Goal: Task Accomplishment & Management: Use online tool/utility

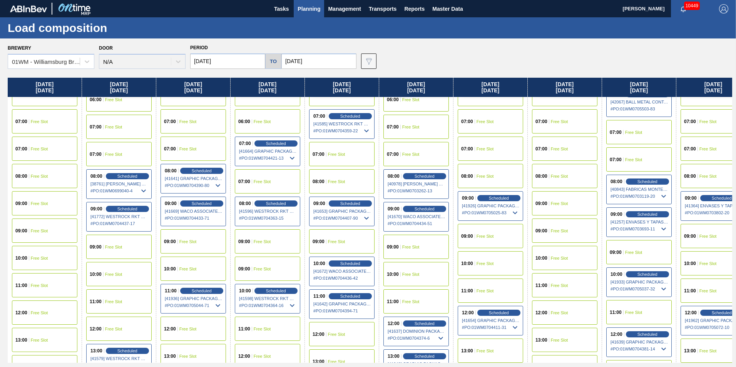
scroll to position [192, 0]
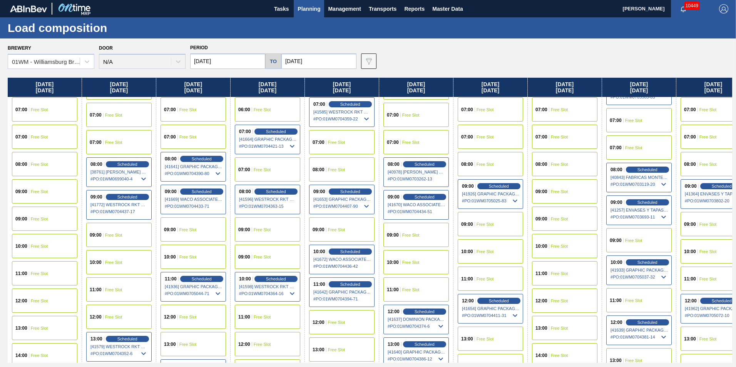
click at [213, 63] on input "[DATE]" at bounding box center [227, 60] width 75 height 15
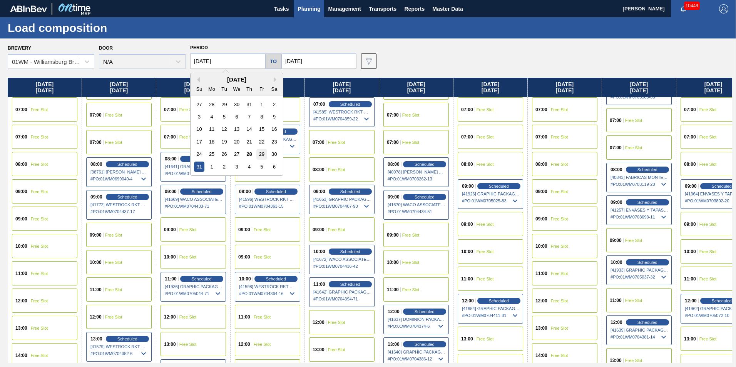
click at [261, 157] on div "29" at bounding box center [261, 154] width 10 height 10
type input "[DATE]"
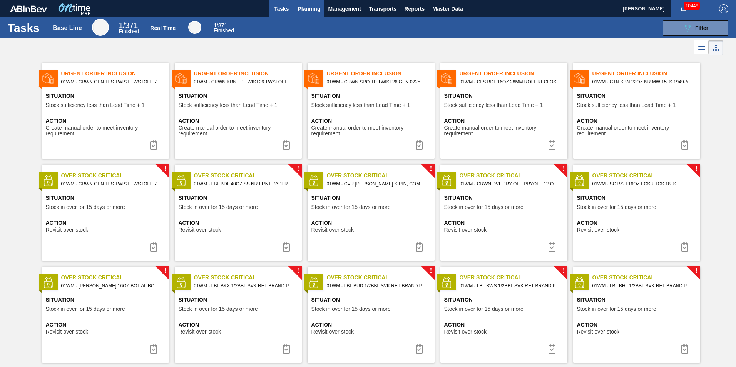
click at [305, 8] on span "Planning" at bounding box center [308, 8] width 23 height 9
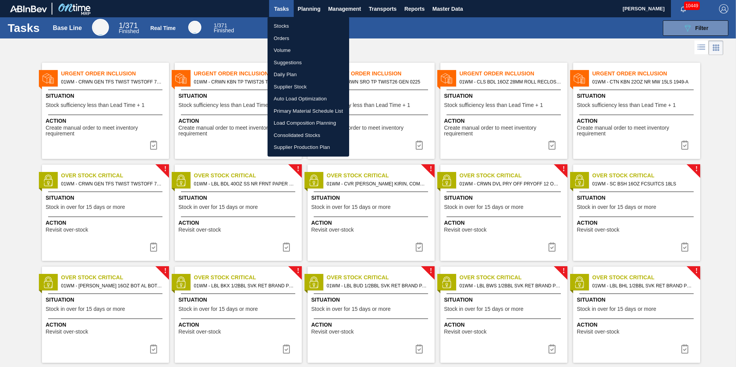
click at [296, 63] on li "Suggestions" at bounding box center [308, 63] width 82 height 12
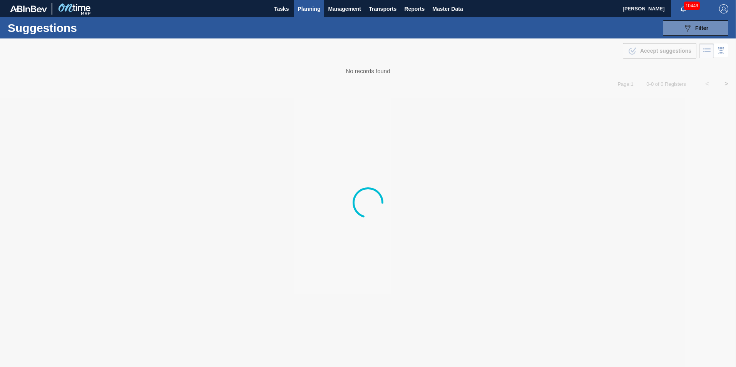
click at [304, 9] on span "Planning" at bounding box center [308, 8] width 23 height 9
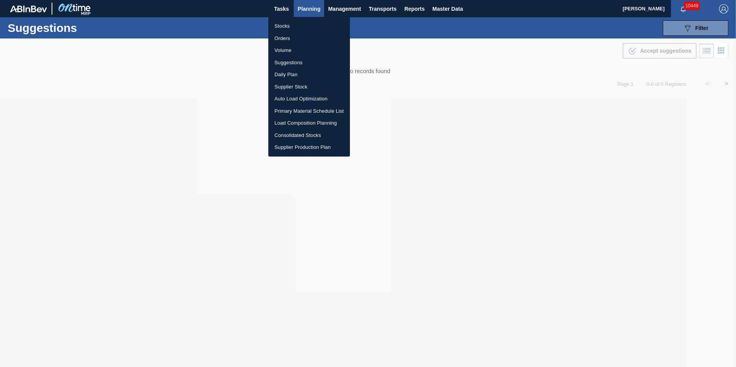
click at [309, 122] on li "Load Composition Planning" at bounding box center [309, 123] width 82 height 12
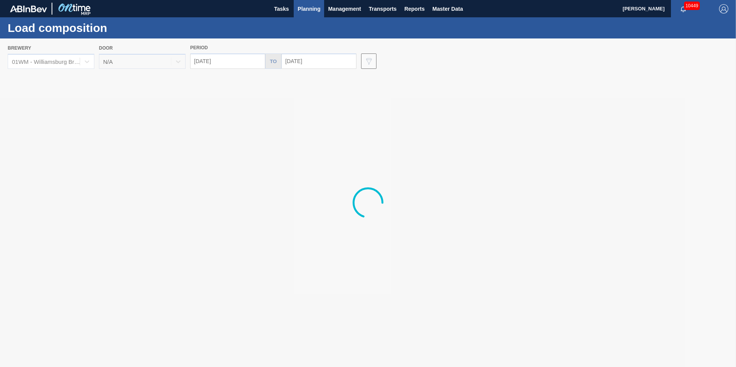
click at [332, 61] on div at bounding box center [368, 202] width 736 height 329
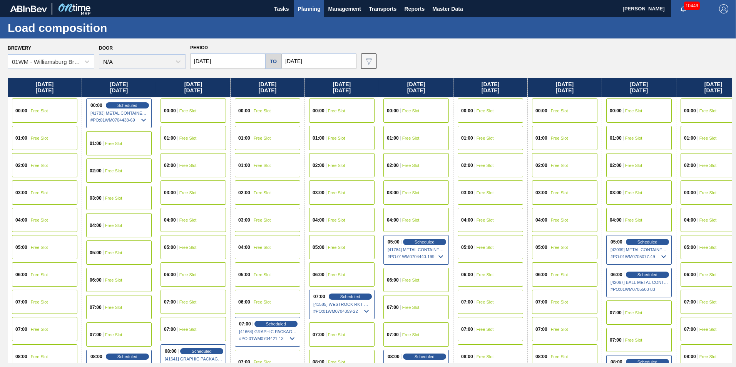
click at [331, 61] on input "10/31/2025" at bounding box center [318, 60] width 75 height 15
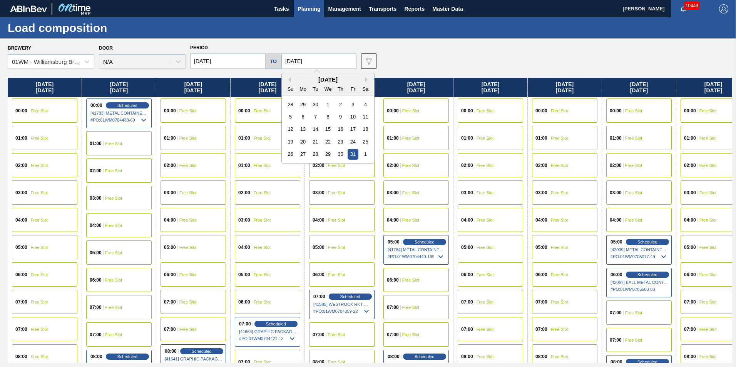
click at [289, 79] on div "October 2025" at bounding box center [328, 79] width 92 height 7
click at [288, 79] on button "Previous Month" at bounding box center [288, 79] width 5 height 5
click at [291, 129] on div "14" at bounding box center [290, 129] width 10 height 10
type input "[DATE]"
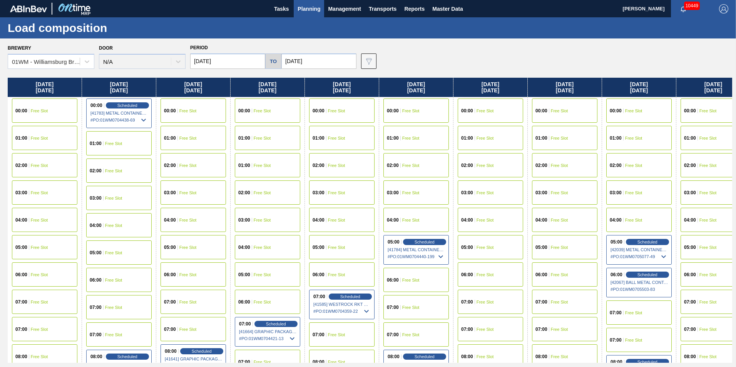
click at [209, 65] on input "[DATE]" at bounding box center [227, 60] width 75 height 15
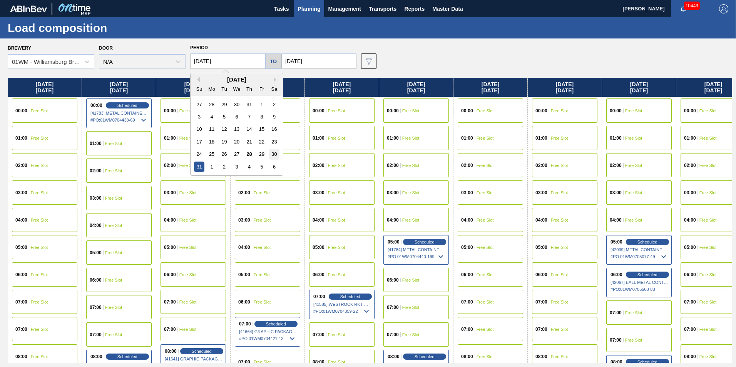
click at [269, 153] on div "30" at bounding box center [274, 154] width 10 height 10
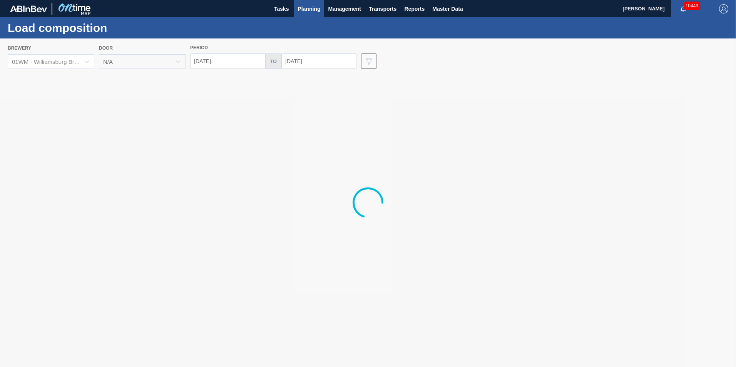
click at [225, 57] on div at bounding box center [368, 202] width 736 height 329
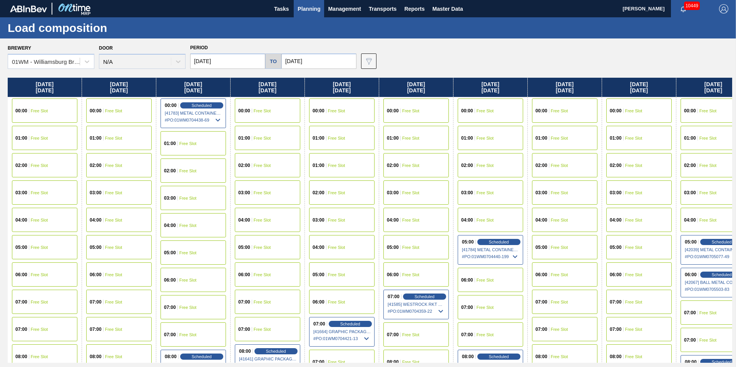
click at [224, 59] on input "08/30/2025" at bounding box center [227, 60] width 75 height 15
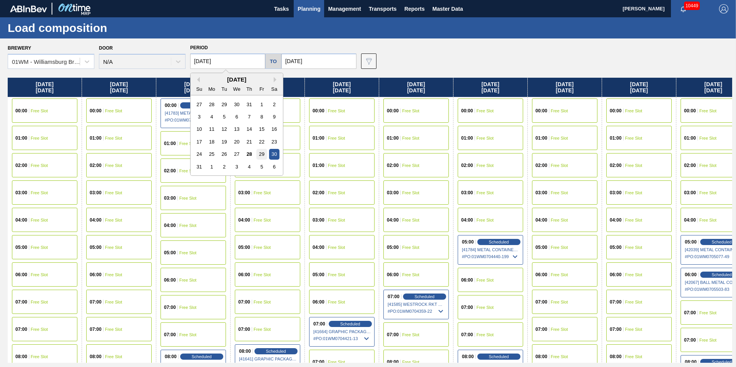
click at [259, 152] on div "29" at bounding box center [261, 154] width 10 height 10
type input "[DATE]"
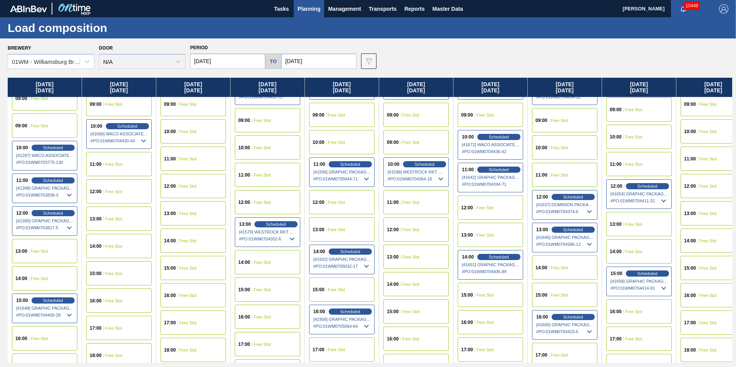
scroll to position [308, 0]
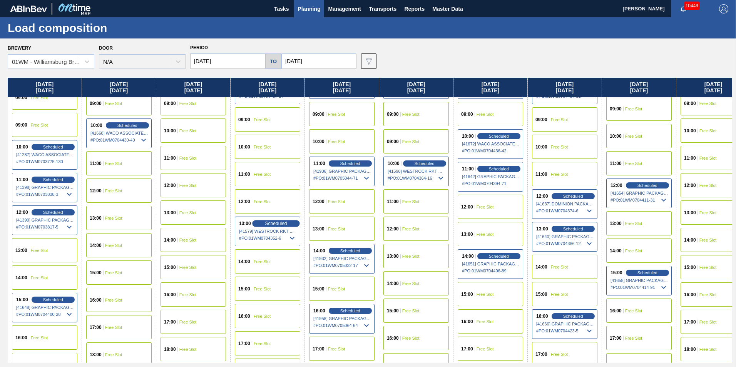
click at [279, 222] on span "Scheduled" at bounding box center [276, 223] width 22 height 5
click at [276, 224] on span "Scheduled" at bounding box center [276, 223] width 22 height 5
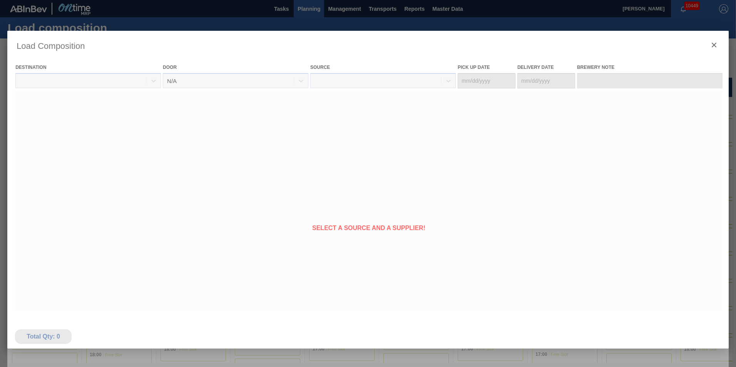
type Date "08/30/2025"
type Date "[DATE]"
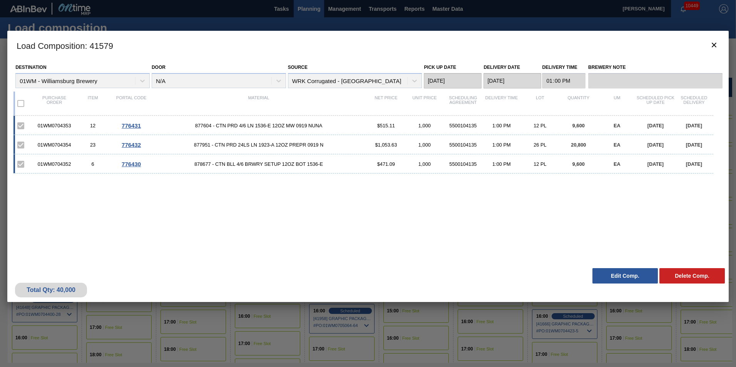
click at [628, 276] on button "Edit Comp." at bounding box center [624, 275] width 65 height 15
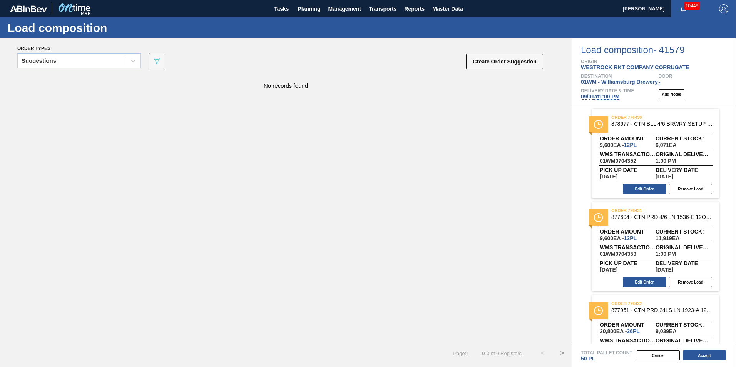
click at [606, 96] on span "09/01 at 1:00 PM" at bounding box center [600, 97] width 38 height 6
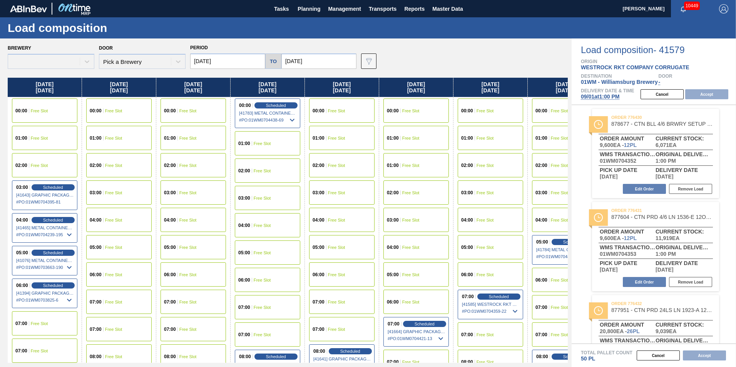
click at [606, 96] on span "09/01 at 1:00 PM" at bounding box center [600, 97] width 38 height 6
type input "[DATE]"
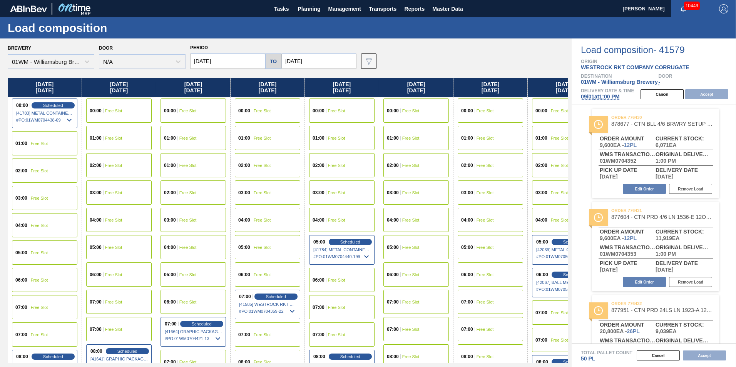
scroll to position [77, 0]
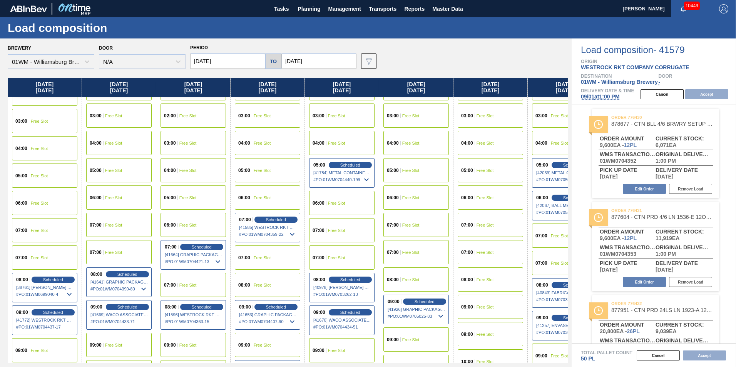
click at [208, 61] on input "[DATE]" at bounding box center [227, 60] width 75 height 15
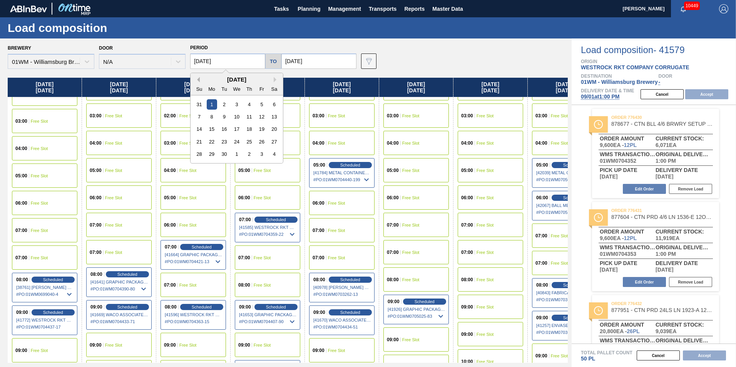
click at [199, 78] on button "Previous Month" at bounding box center [196, 79] width 5 height 5
click at [259, 152] on div "29" at bounding box center [261, 154] width 10 height 10
type input "[DATE]"
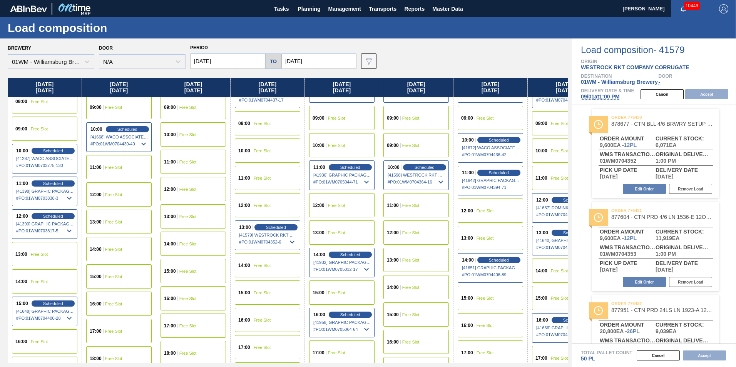
scroll to position [308, 0]
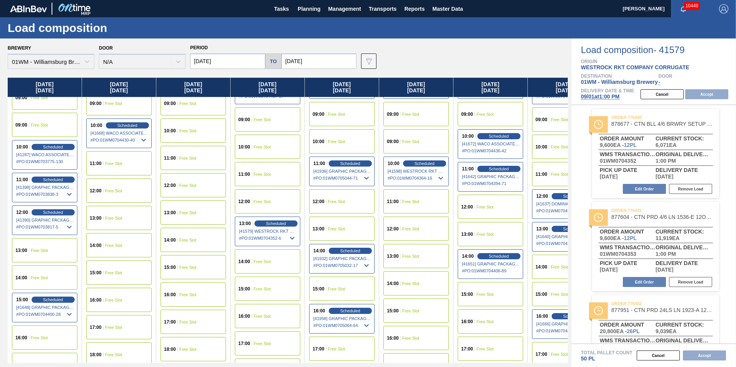
click at [43, 250] on span "Free Slot" at bounding box center [39, 250] width 17 height 5
click at [704, 94] on button "Accept" at bounding box center [706, 94] width 43 height 10
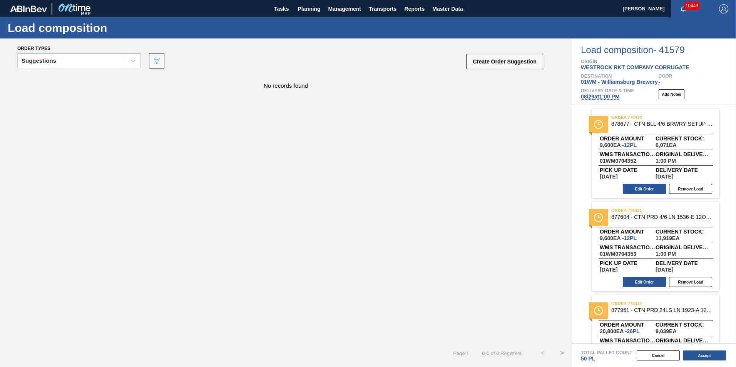
click at [704, 358] on button "Accept" at bounding box center [704, 356] width 43 height 10
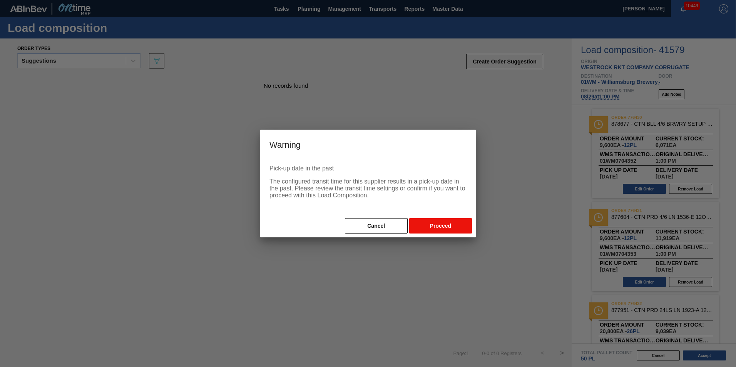
click at [435, 223] on button "Proceed" at bounding box center [440, 225] width 63 height 15
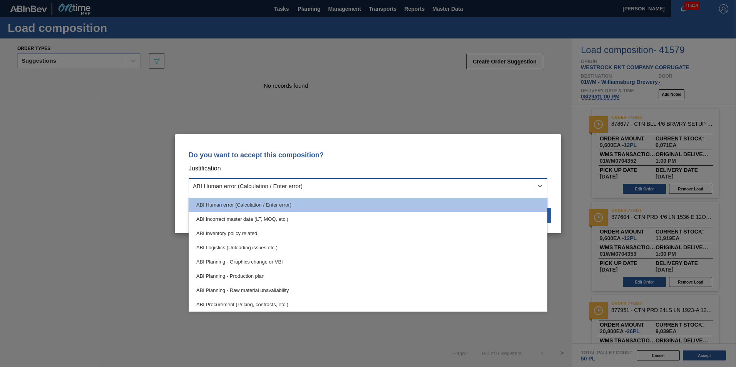
click at [469, 192] on div "ABI Human error (Calculation / Enter error)" at bounding box center [368, 185] width 359 height 15
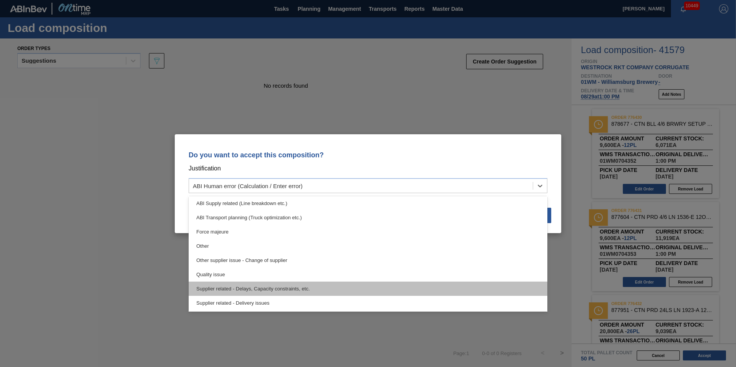
scroll to position [144, 0]
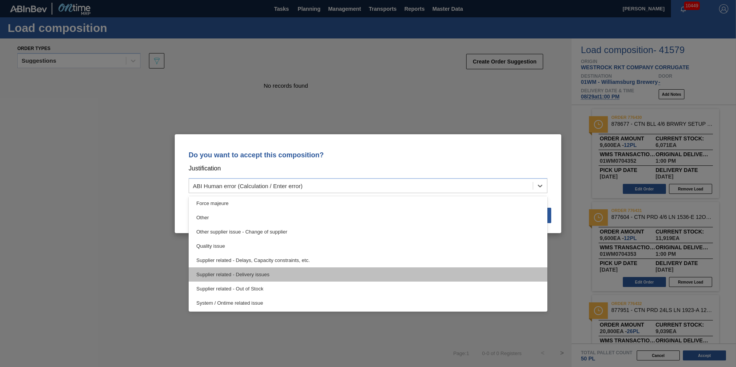
click at [367, 274] on div "Supplier related - Delivery issues" at bounding box center [368, 274] width 359 height 14
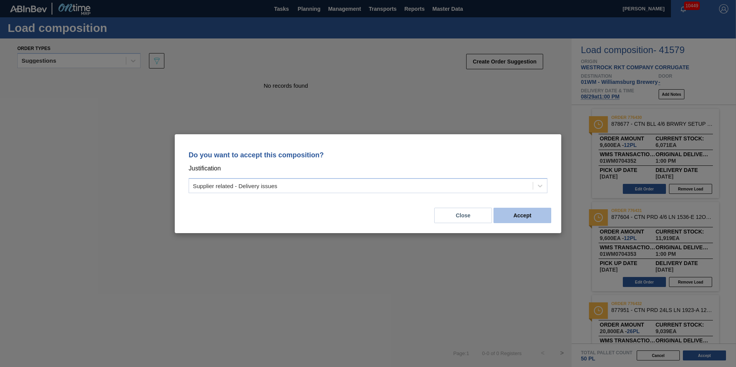
click at [526, 219] on button "Accept" at bounding box center [522, 215] width 58 height 15
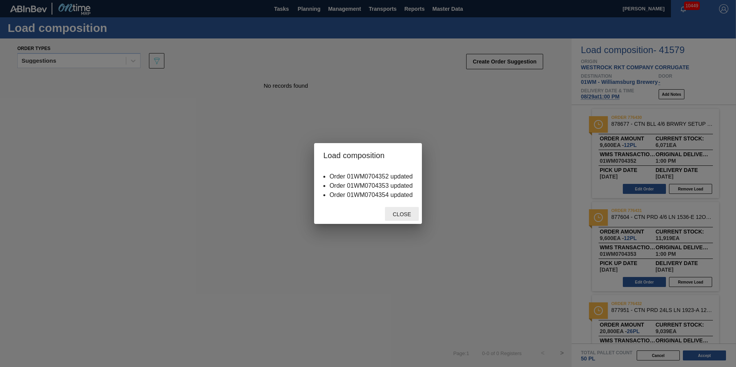
click at [407, 216] on span "Close" at bounding box center [401, 214] width 30 height 6
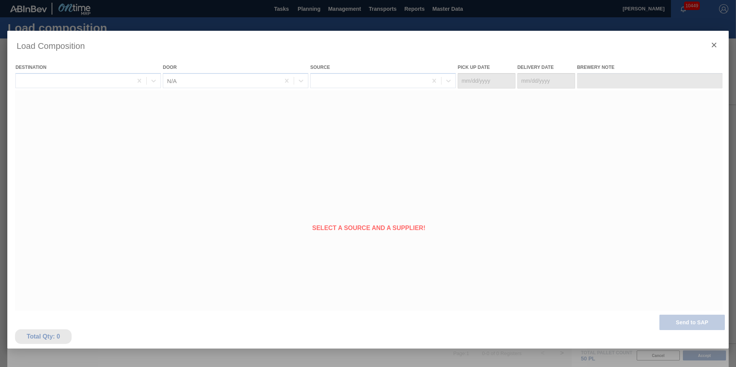
type Date "08/27/2025"
type Date "[DATE]"
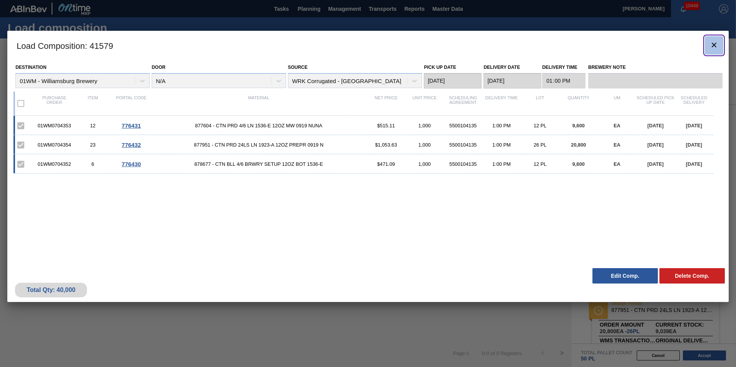
click at [715, 47] on icon "botão de ícone" at bounding box center [714, 45] width 5 height 5
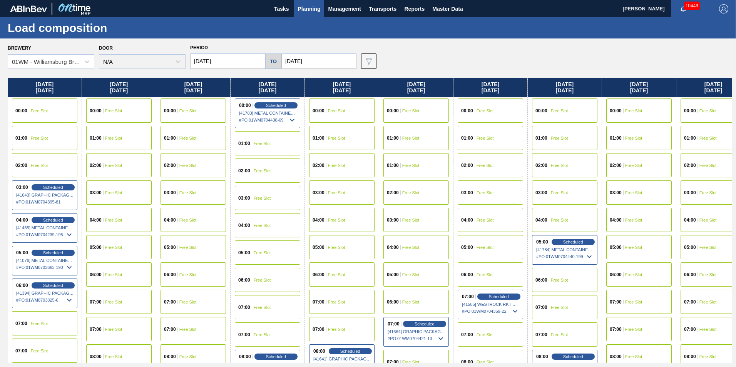
click at [314, 10] on span "Planning" at bounding box center [308, 8] width 23 height 9
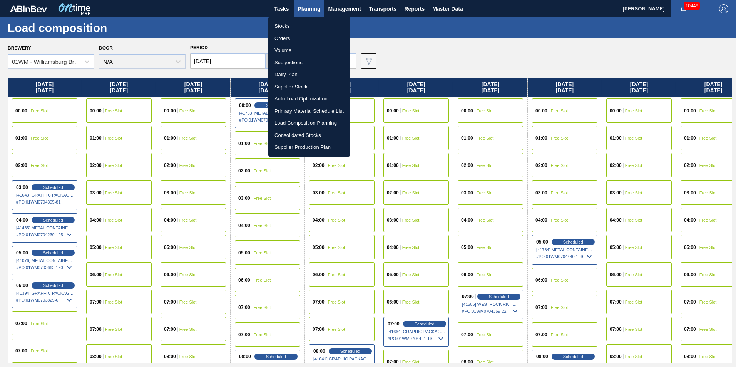
click at [313, 125] on li "Load Composition Planning" at bounding box center [309, 123] width 82 height 12
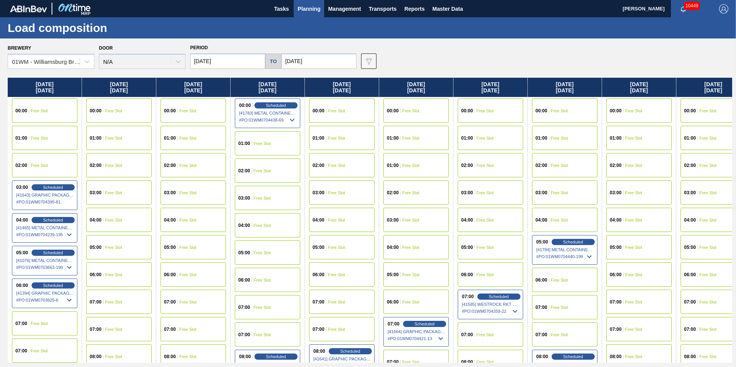
click at [312, 7] on span "Planning" at bounding box center [308, 8] width 23 height 9
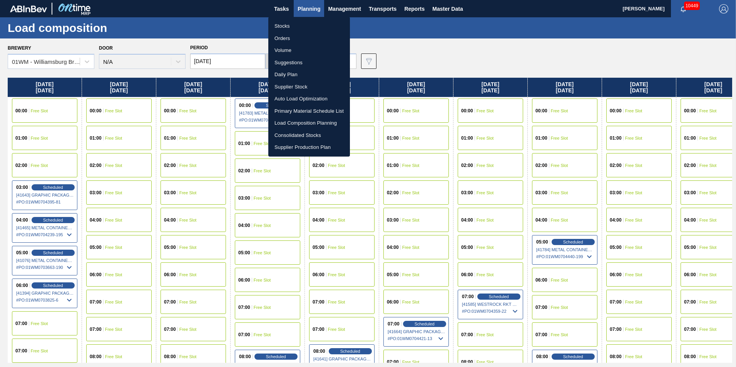
click at [302, 64] on li "Suggestions" at bounding box center [309, 63] width 82 height 12
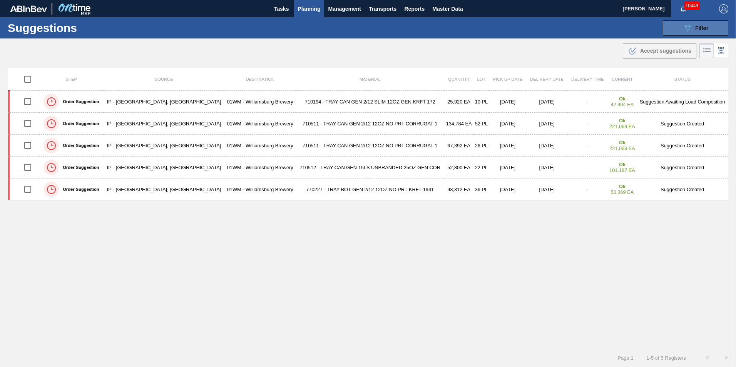
click at [683, 27] on icon "089F7B8B-B2A5-4AFE-B5C0-19BA573D28AC" at bounding box center [687, 27] width 9 height 9
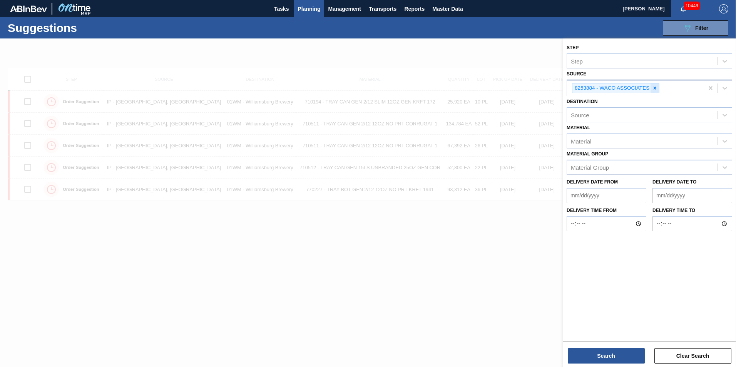
click at [651, 88] on div at bounding box center [654, 89] width 8 height 10
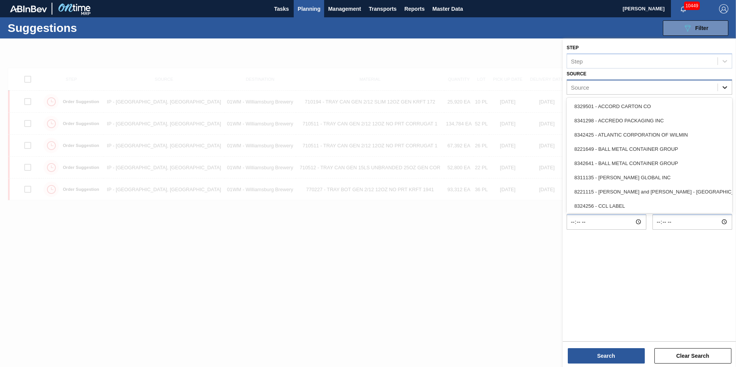
click at [721, 86] on icon at bounding box center [725, 88] width 8 height 8
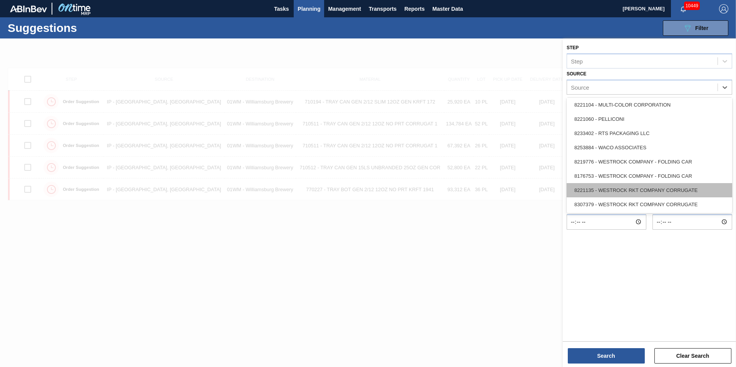
click at [675, 187] on div "8221135 - WESTROCK RKT COMPANY CORRUGATE" at bounding box center [648, 190] width 165 height 14
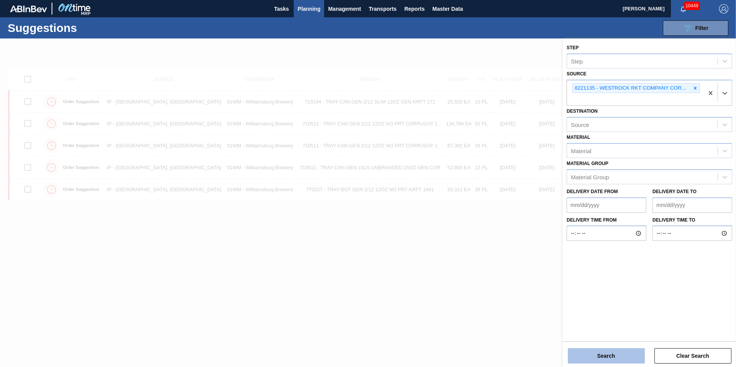
click at [604, 352] on button "Search" at bounding box center [606, 355] width 77 height 15
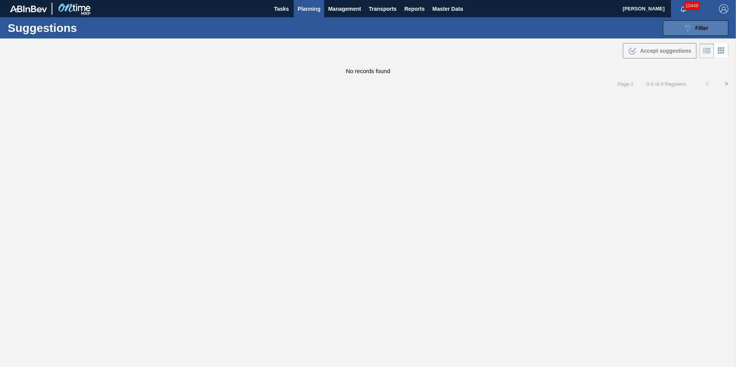
click at [695, 22] on button "089F7B8B-B2A5-4AFE-B5C0-19BA573D28AC Filter" at bounding box center [695, 27] width 65 height 15
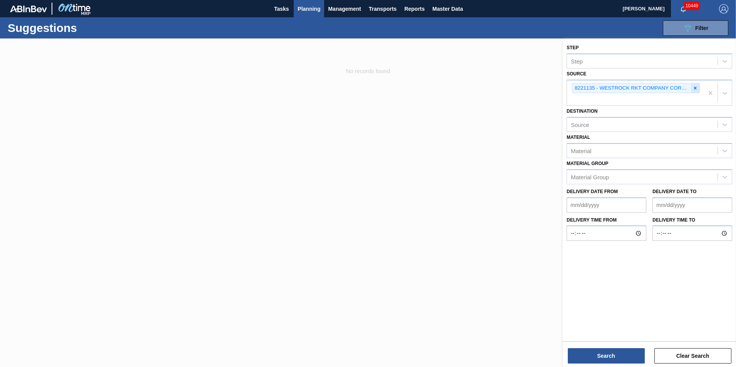
click at [697, 87] on icon at bounding box center [694, 87] width 5 height 5
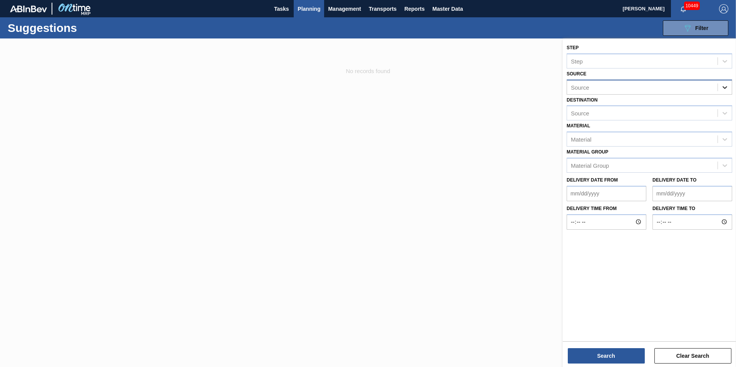
click at [725, 89] on icon at bounding box center [725, 88] width 8 height 8
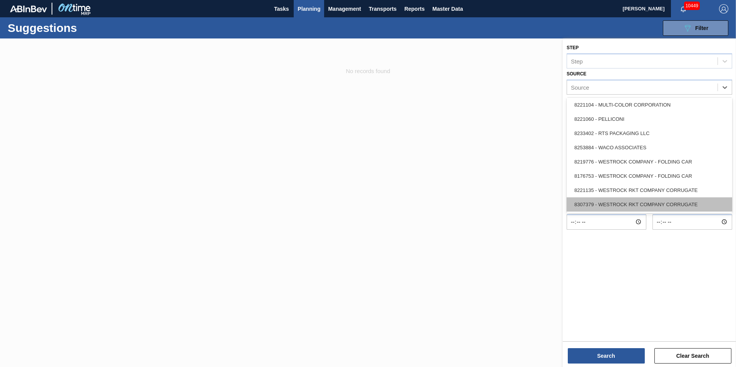
click at [686, 206] on div "8307379 - WESTROCK RKT COMPANY CORRUGATE" at bounding box center [648, 204] width 165 height 14
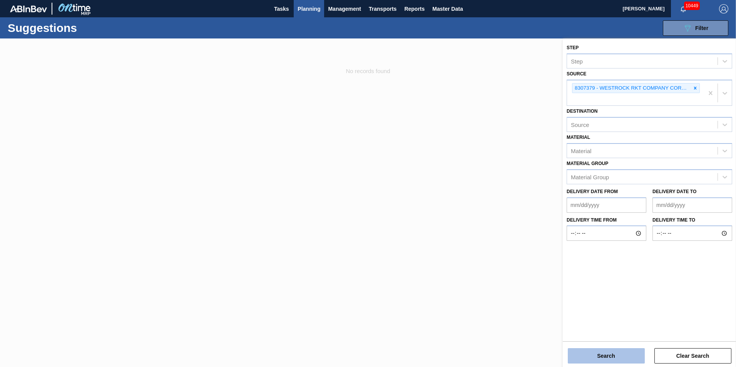
click at [602, 356] on button "Search" at bounding box center [606, 355] width 77 height 15
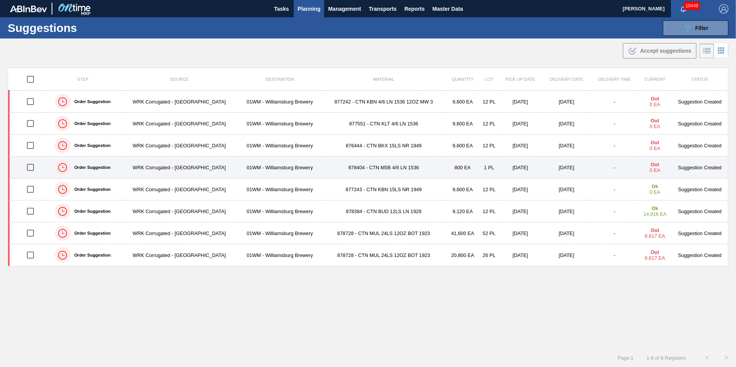
click at [371, 171] on td "878404 - CTN M5B 4/6 LN 1536" at bounding box center [384, 168] width 124 height 22
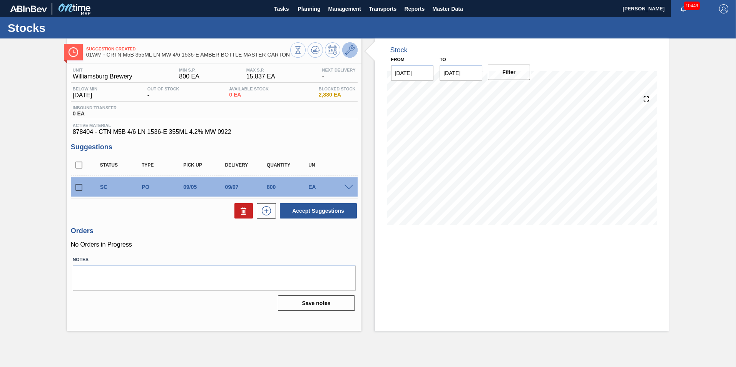
click at [349, 50] on icon at bounding box center [349, 49] width 9 height 9
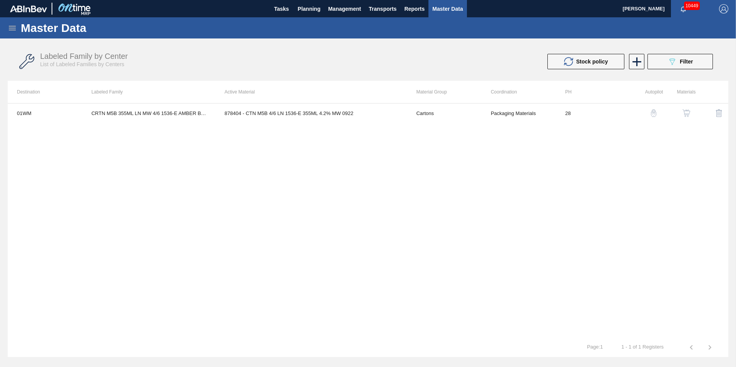
click at [651, 116] on img "button" at bounding box center [654, 113] width 8 height 8
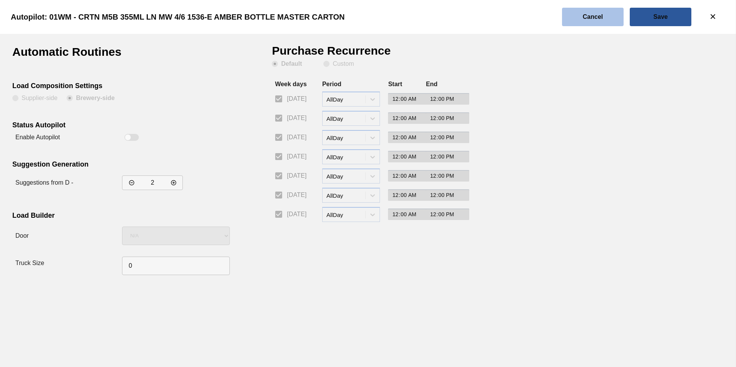
click at [0, 0] on slot "Cancel" at bounding box center [0, 0] width 0 height 0
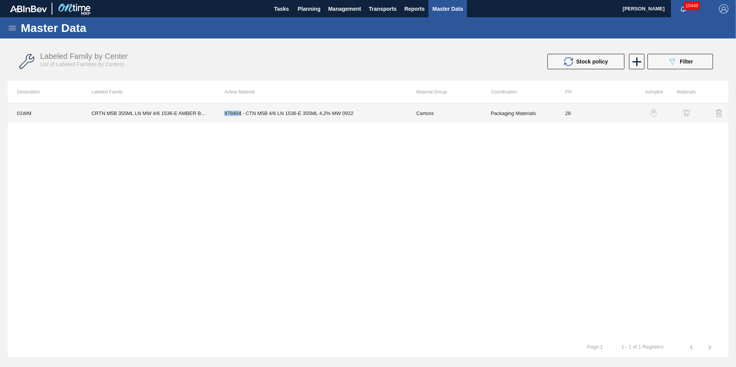
copy td "878404"
drag, startPoint x: 242, startPoint y: 115, endPoint x: 222, endPoint y: 115, distance: 19.2
click at [222, 115] on td "878404 - CTN M5B 4/6 LN 1536-E 355ML 4.2% MW 0922" at bounding box center [311, 113] width 192 height 19
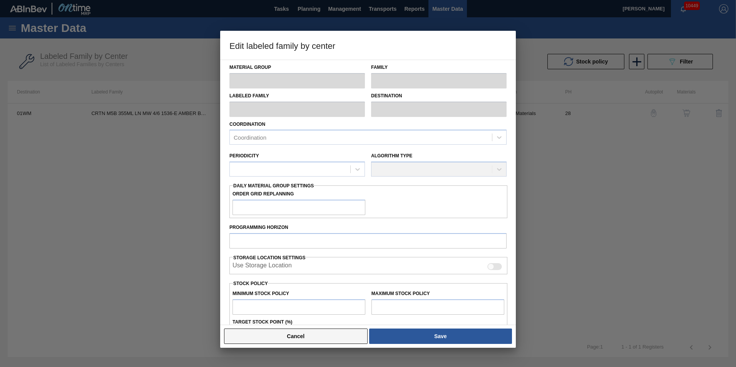
click at [297, 336] on button "Cancel" at bounding box center [296, 336] width 144 height 15
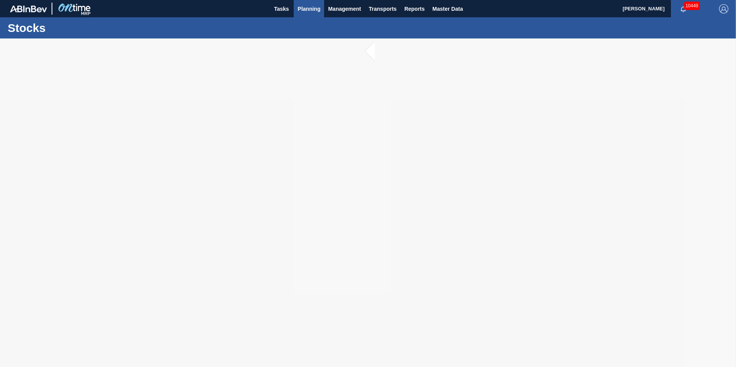
click at [315, 12] on span "Planning" at bounding box center [308, 8] width 23 height 9
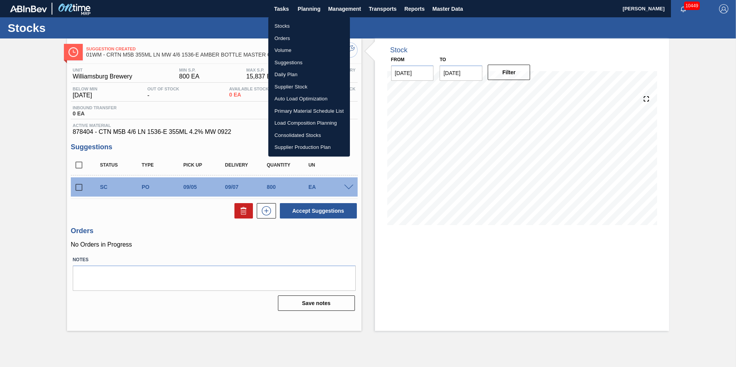
click at [591, 179] on div at bounding box center [368, 183] width 736 height 367
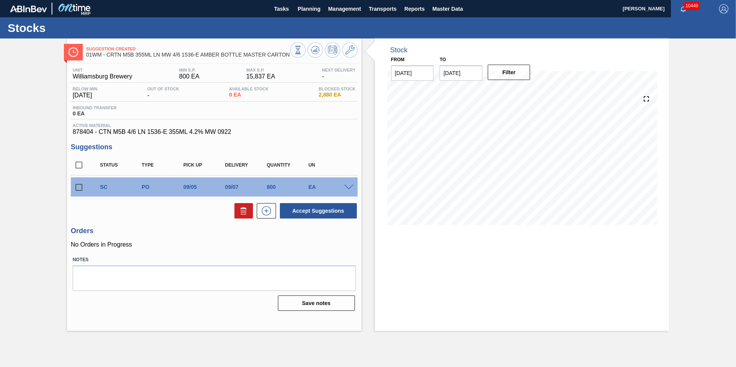
click at [474, 75] on input "[DATE]" at bounding box center [460, 72] width 43 height 15
click at [461, 142] on div "15" at bounding box center [461, 141] width 10 height 10
click at [504, 72] on button "Filter" at bounding box center [509, 72] width 43 height 15
click at [457, 75] on input "09/15/2025" at bounding box center [460, 72] width 43 height 15
click at [472, 145] on div "16" at bounding box center [473, 141] width 10 height 10
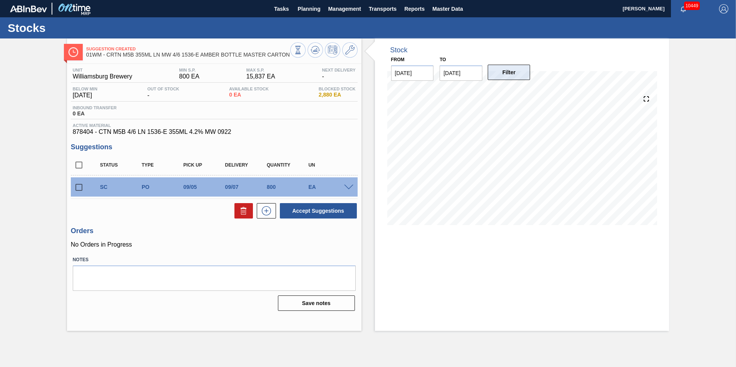
click at [506, 74] on button "Filter" at bounding box center [509, 72] width 43 height 15
click at [454, 65] on input "09/16/2025" at bounding box center [460, 72] width 43 height 15
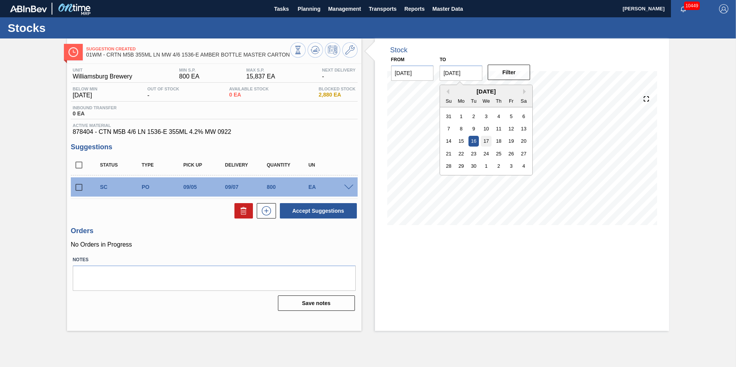
click at [487, 142] on div "17" at bounding box center [486, 141] width 10 height 10
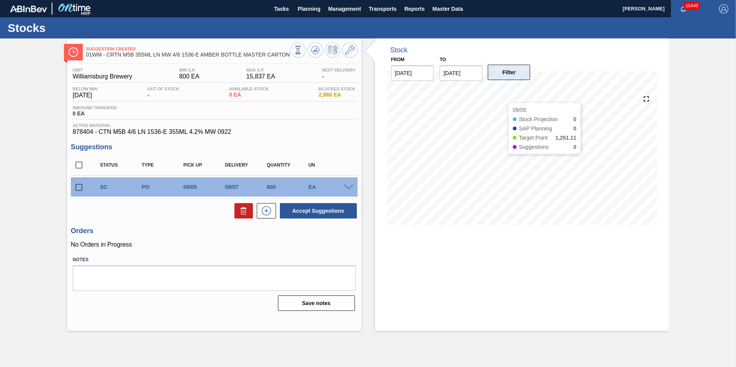
click at [508, 75] on button "Filter" at bounding box center [509, 72] width 43 height 15
click at [451, 70] on input "09/17/2025" at bounding box center [460, 72] width 43 height 15
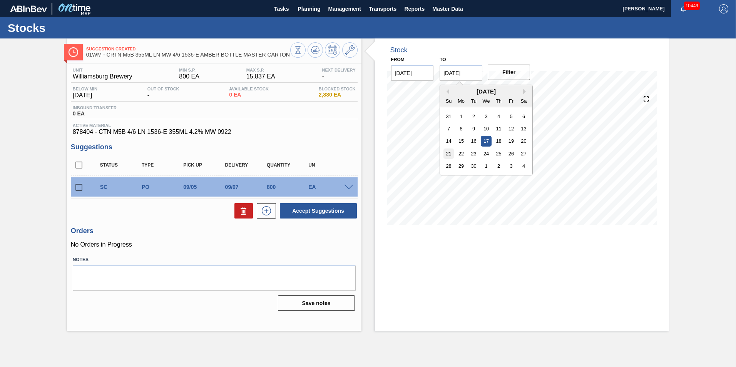
click at [449, 156] on div "21" at bounding box center [448, 154] width 10 height 10
type input "09/21/2025"
click at [510, 64] on div "Filter" at bounding box center [509, 72] width 49 height 17
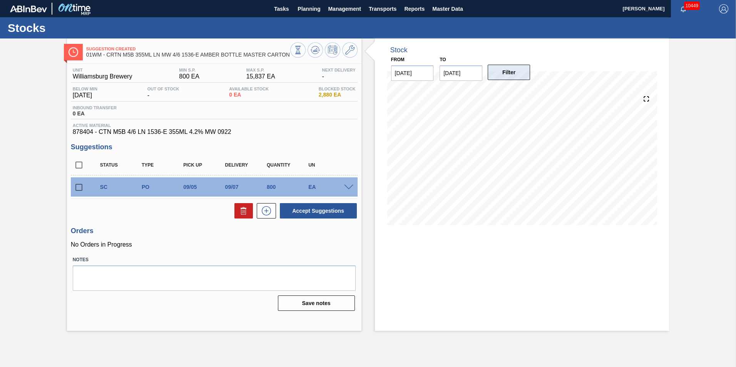
click at [512, 79] on button "Filter" at bounding box center [509, 72] width 43 height 15
drag, startPoint x: 82, startPoint y: 187, endPoint x: 169, endPoint y: 199, distance: 87.8
click at [81, 187] on input "checkbox" at bounding box center [79, 187] width 16 height 16
click at [239, 211] on icon at bounding box center [243, 210] width 9 height 9
checkbox input "false"
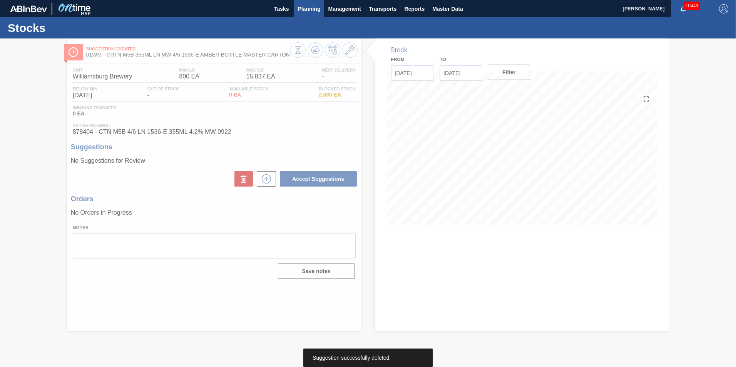
click at [300, 6] on span "Planning" at bounding box center [308, 8] width 23 height 9
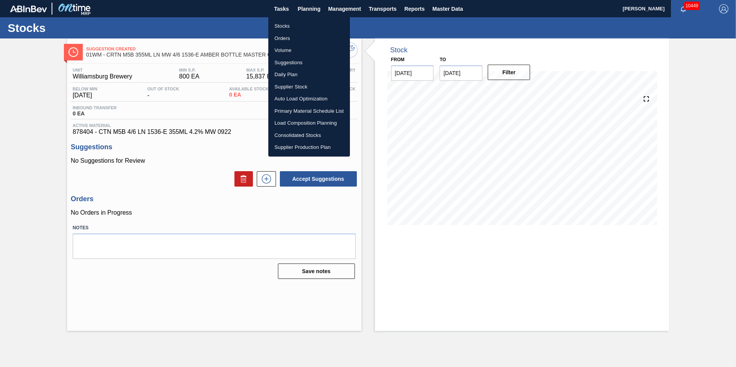
click at [304, 60] on li "Suggestions" at bounding box center [309, 63] width 82 height 12
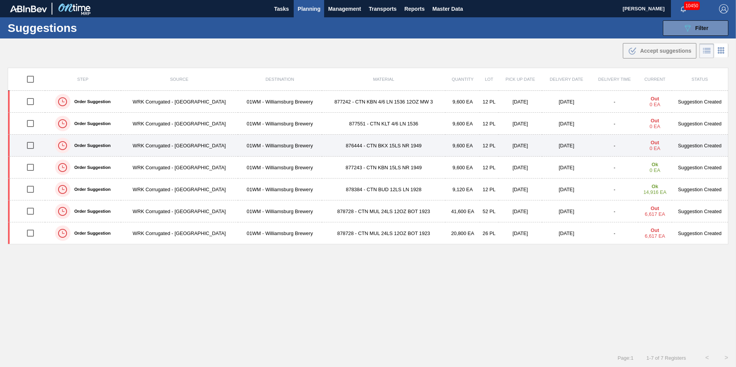
click at [354, 146] on td "876444 - CTN BKX 15LS NR 1949" at bounding box center [384, 146] width 124 height 22
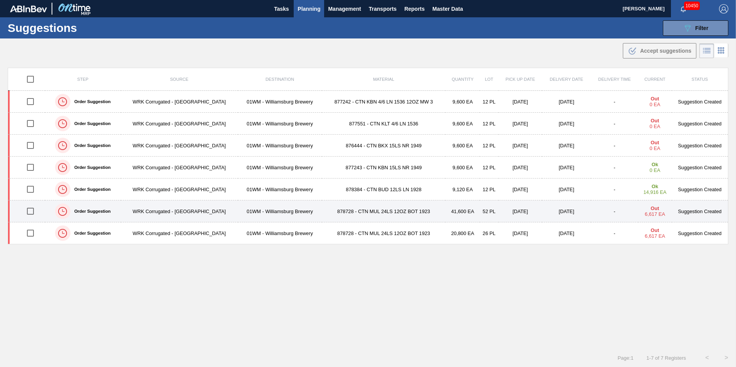
drag, startPoint x: 28, startPoint y: 210, endPoint x: 23, endPoint y: 210, distance: 5.0
click at [28, 210] on input "checkbox" at bounding box center [30, 211] width 16 height 16
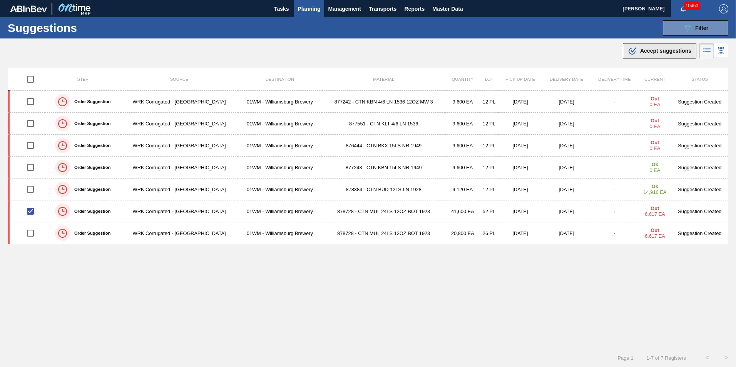
click at [672, 52] on span "Accept suggestions" at bounding box center [665, 51] width 51 height 6
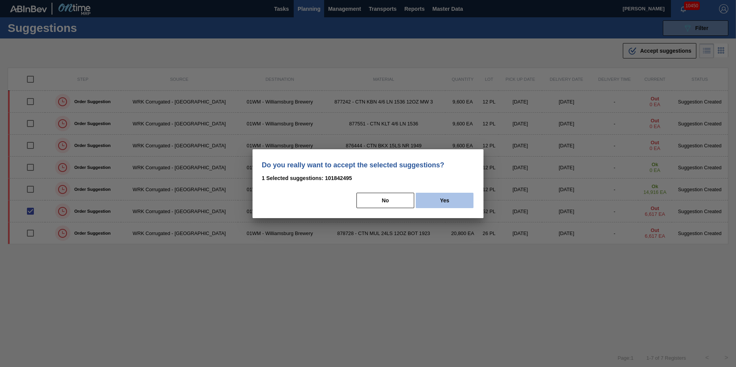
click at [459, 197] on button "Yes" at bounding box center [445, 200] width 58 height 15
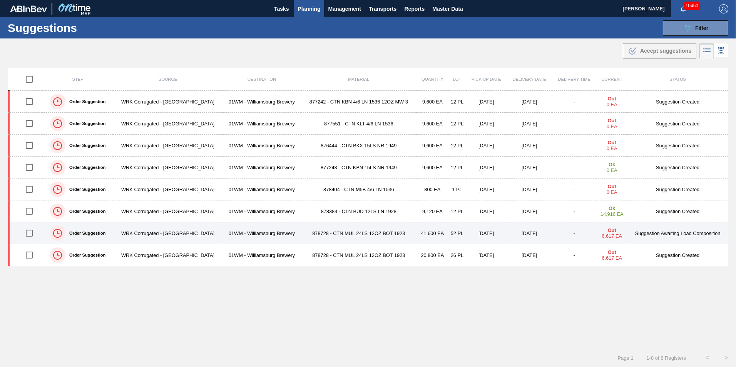
click at [28, 231] on input "checkbox" at bounding box center [29, 233] width 16 height 16
checkbox input "true"
click at [222, 236] on td "01WM - Williamsburg Brewery" at bounding box center [261, 233] width 79 height 22
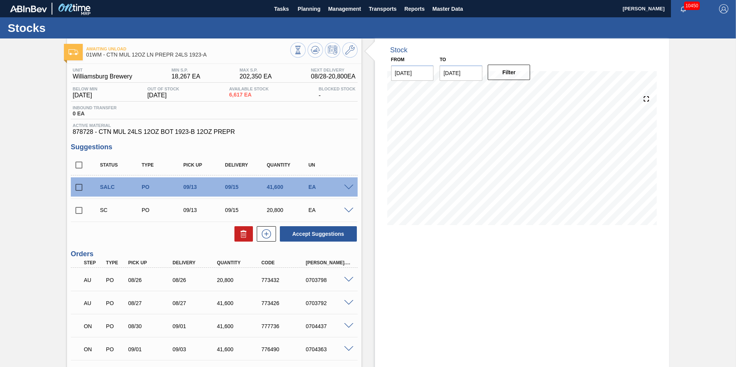
click at [540, 242] on div "Stock From 08/28/2025 to 09/21/2025 Filter" at bounding box center [522, 242] width 294 height 408
click at [347, 187] on span at bounding box center [348, 188] width 9 height 6
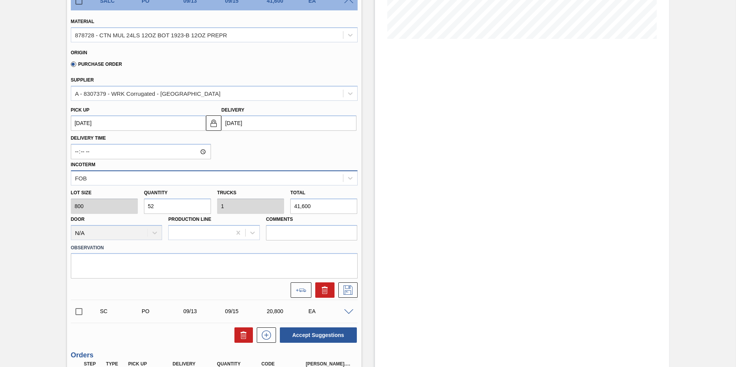
scroll to position [231, 0]
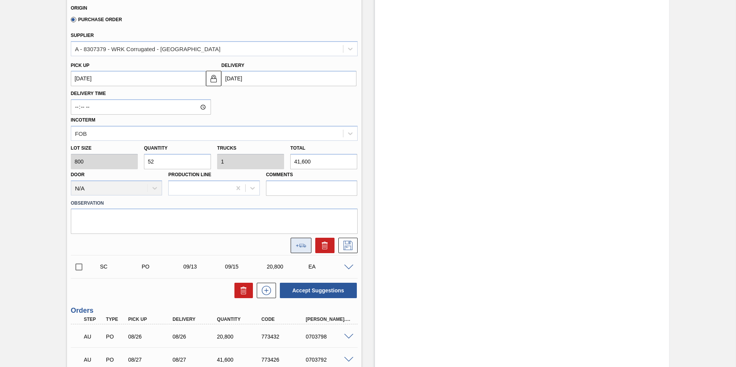
click at [308, 241] on button at bounding box center [301, 245] width 21 height 15
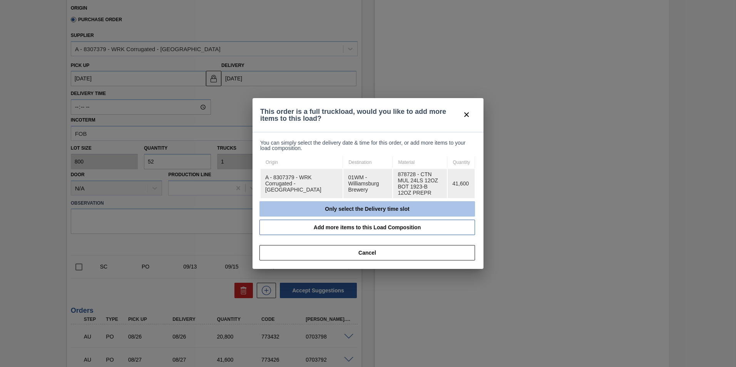
click at [375, 208] on button "Only select the Delivery time slot" at bounding box center [366, 208] width 215 height 15
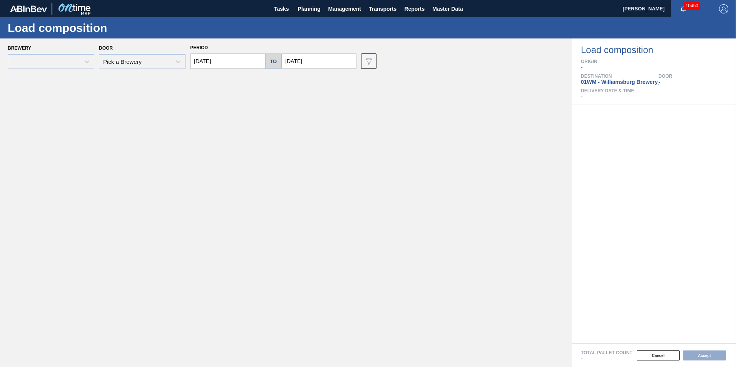
type input "08/28/2025"
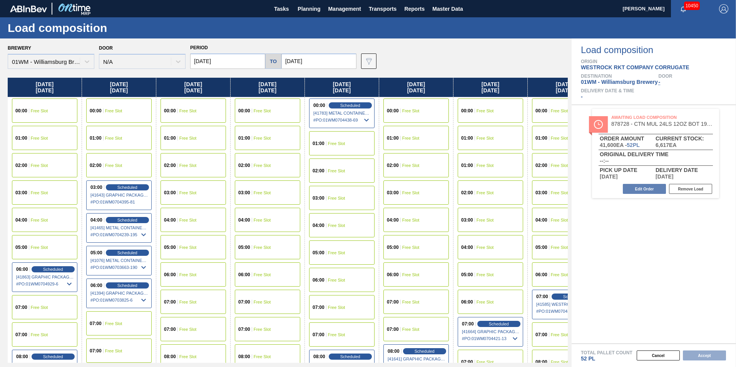
scroll to position [0, 34]
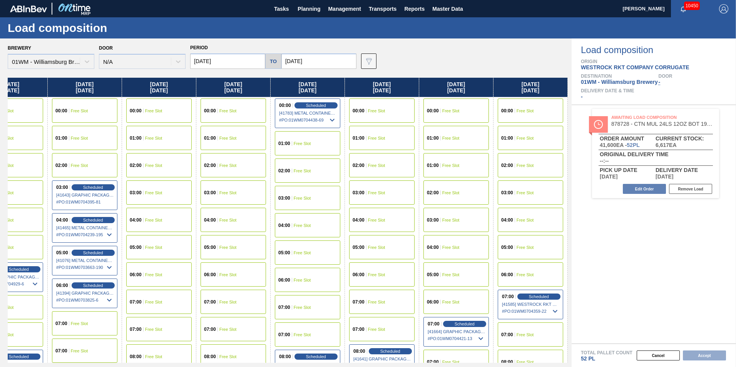
drag, startPoint x: 461, startPoint y: 87, endPoint x: 63, endPoint y: 94, distance: 397.6
click at [64, 94] on div "Thursday 08/28/2025 00:00 Free Slot 01:00 Free Slot 02:00 Free Slot 03:00 Free …" at bounding box center [288, 220] width 560 height 285
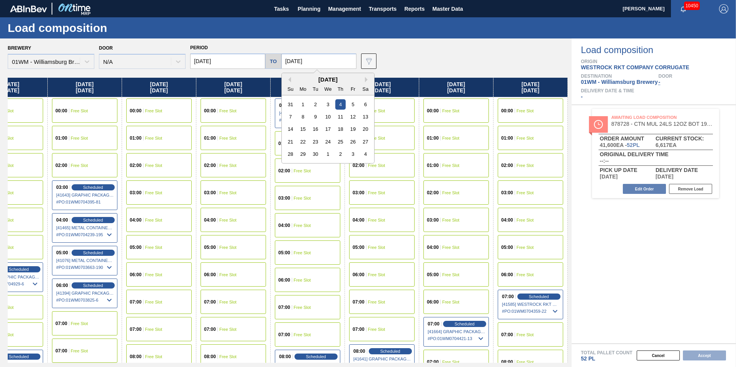
click at [311, 55] on input "[DATE]" at bounding box center [318, 60] width 75 height 15
click at [348, 115] on div "12" at bounding box center [352, 117] width 10 height 10
type input "[DATE]"
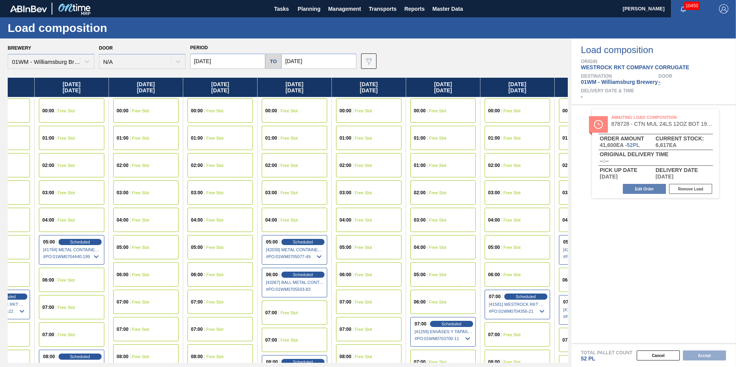
drag, startPoint x: 525, startPoint y: 84, endPoint x: -116, endPoint y: 86, distance: 641.5
click at [0, 0] on html "Tasks Planning Management Transports Reports Master Data Vincent Geritano 10450…" at bounding box center [368, 0] width 736 height 0
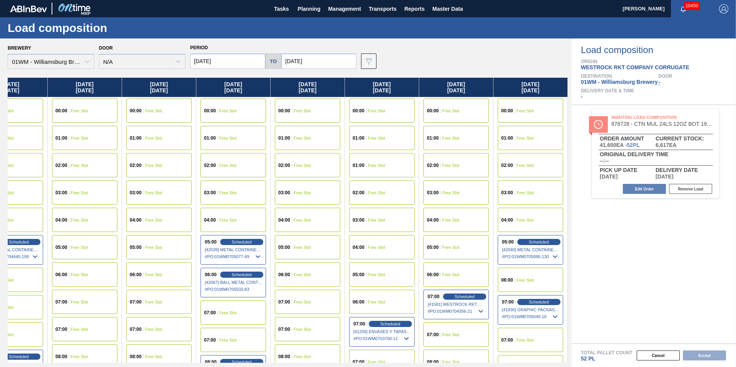
drag, startPoint x: 484, startPoint y: 84, endPoint x: 313, endPoint y: 90, distance: 170.6
click at [313, 90] on div "Thursday 08/28/2025 00:00 Free Slot 01:00 Free Slot 02:00 Free Slot 03:00 Free …" at bounding box center [288, 220] width 560 height 285
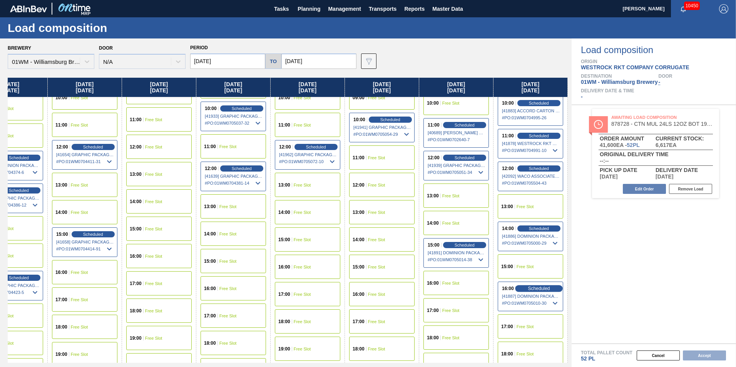
scroll to position [385, 628]
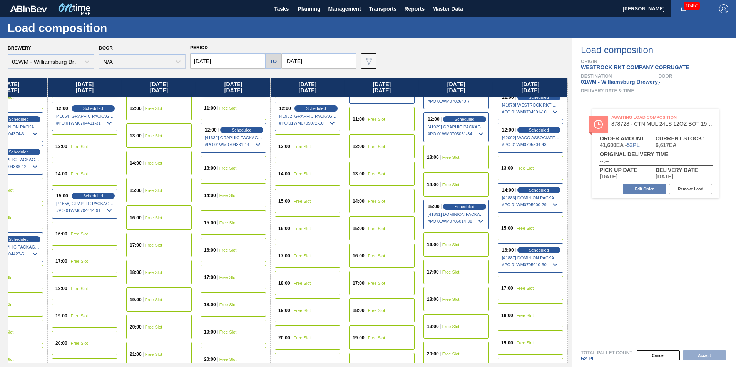
click at [461, 277] on div "17:00 Free Slot" at bounding box center [455, 272] width 65 height 24
click at [698, 352] on button "Accept" at bounding box center [704, 356] width 43 height 10
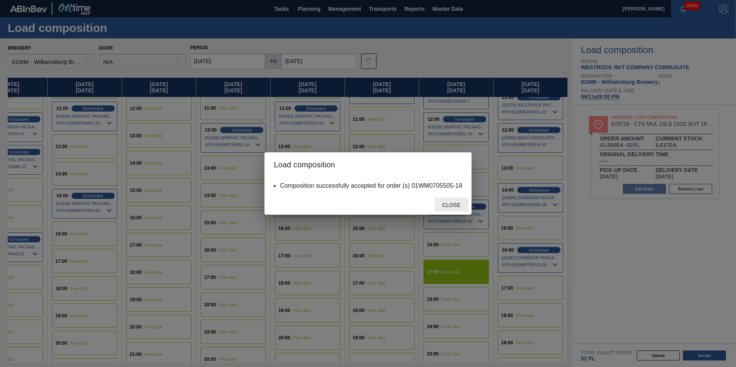
click at [457, 203] on span "Close" at bounding box center [451, 205] width 30 height 6
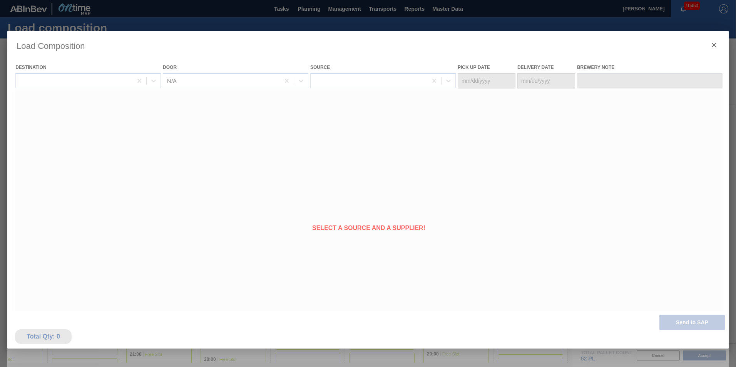
type Date "[DATE]"
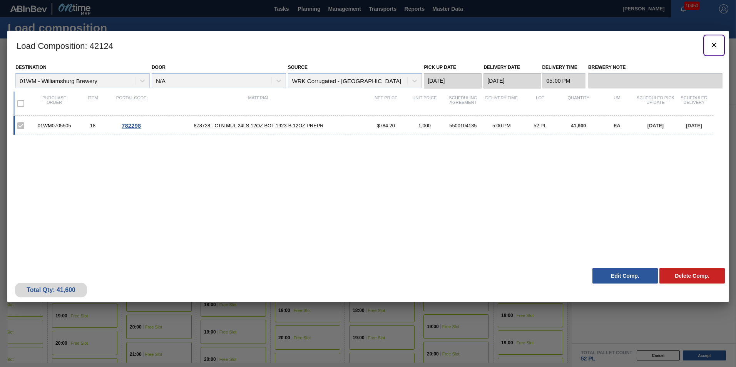
click at [714, 44] on icon "botão de ícone" at bounding box center [713, 44] width 9 height 9
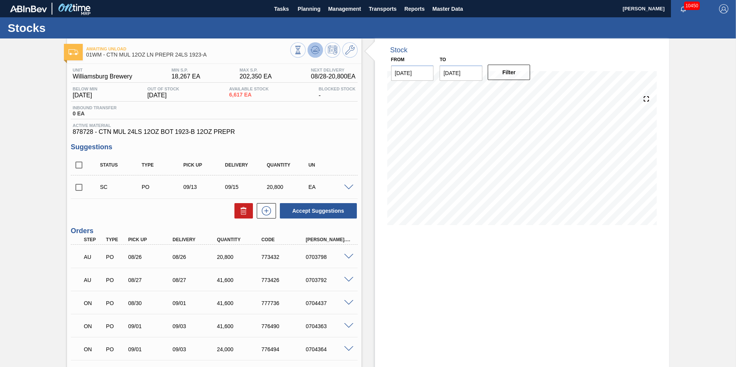
click at [313, 51] on icon at bounding box center [313, 50] width 1 height 1
click at [302, 8] on span "Planning" at bounding box center [308, 8] width 23 height 9
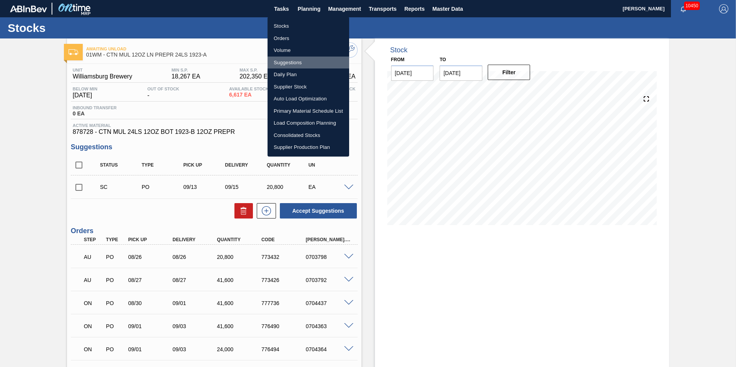
click at [299, 59] on li "Suggestions" at bounding box center [308, 63] width 82 height 12
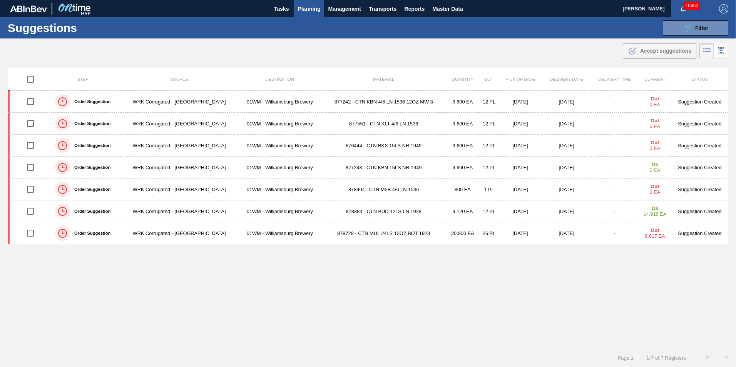
click at [357, 124] on td "877551 - CTN KLT 4/6 LN 1536" at bounding box center [384, 124] width 124 height 22
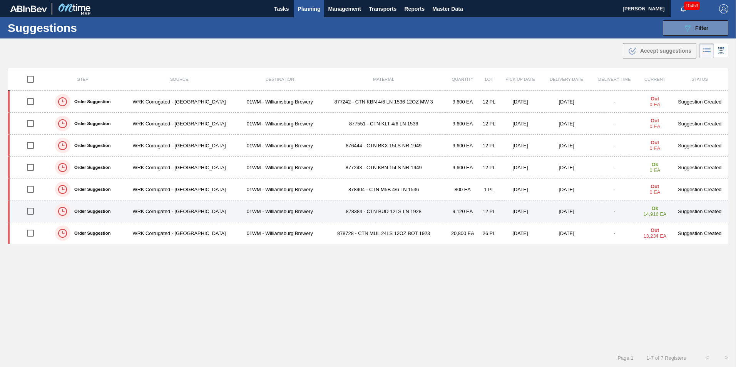
click at [568, 211] on td "[DATE]" at bounding box center [566, 211] width 48 height 22
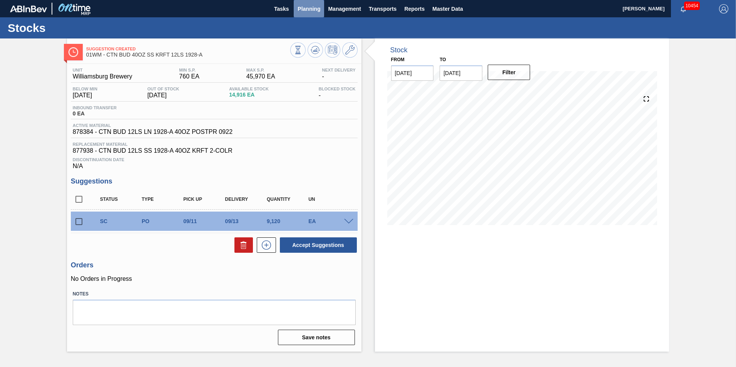
click at [304, 8] on span "Planning" at bounding box center [308, 8] width 23 height 9
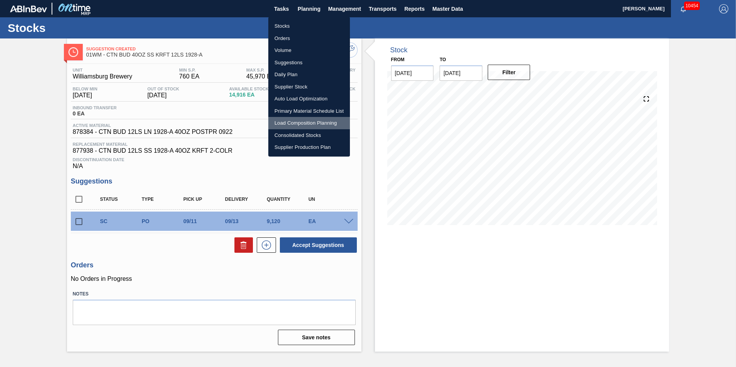
click at [297, 122] on li "Load Composition Planning" at bounding box center [309, 123] width 82 height 12
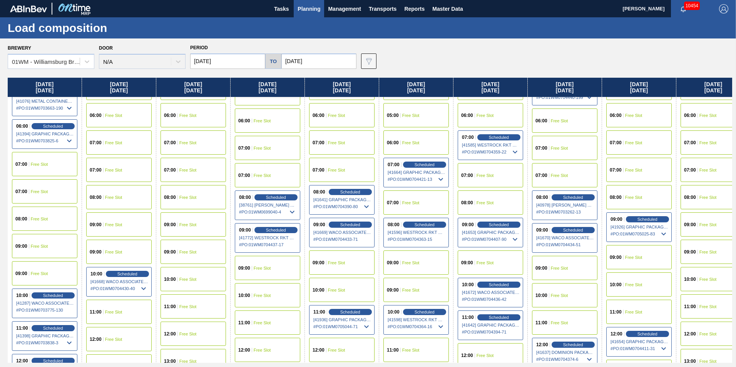
scroll to position [154, 0]
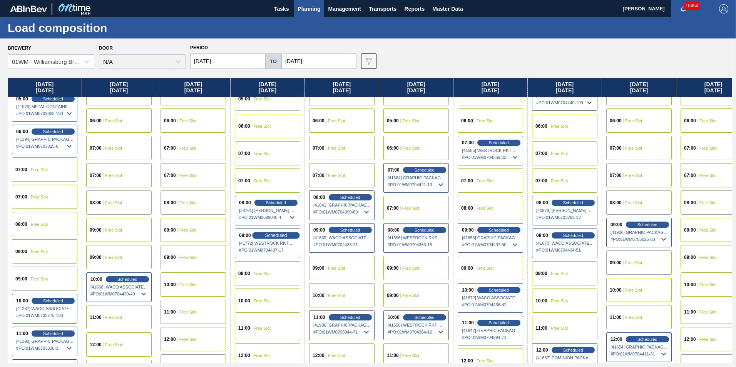
click at [277, 235] on span "Scheduled" at bounding box center [276, 235] width 22 height 5
click at [278, 237] on span "Scheduled" at bounding box center [276, 235] width 22 height 5
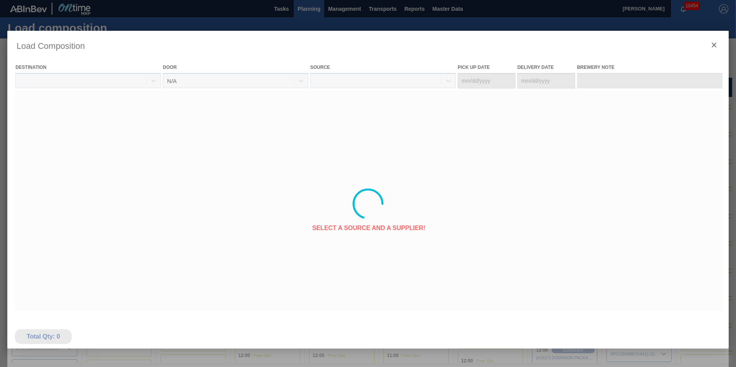
type Date "08/30/2025"
type Date "[DATE]"
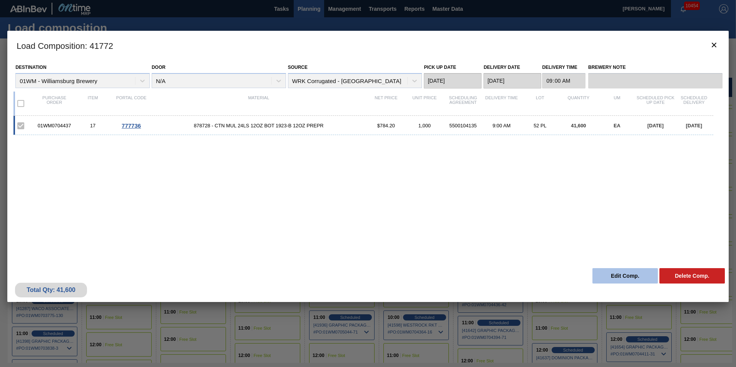
click at [615, 276] on button "Edit Comp." at bounding box center [624, 275] width 65 height 15
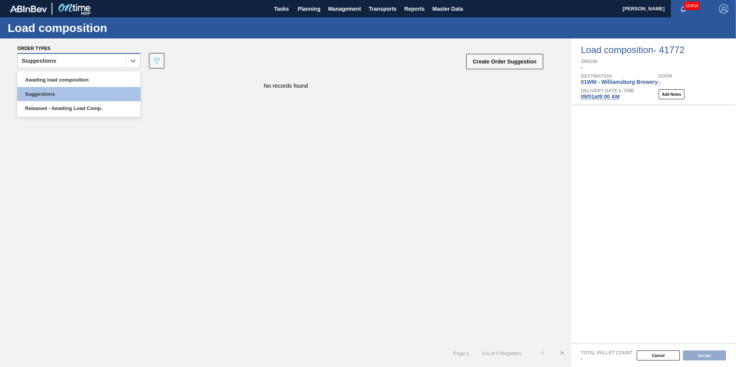
click at [106, 58] on div "Suggestions" at bounding box center [72, 60] width 108 height 11
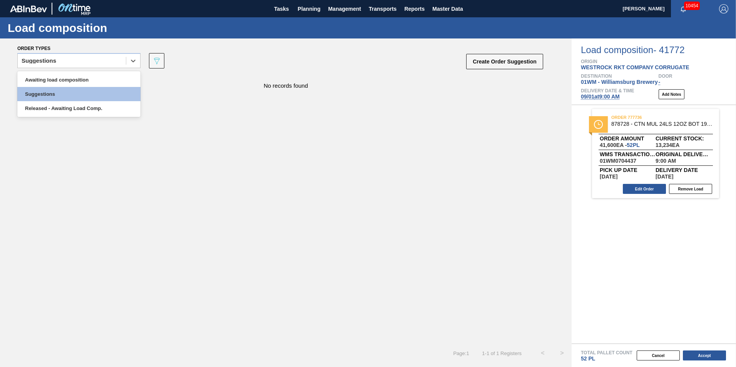
click at [608, 95] on span "09/01 at 9:00 AM" at bounding box center [600, 97] width 39 height 6
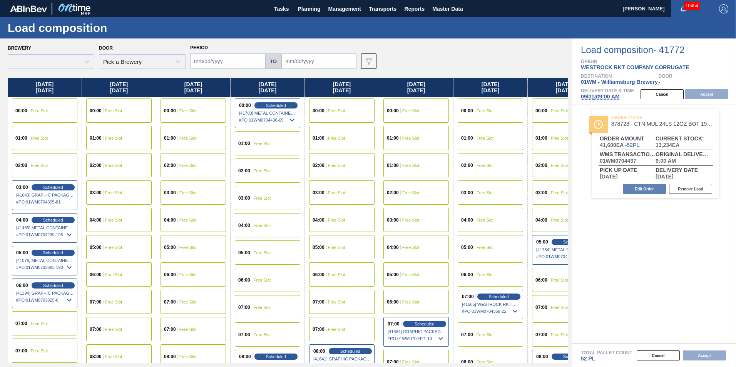
type input "[DATE]"
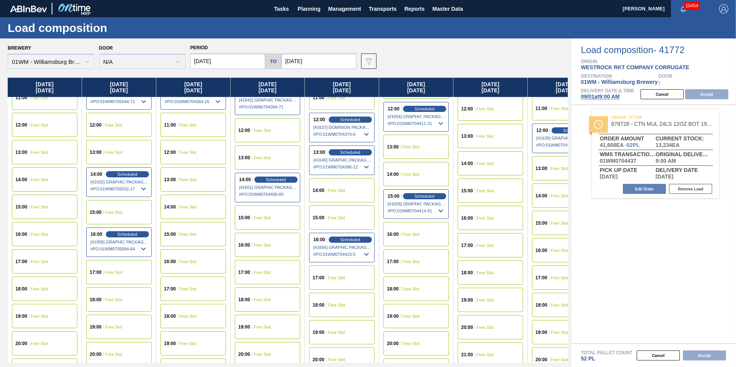
scroll to position [385, 0]
click at [119, 274] on span "Free Slot" at bounding box center [113, 272] width 17 height 5
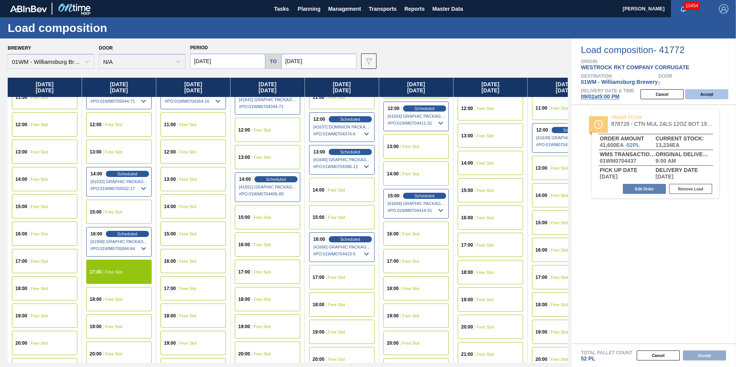
click at [716, 96] on button "Accept" at bounding box center [706, 94] width 43 height 10
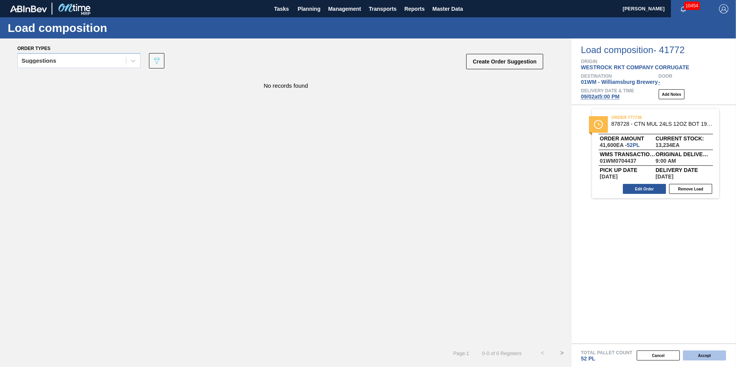
click at [701, 356] on button "Accept" at bounding box center [704, 356] width 43 height 10
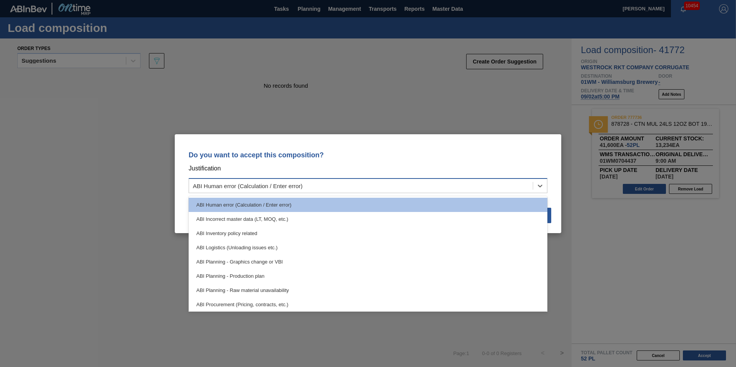
click at [461, 186] on div "ABI Human error (Calculation / Enter error)" at bounding box center [361, 185] width 344 height 11
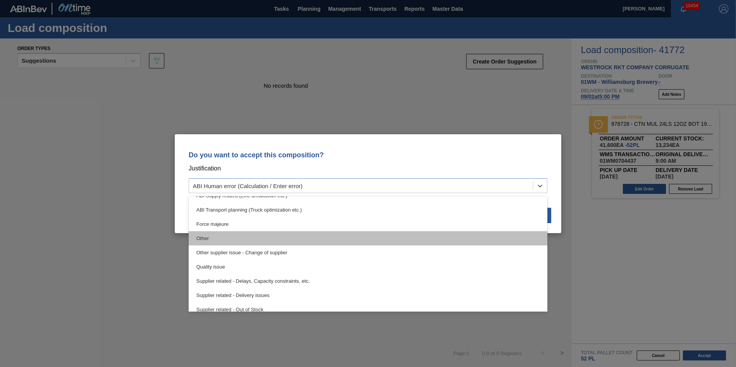
scroll to position [144, 0]
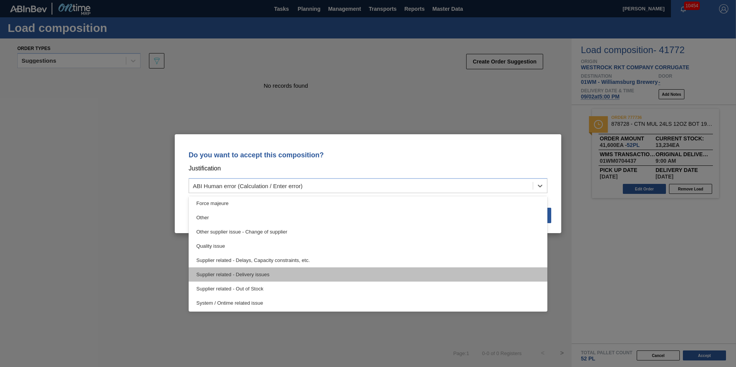
click at [349, 276] on div "Supplier related - Delivery issues" at bounding box center [368, 274] width 359 height 14
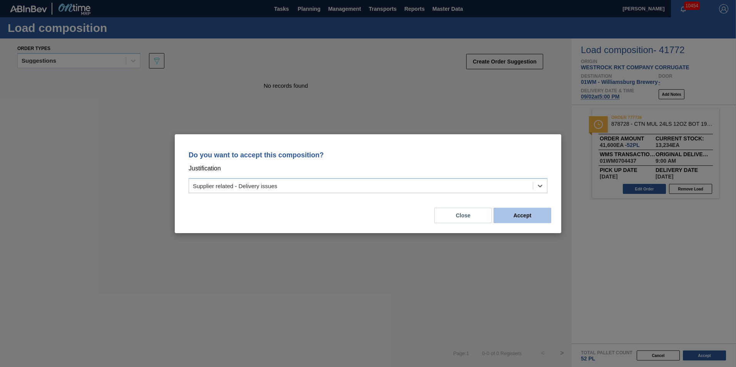
click at [527, 218] on button "Accept" at bounding box center [522, 215] width 58 height 15
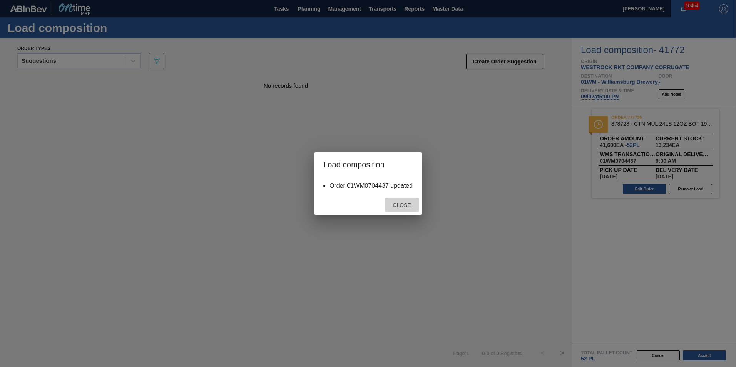
click at [404, 205] on span "Close" at bounding box center [401, 205] width 30 height 6
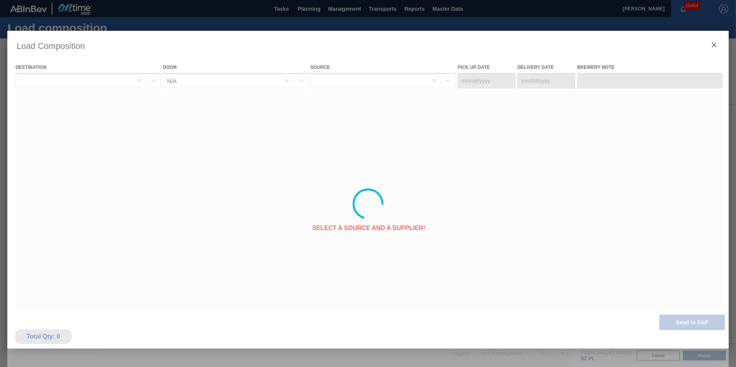
type Date "[DATE]"
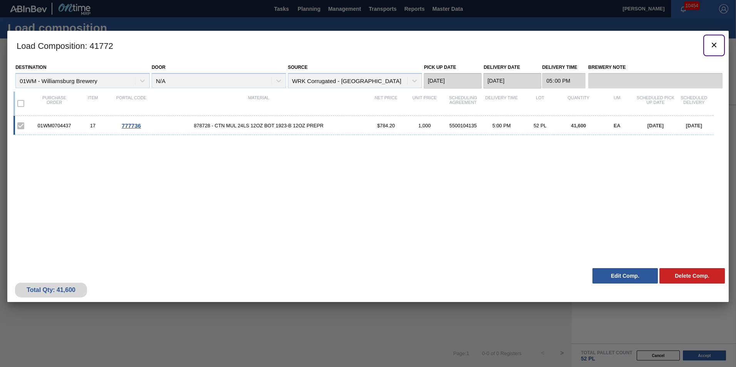
click at [713, 44] on icon "botão de ícone" at bounding box center [713, 44] width 9 height 9
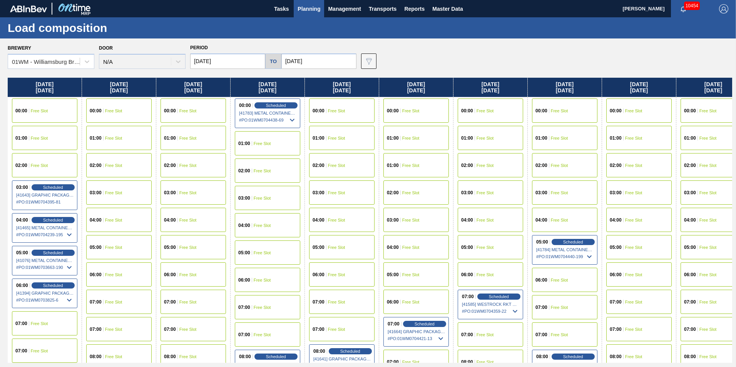
drag, startPoint x: 340, startPoint y: 89, endPoint x: 508, endPoint y: 80, distance: 168.4
click at [508, 80] on div "Friday 08/29/2025 00:00 Free Slot 01:00 Free Slot 02:00 Free Slot 03:00 Schedul…" at bounding box center [370, 220] width 724 height 285
click at [493, 89] on div "Thursday 09/04/2025" at bounding box center [490, 87] width 74 height 19
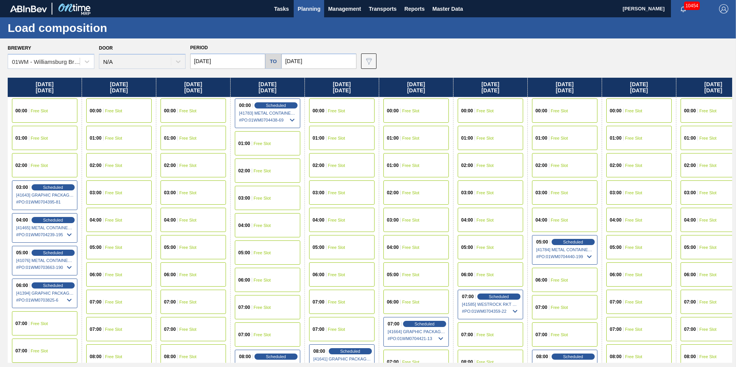
drag, startPoint x: 479, startPoint y: 85, endPoint x: 504, endPoint y: 92, distance: 26.4
click at [504, 92] on div "Friday 08/29/2025 00:00 Free Slot 01:00 Free Slot 02:00 Free Slot 03:00 Schedul…" at bounding box center [370, 220] width 724 height 285
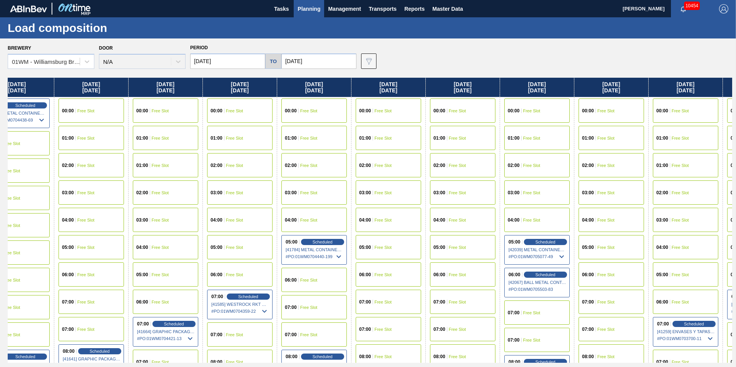
drag, startPoint x: 511, startPoint y: 89, endPoint x: 269, endPoint y: 75, distance: 242.4
click at [262, 75] on div "Brewery 01WM - Williamsburg Brewery Door N/A Period 08/29/2025 to 09/14/2025 Da…" at bounding box center [368, 202] width 736 height 328
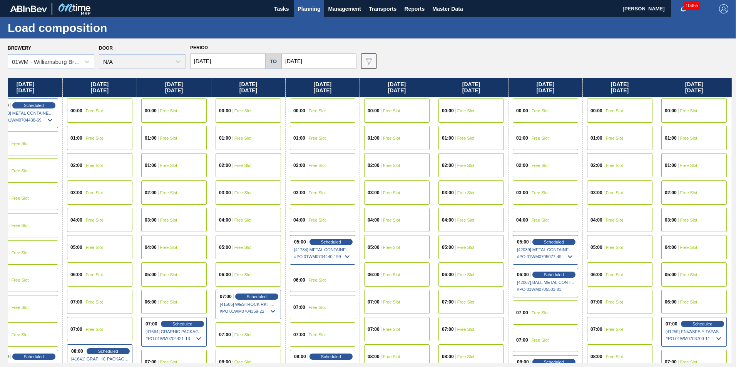
click at [453, 52] on div "Brewery 01WM - Williamsburg Brewery Door N/A Period 08/29/2025 to 09/14/2025 Da…" at bounding box center [370, 55] width 724 height 27
click at [149, 45] on div "Door N/A" at bounding box center [142, 56] width 87 height 26
click at [145, 32] on div "Load composition" at bounding box center [368, 27] width 736 height 21
drag, startPoint x: 110, startPoint y: 29, endPoint x: 5, endPoint y: 30, distance: 104.7
click at [5, 30] on div "Load composition" at bounding box center [368, 27] width 736 height 21
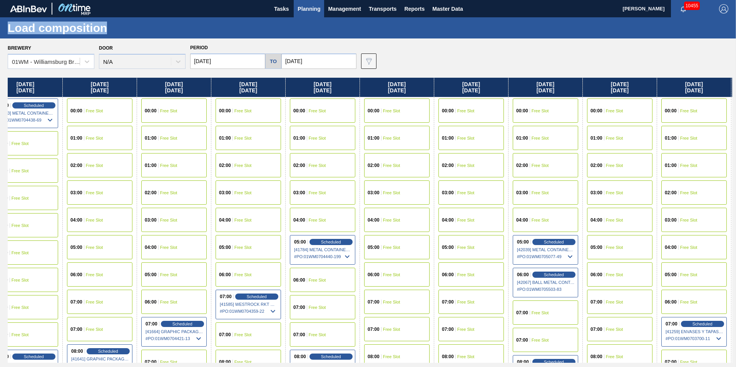
drag, startPoint x: 5, startPoint y: 30, endPoint x: 136, endPoint y: 34, distance: 130.9
click at [136, 34] on div "Load composition" at bounding box center [368, 27] width 736 height 21
click at [110, 28] on h1 "Load composition" at bounding box center [76, 27] width 137 height 9
drag, startPoint x: 107, startPoint y: 28, endPoint x: 6, endPoint y: 29, distance: 101.6
click at [6, 29] on div "Load composition" at bounding box center [368, 27] width 736 height 21
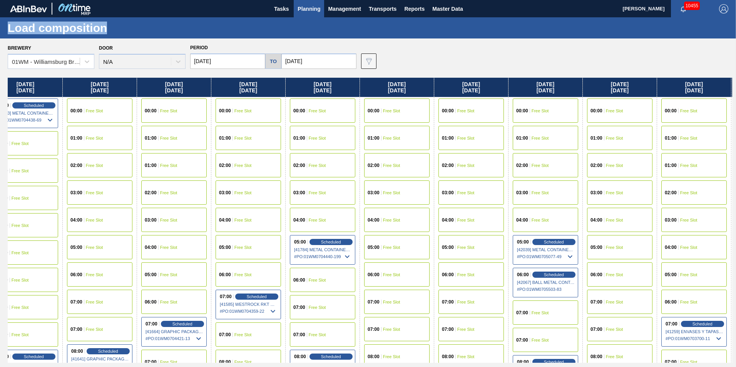
drag, startPoint x: 6, startPoint y: 29, endPoint x: 92, endPoint y: 27, distance: 86.2
click at [92, 27] on h1 "Load composition" at bounding box center [76, 27] width 137 height 9
click at [123, 26] on h1 "Load composition" at bounding box center [76, 27] width 137 height 9
click at [122, 22] on div "Load composition" at bounding box center [368, 27] width 736 height 21
click at [123, 34] on div "Load composition" at bounding box center [368, 27] width 736 height 21
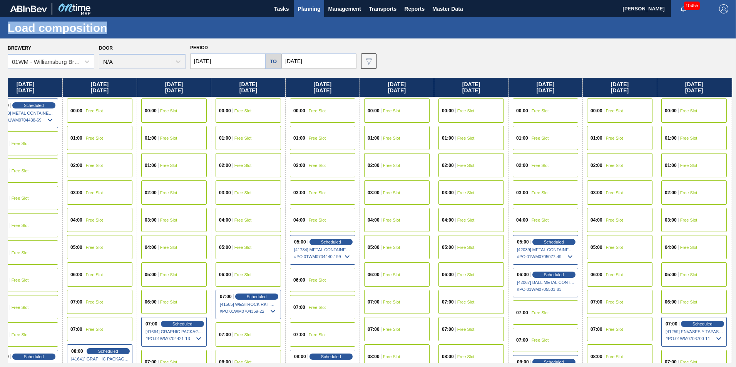
drag, startPoint x: 120, startPoint y: 33, endPoint x: 6, endPoint y: 30, distance: 114.0
click at [6, 30] on div "Load composition" at bounding box center [368, 27] width 736 height 21
drag, startPoint x: 6, startPoint y: 30, endPoint x: 124, endPoint y: 24, distance: 118.7
click at [124, 24] on h1 "Load composition" at bounding box center [76, 27] width 137 height 9
drag, startPoint x: 97, startPoint y: 8, endPoint x: 9, endPoint y: 8, distance: 88.1
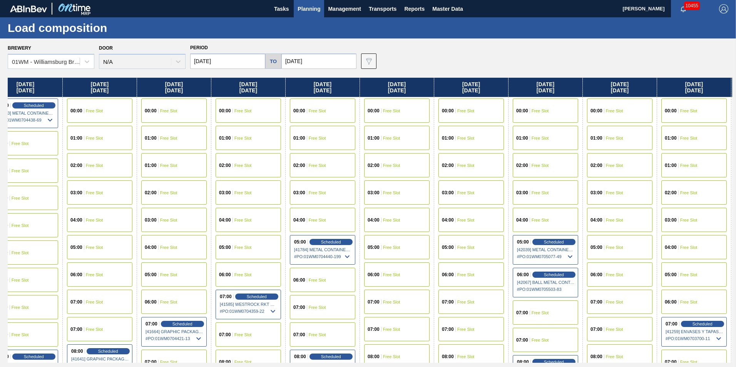
click at [9, 8] on div "Tasks Planning Management Transports Reports Master Data" at bounding box center [368, 8] width 736 height 17
click at [165, 24] on div "Load composition" at bounding box center [368, 27] width 736 height 21
drag, startPoint x: 115, startPoint y: 17, endPoint x: 16, endPoint y: 17, distance: 99.3
click at [16, 17] on div "Tasks Planning Management Transports Reports Master Data Vincent Geritano 10455…" at bounding box center [368, 8] width 736 height 17
drag, startPoint x: 16, startPoint y: 17, endPoint x: 172, endPoint y: 26, distance: 156.1
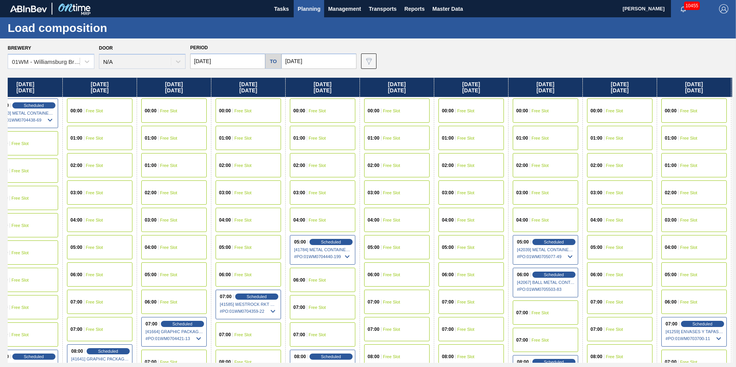
click at [172, 26] on div "Load composition" at bounding box center [368, 27] width 736 height 21
click at [309, 11] on span "Planning" at bounding box center [308, 8] width 23 height 9
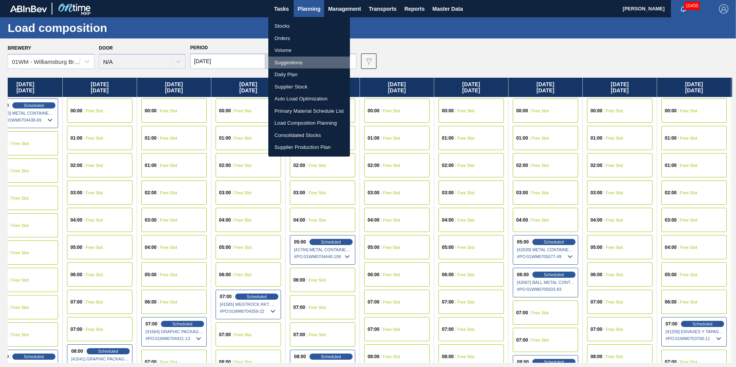
click at [297, 63] on li "Suggestions" at bounding box center [309, 63] width 82 height 12
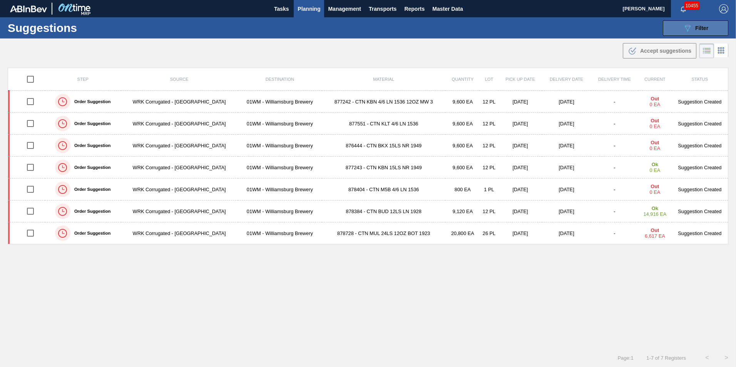
click at [685, 27] on icon at bounding box center [688, 28] width 6 height 7
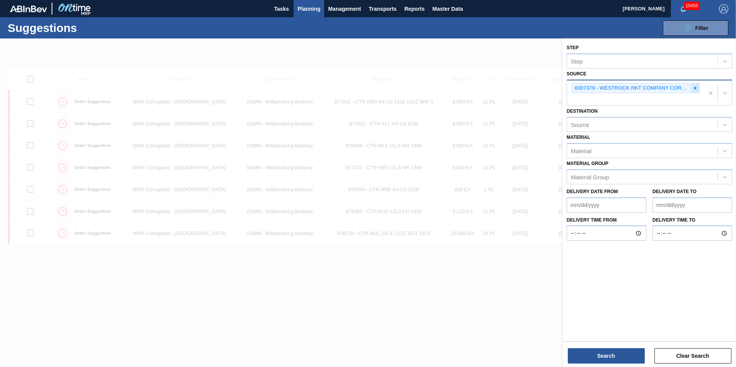
click at [696, 87] on icon at bounding box center [694, 87] width 5 height 5
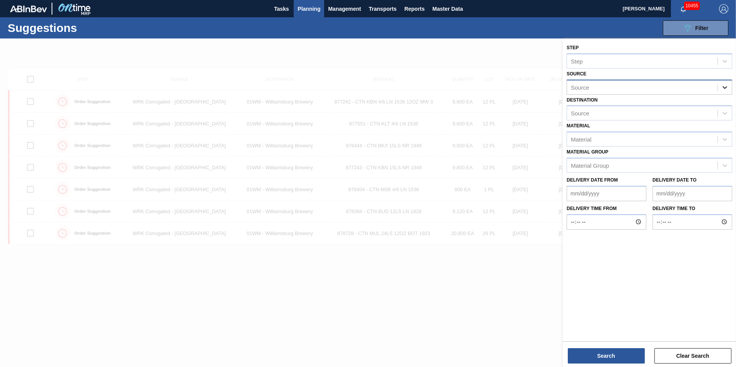
click at [723, 87] on icon at bounding box center [724, 87] width 5 height 3
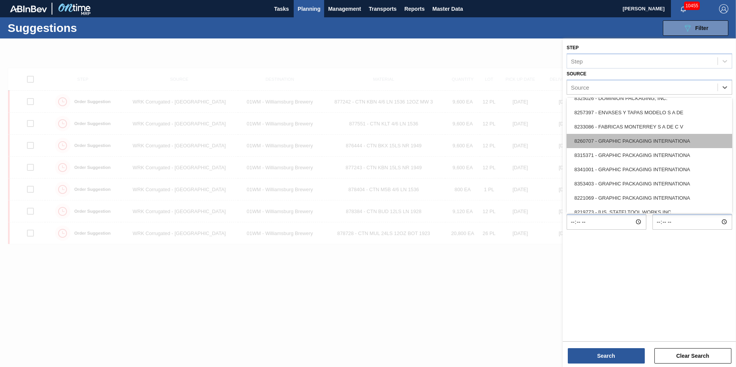
scroll to position [192, 0]
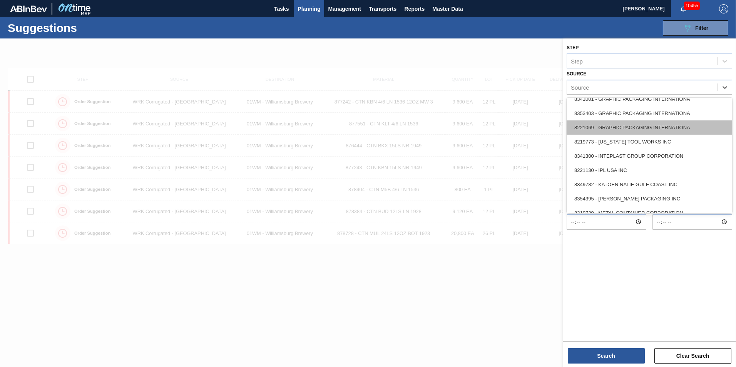
click at [655, 127] on div "8221069 - GRAPHIC PACKAGING INTERNATIONA" at bounding box center [648, 127] width 165 height 14
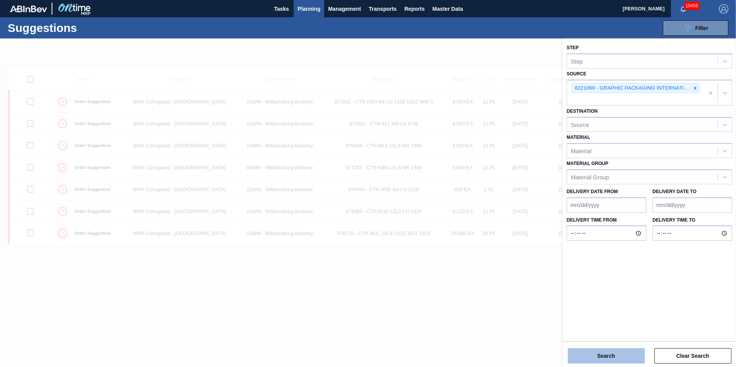
click at [605, 356] on button "Search" at bounding box center [606, 355] width 77 height 15
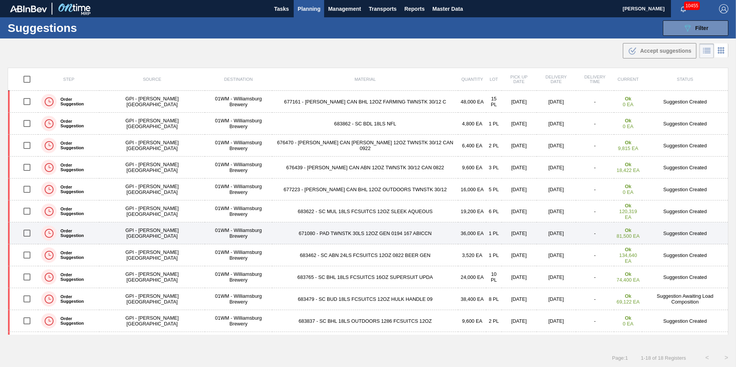
click at [346, 233] on td "671080 - PAD TWNSTK 30LS 12OZ GEN 0194 167 ABICCN" at bounding box center [365, 233] width 186 height 22
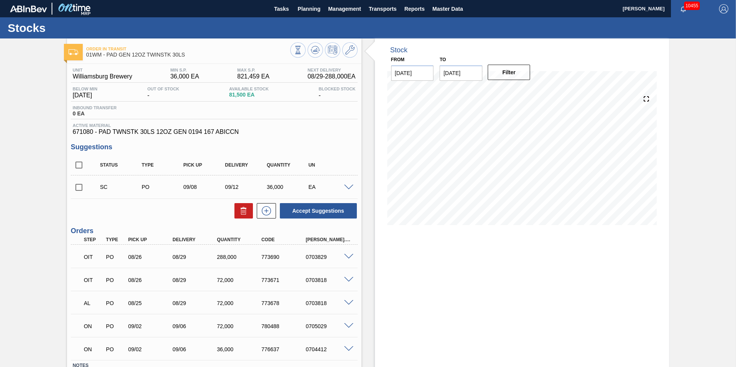
click at [347, 187] on span at bounding box center [348, 188] width 9 height 6
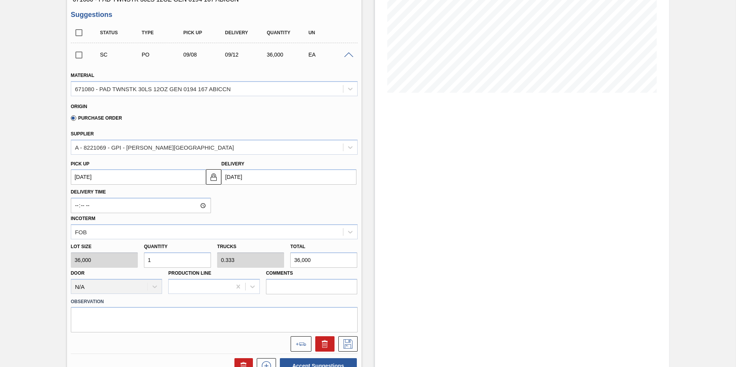
scroll to position [115, 0]
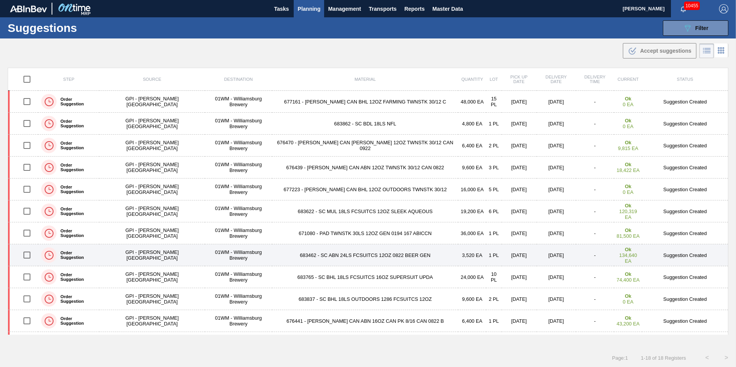
click at [348, 257] on td "683462 - SC ABN 24LS FCSUITCS 12OZ 0822 BEER GEN" at bounding box center [365, 255] width 186 height 22
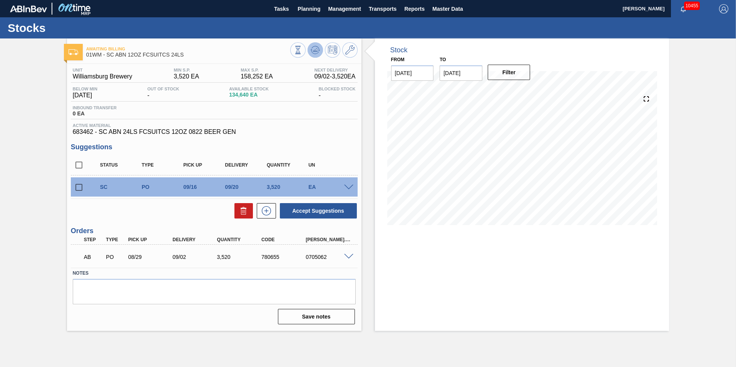
click at [314, 50] on icon at bounding box center [315, 49] width 9 height 9
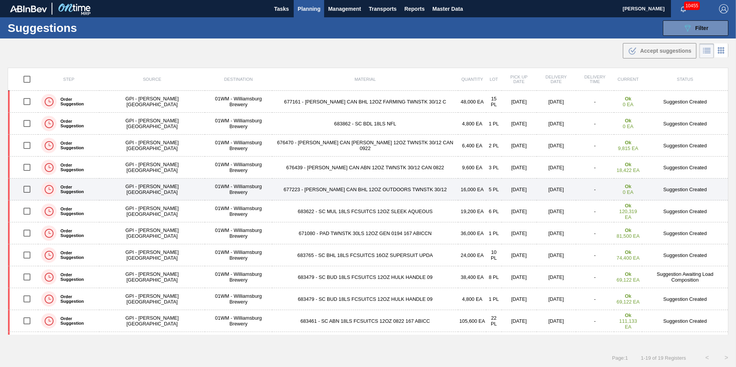
scroll to position [115, 0]
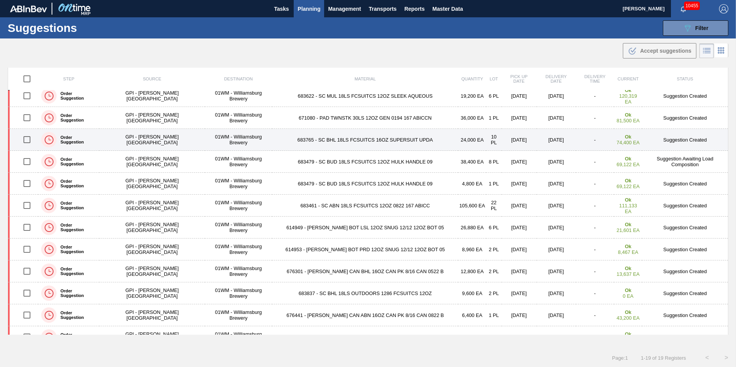
click at [137, 138] on td "GPI - W. Monroe" at bounding box center [151, 140] width 105 height 22
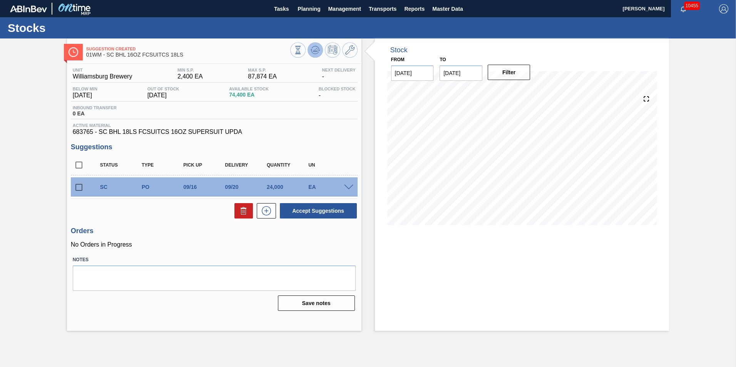
click at [314, 50] on icon at bounding box center [314, 49] width 5 height 3
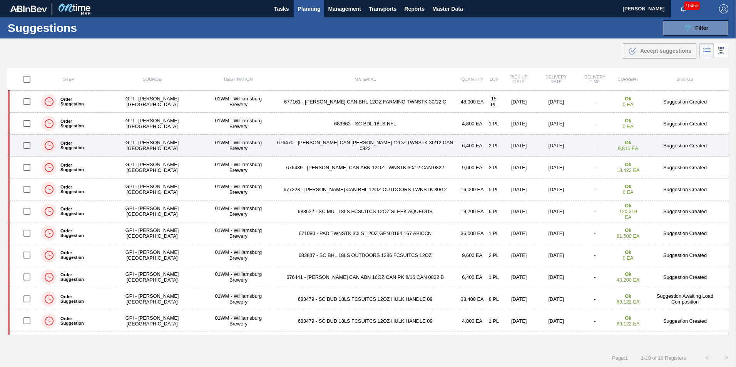
click at [303, 151] on td "676470 - CARR CAN BUD 12OZ TWNSTK 30/12 CAN 0922" at bounding box center [365, 146] width 186 height 22
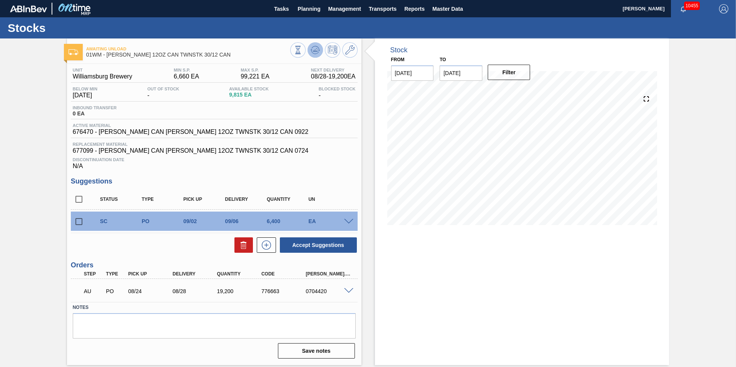
click at [311, 49] on icon at bounding box center [315, 49] width 9 height 9
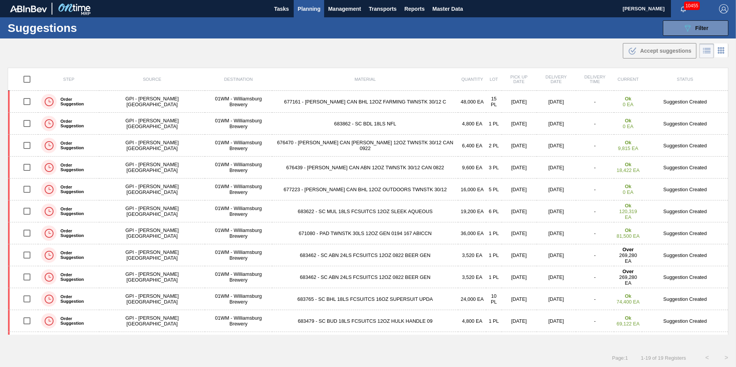
click at [297, 232] on td "671080 - PAD TWNSTK 30LS 12OZ GEN 0194 167 ABICCN" at bounding box center [365, 233] width 186 height 22
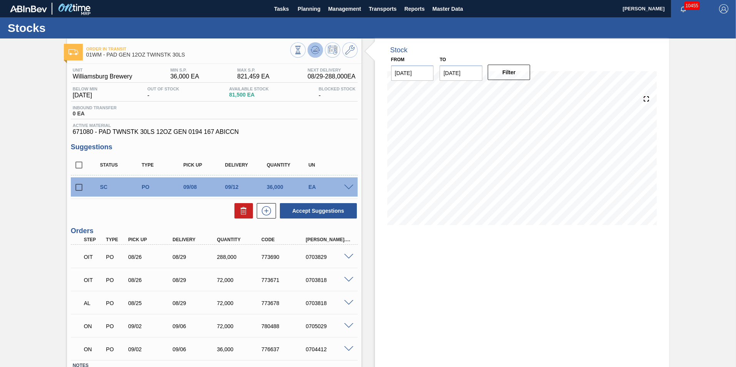
click at [316, 51] on icon at bounding box center [315, 49] width 9 height 9
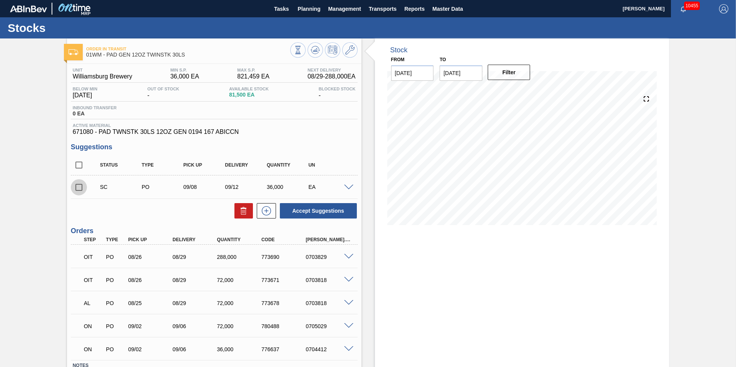
click at [78, 187] on input "checkbox" at bounding box center [79, 187] width 16 height 16
click at [331, 212] on button "Accept Suggestions" at bounding box center [318, 210] width 77 height 15
checkbox input "false"
click at [304, 8] on span "Planning" at bounding box center [308, 8] width 23 height 9
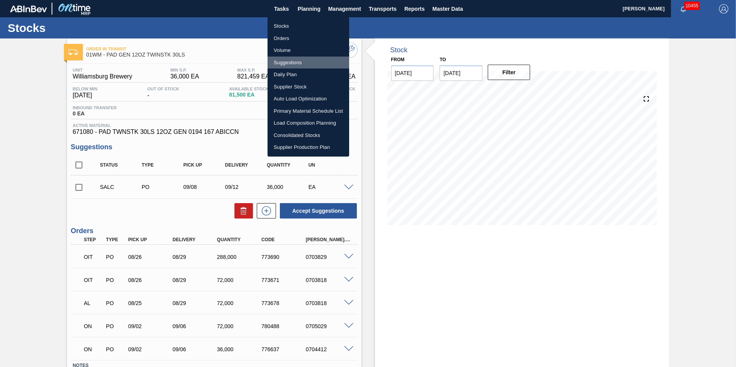
click at [285, 61] on li "Suggestions" at bounding box center [308, 63] width 82 height 12
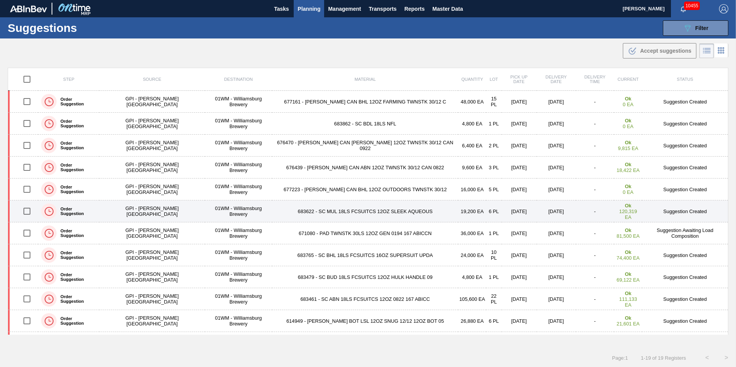
click at [358, 207] on td "683622 - SC MUL 18LS FCSUITCS 12OZ SLEEK AQUEOUS" at bounding box center [365, 211] width 186 height 22
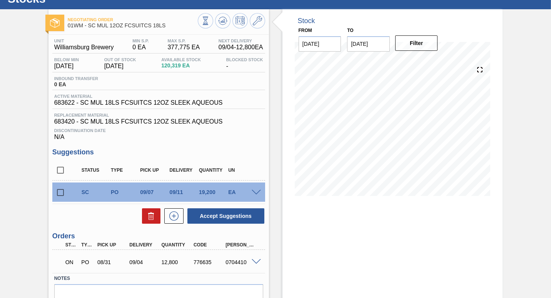
scroll to position [38, 0]
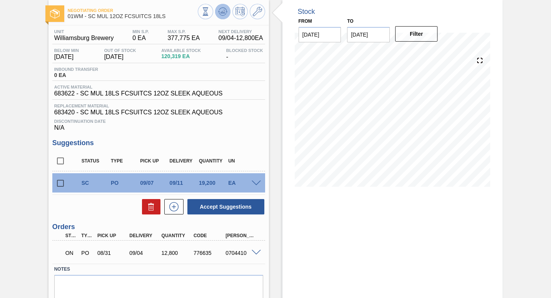
click at [222, 11] on icon at bounding box center [222, 11] width 9 height 9
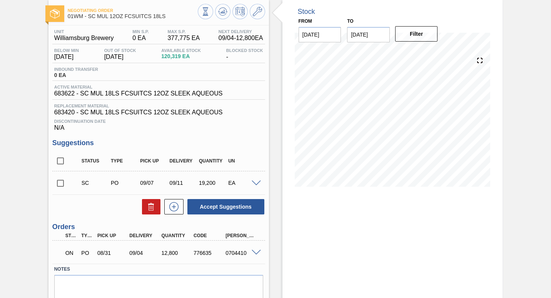
click at [254, 185] on span at bounding box center [256, 183] width 9 height 6
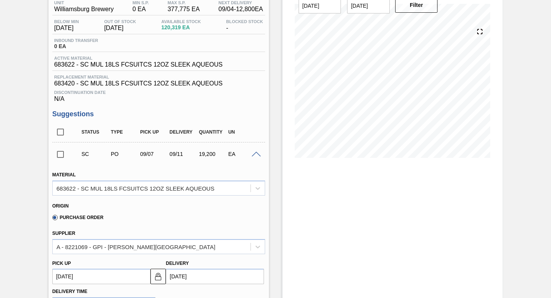
scroll to position [77, 0]
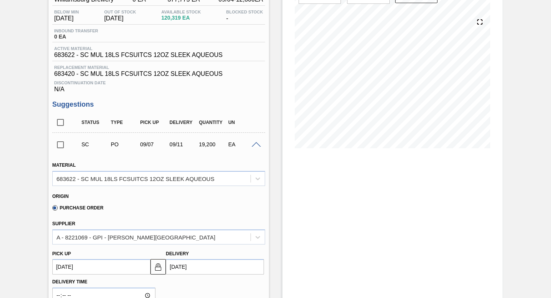
click at [59, 145] on input "checkbox" at bounding box center [60, 145] width 16 height 16
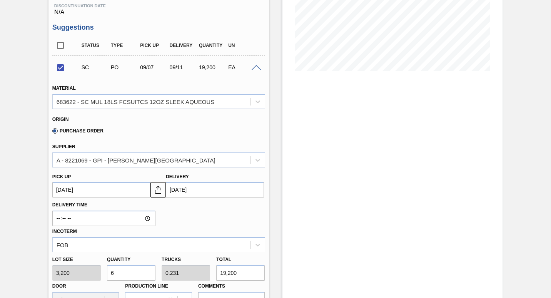
scroll to position [308, 0]
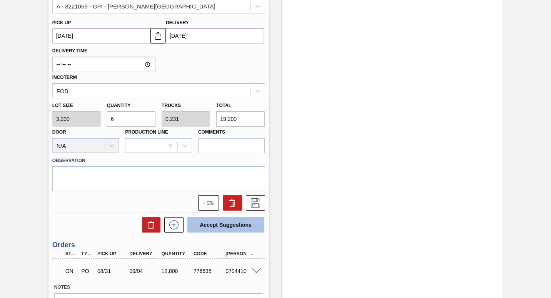
click at [226, 227] on button "Accept Suggestions" at bounding box center [225, 224] width 77 height 15
checkbox input "false"
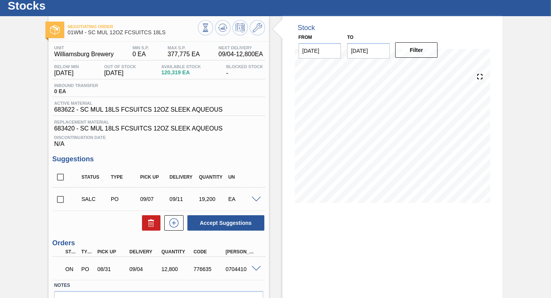
scroll to position [0, 0]
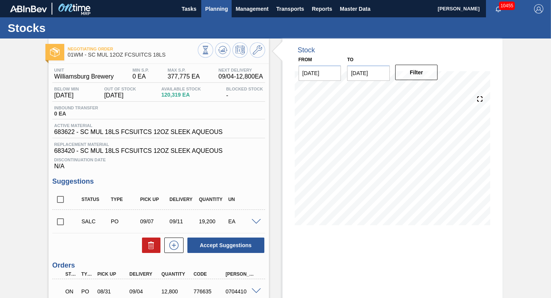
click at [211, 8] on span "Planning" at bounding box center [216, 8] width 23 height 9
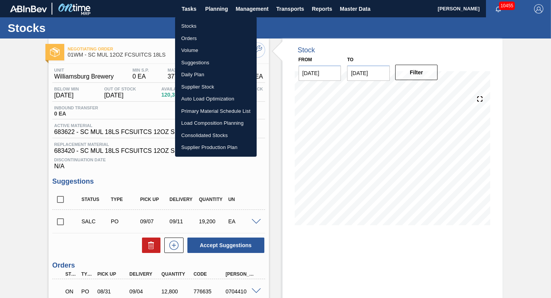
click at [210, 62] on li "Suggestions" at bounding box center [216, 63] width 82 height 12
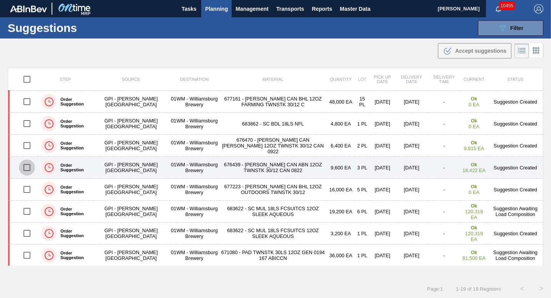
click at [28, 169] on input "checkbox" at bounding box center [27, 167] width 16 height 16
checkbox input "true"
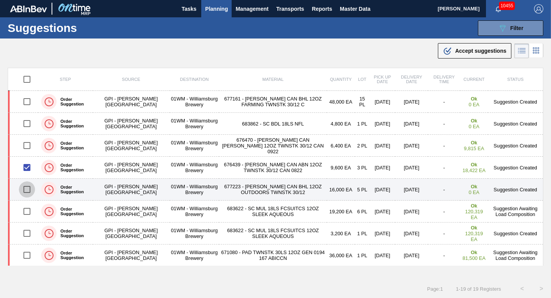
click at [28, 190] on input "checkbox" at bounding box center [27, 189] width 16 height 16
checkbox input "true"
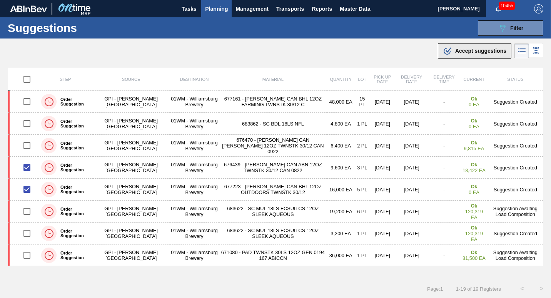
click at [474, 50] on span "Accept suggestions" at bounding box center [480, 51] width 51 height 6
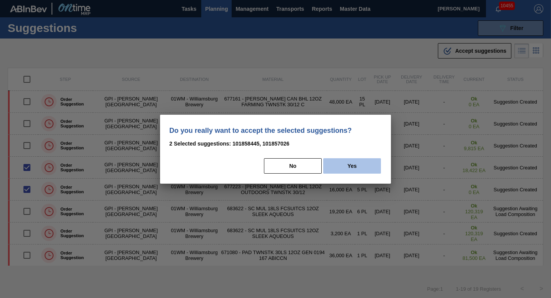
click at [346, 163] on button "Yes" at bounding box center [352, 165] width 58 height 15
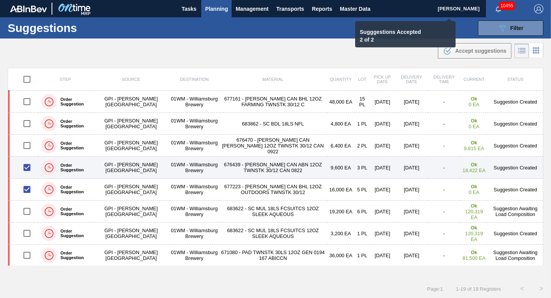
checkbox input "false"
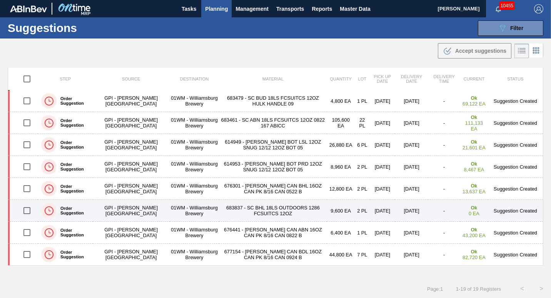
scroll to position [0, 0]
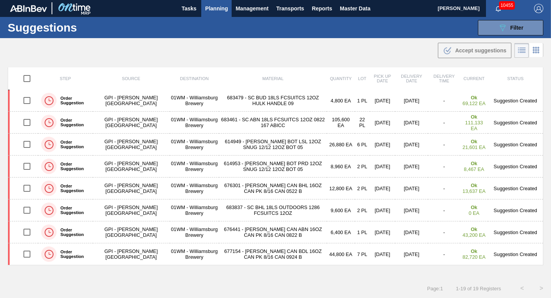
click at [216, 10] on span "Planning" at bounding box center [216, 8] width 23 height 9
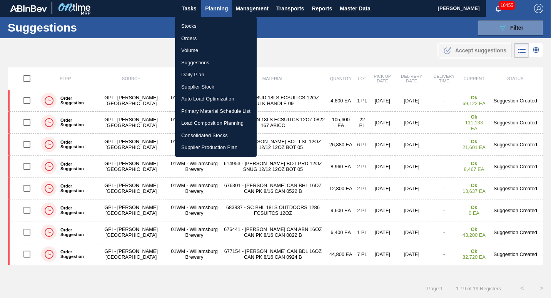
click at [207, 125] on li "Load Composition Planning" at bounding box center [216, 123] width 82 height 12
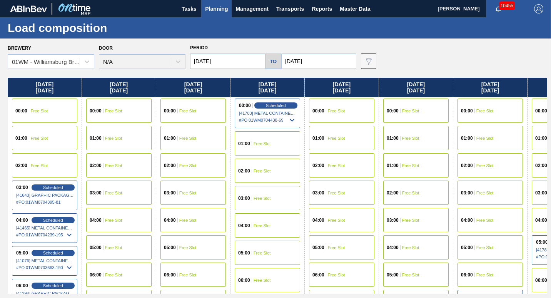
click at [182, 141] on div "01:00 Free Slot" at bounding box center [192, 138] width 65 height 24
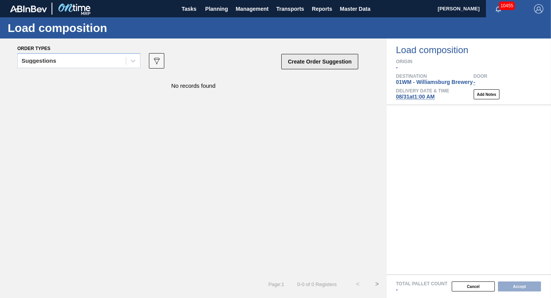
click at [303, 61] on button "Create Order Suggestion" at bounding box center [319, 61] width 77 height 15
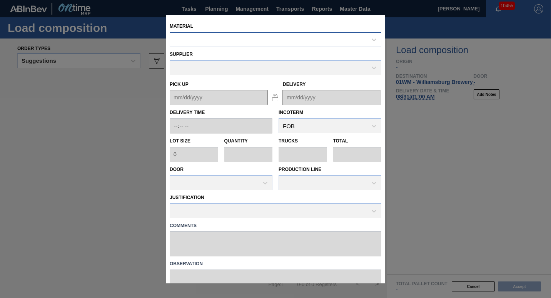
click at [191, 38] on div at bounding box center [268, 39] width 197 height 11
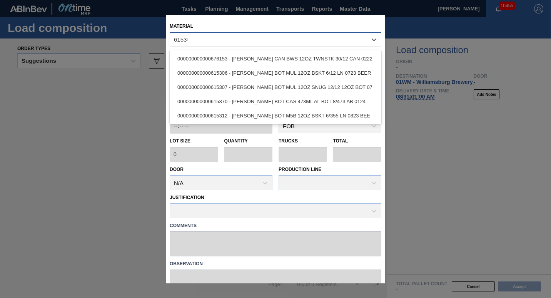
type input "615306"
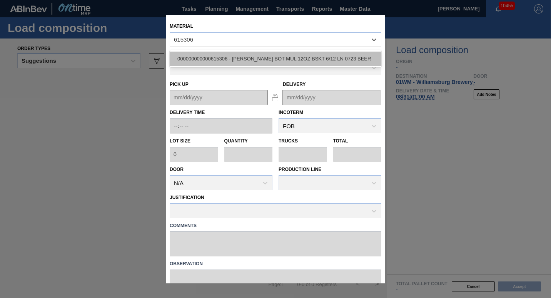
click at [238, 58] on div "000000000000615306 - CARR BOT MUL 12OZ BSKT 6/12 LN 0723 BEER" at bounding box center [276, 59] width 212 height 14
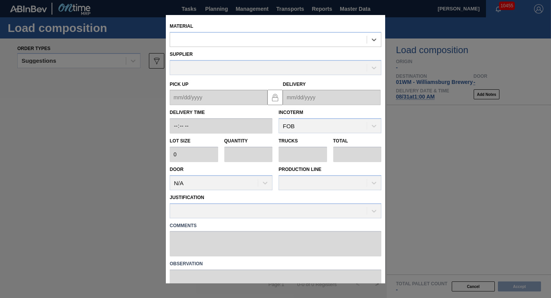
type input "6,720"
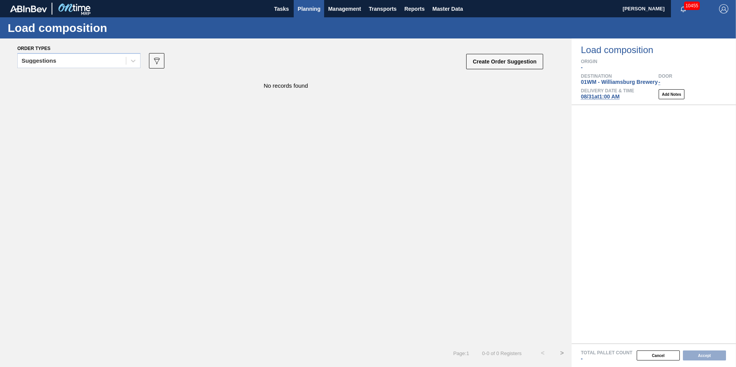
click at [312, 9] on span "Planning" at bounding box center [308, 8] width 23 height 9
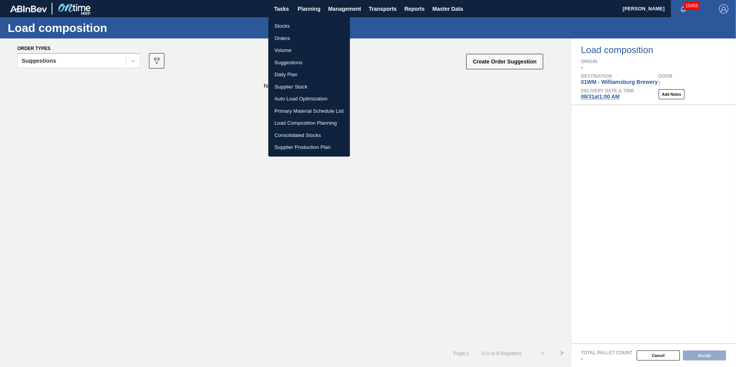
click at [301, 122] on li "Load Composition Planning" at bounding box center [309, 123] width 82 height 12
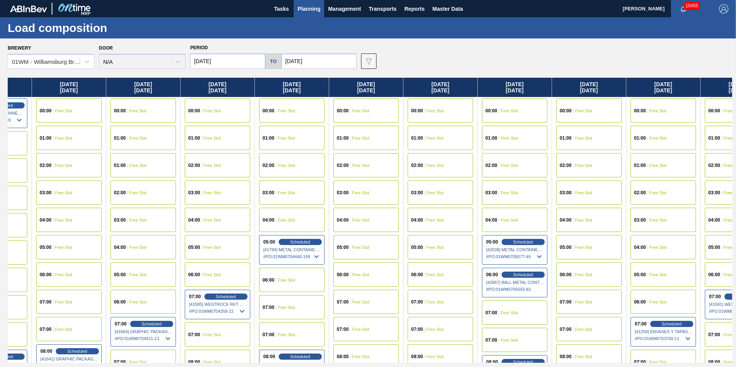
drag, startPoint x: 611, startPoint y: 89, endPoint x: 315, endPoint y: 98, distance: 296.8
click at [315, 98] on div "Friday 08/29/2025 00:00 Free Slot 01:00 Free Slot 02:00 Free Slot 03:00 Schedul…" at bounding box center [370, 220] width 724 height 285
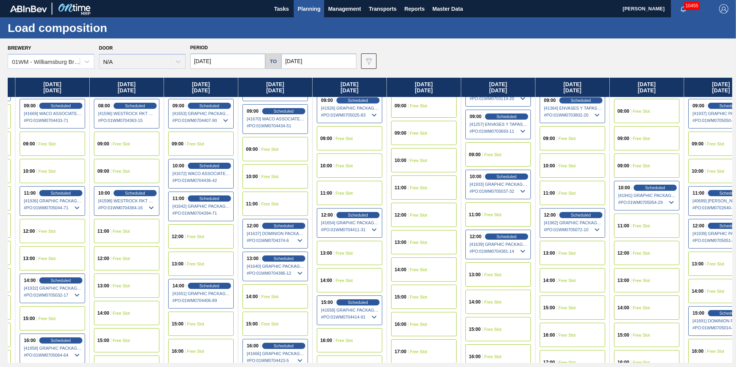
scroll to position [346, 289]
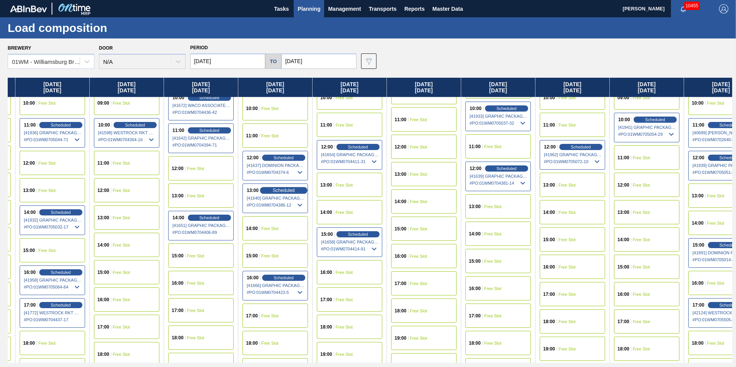
click at [287, 191] on span "Scheduled" at bounding box center [283, 190] width 22 height 5
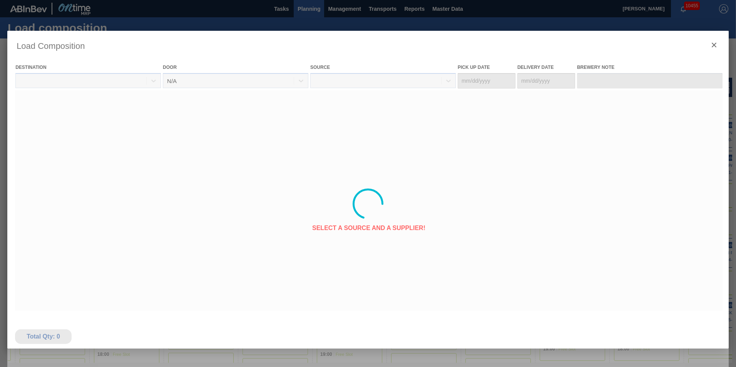
type Date "[DATE]"
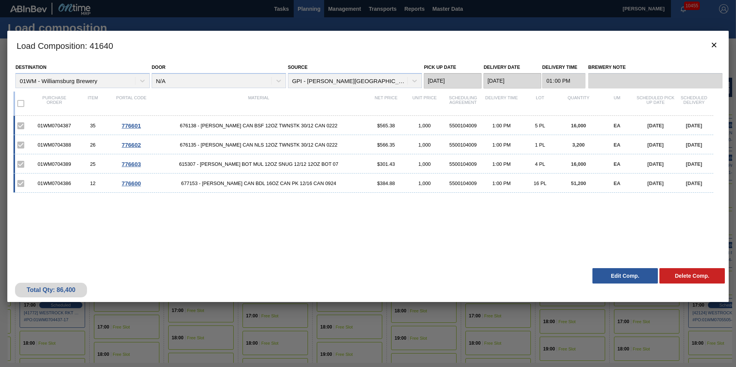
click at [611, 277] on button "Edit Comp." at bounding box center [624, 275] width 65 height 15
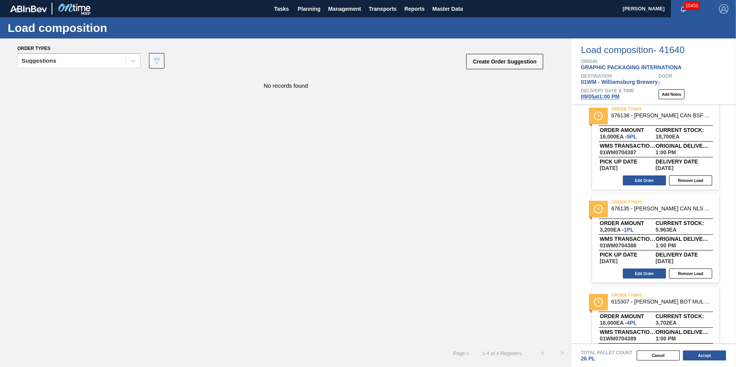
scroll to position [138, 0]
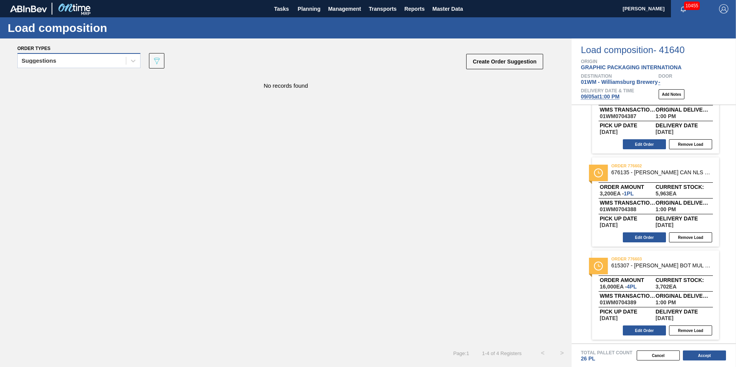
click at [98, 59] on div "Suggestions" at bounding box center [72, 60] width 108 height 11
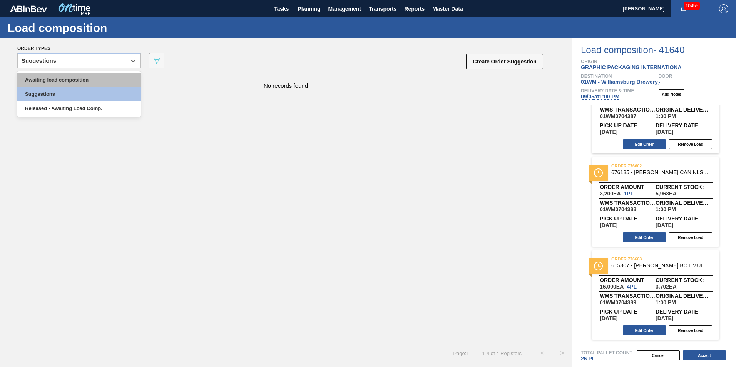
click at [75, 78] on div "Awaiting load composition" at bounding box center [78, 80] width 123 height 14
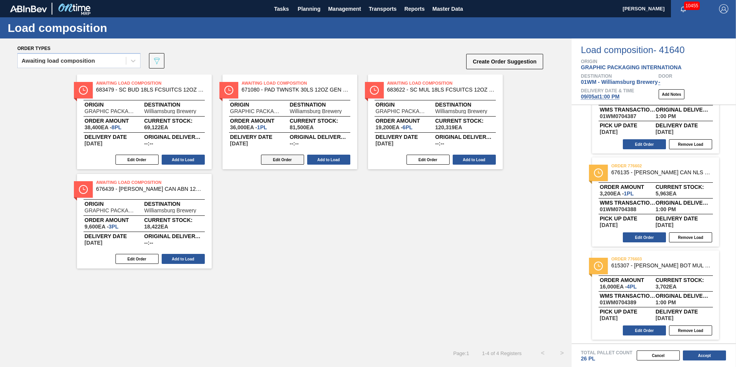
click at [281, 161] on button "Edit Order" at bounding box center [282, 160] width 43 height 10
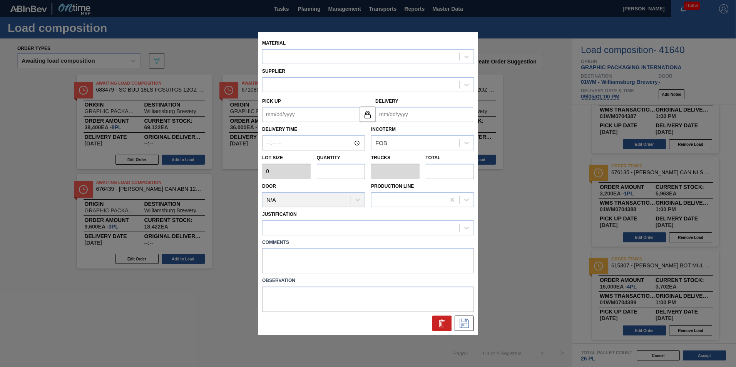
type input "36,000"
type input "1"
type input "0.333"
type input "36,000"
type up "[DATE]"
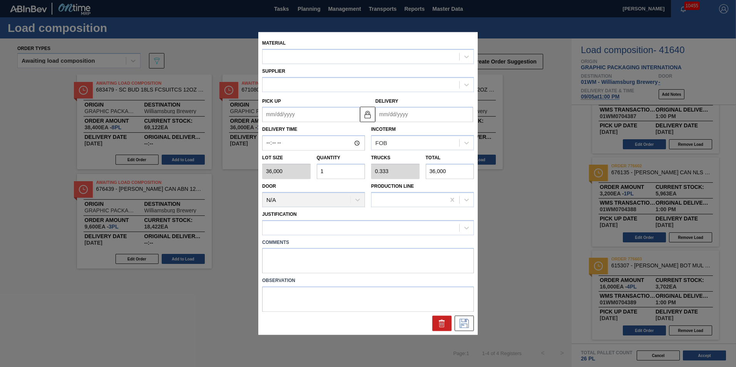
type input "[DATE]"
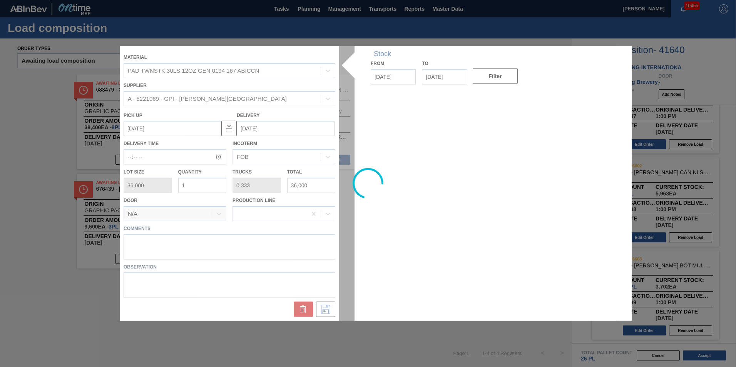
click at [208, 184] on div at bounding box center [368, 183] width 496 height 275
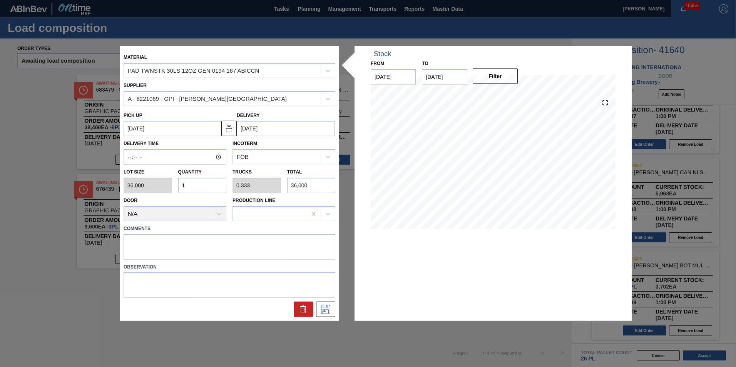
click at [197, 186] on input "1" at bounding box center [202, 185] width 48 height 15
type input "0"
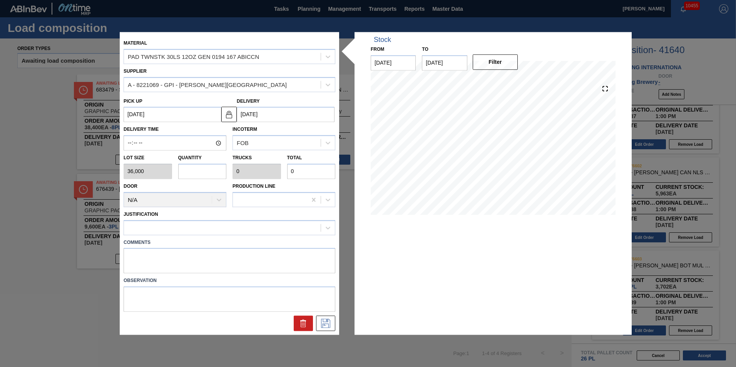
type input "2"
type input "0.667"
type input "72,000"
type input "2"
click at [197, 173] on input "2" at bounding box center [202, 171] width 48 height 15
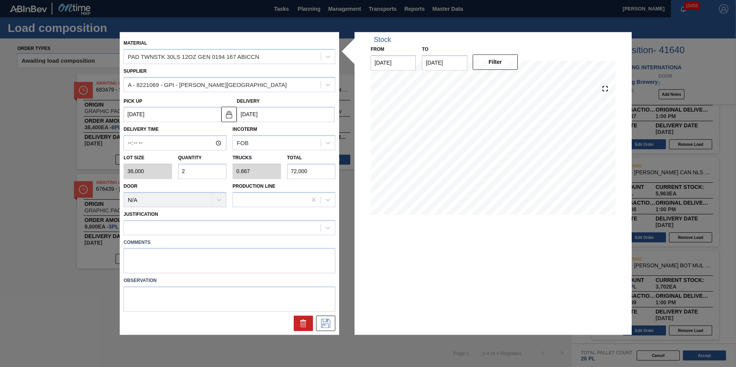
click at [185, 170] on input "2" at bounding box center [202, 171] width 48 height 15
type input "0"
type input "3"
type input "1"
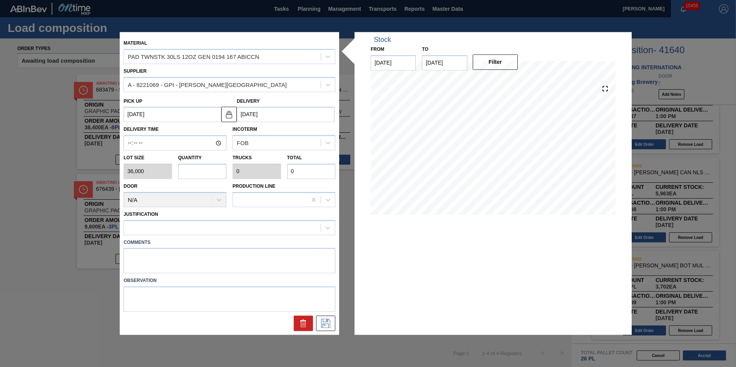
type input "108,000"
type input "3"
click at [310, 222] on div at bounding box center [230, 227] width 212 height 15
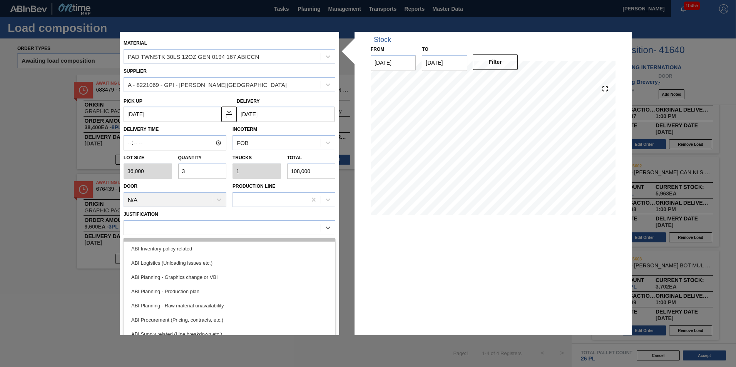
scroll to position [38, 0]
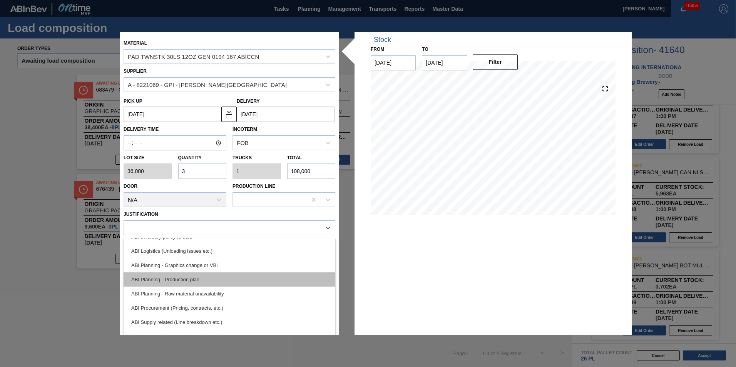
click at [268, 279] on div "ABI Planning - Production plan" at bounding box center [230, 279] width 212 height 14
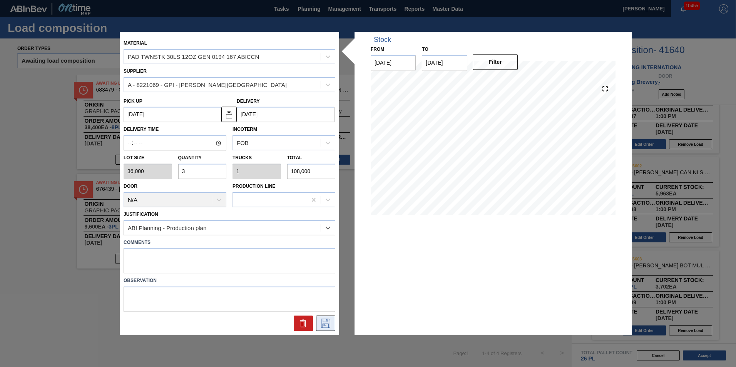
click at [327, 326] on icon at bounding box center [325, 323] width 12 height 9
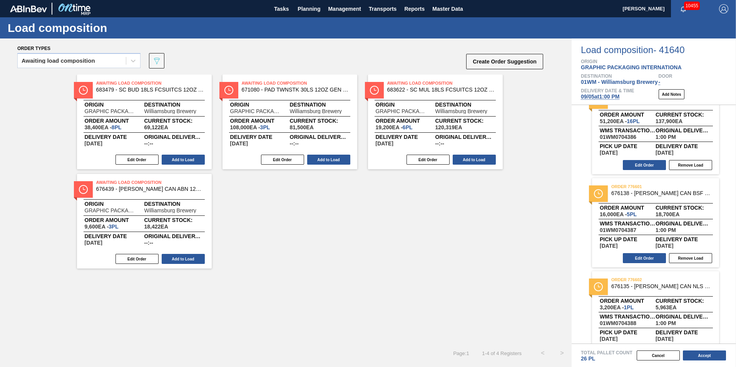
scroll to position [22, 0]
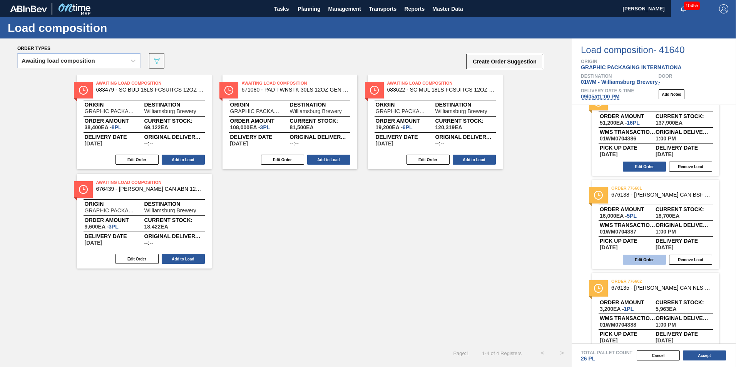
click at [653, 259] on button "Edit Order" at bounding box center [644, 260] width 43 height 10
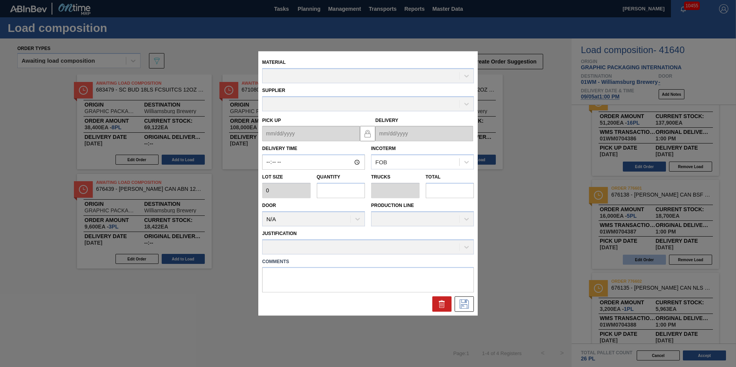
type input "13:00:00"
type input "3,200"
type input "5"
type input "0.192"
type input "16,000"
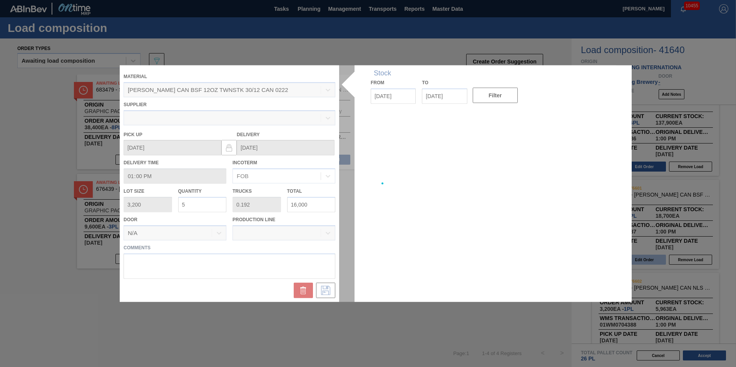
type up "[DATE]"
type input "[DATE]"
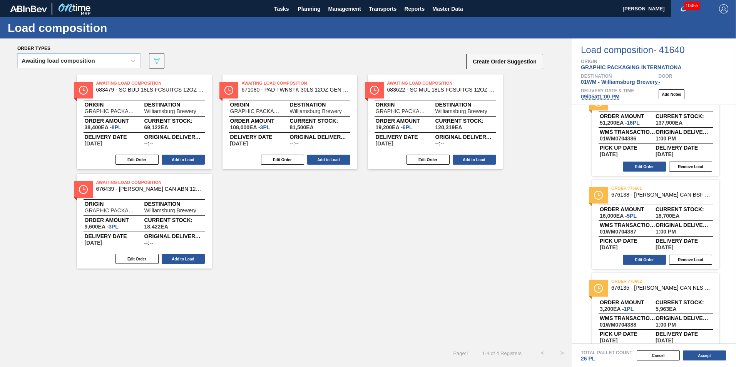
scroll to position [0, 0]
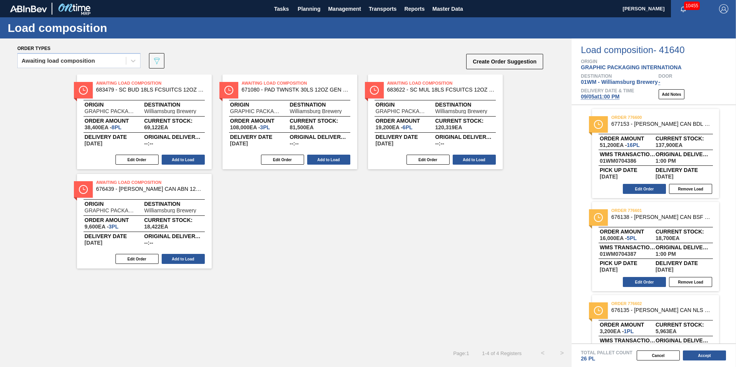
drag, startPoint x: 641, startPoint y: 285, endPoint x: 699, endPoint y: 287, distance: 58.2
click at [700, 289] on div "order 776601 676138 - CARR CAN BSF 12OZ TWNSTK 30/12 CAN 0222 Order amount 16,0…" at bounding box center [655, 246] width 127 height 89
drag, startPoint x: 697, startPoint y: 281, endPoint x: 474, endPoint y: 216, distance: 232.2
click at [504, 225] on div "Order types Awaiting load composition 089F7B8B-B2A5-4AFE-B5C0-19BA573D28AC Crea…" at bounding box center [368, 202] width 736 height 329
click at [635, 282] on button "Edit Order" at bounding box center [644, 282] width 43 height 10
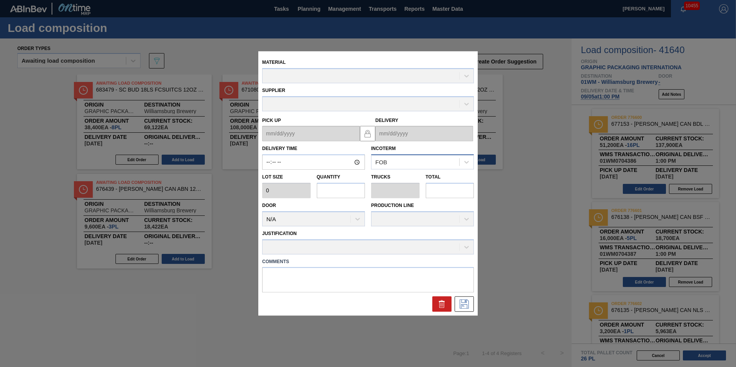
type input "13:00:00"
type input "3,200"
type input "5"
type input "0.192"
type input "16,000"
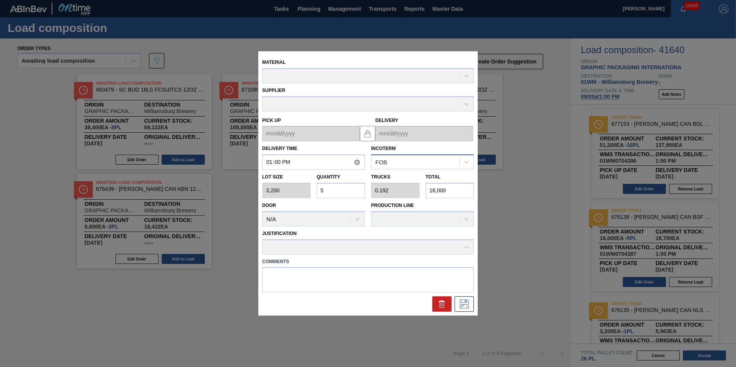
type up "[DATE]"
type input "[DATE]"
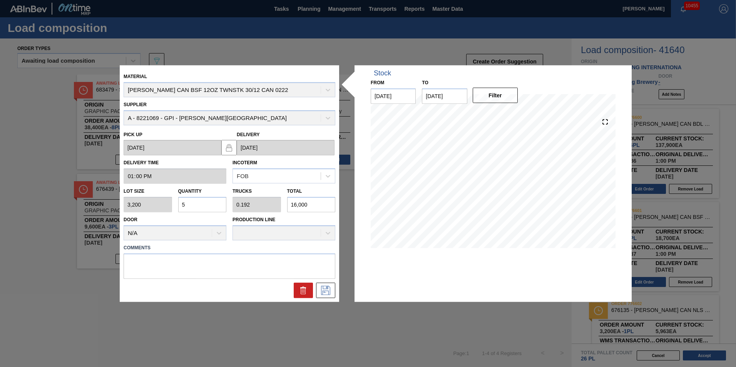
click at [201, 201] on input "5" at bounding box center [202, 204] width 48 height 15
type input "0"
type input "2"
type input "0.077"
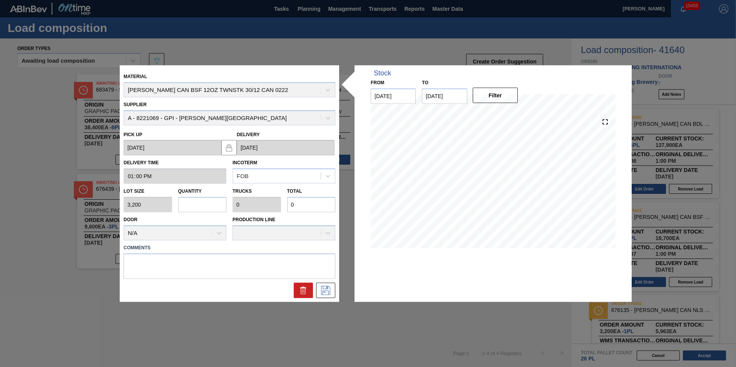
type input "6,400"
type input "2"
click at [326, 288] on icon at bounding box center [325, 290] width 12 height 9
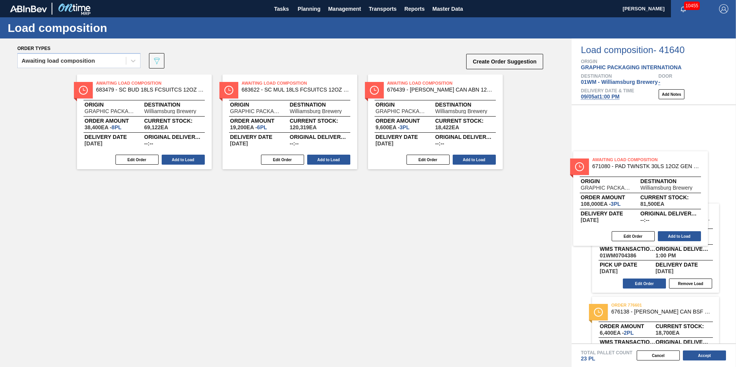
drag, startPoint x: 309, startPoint y: 127, endPoint x: 677, endPoint y: 199, distance: 374.9
click at [677, 199] on div "Order types Awaiting load composition 089F7B8B-B2A5-4AFE-B5C0-19BA573D28AC Crea…" at bounding box center [368, 202] width 736 height 329
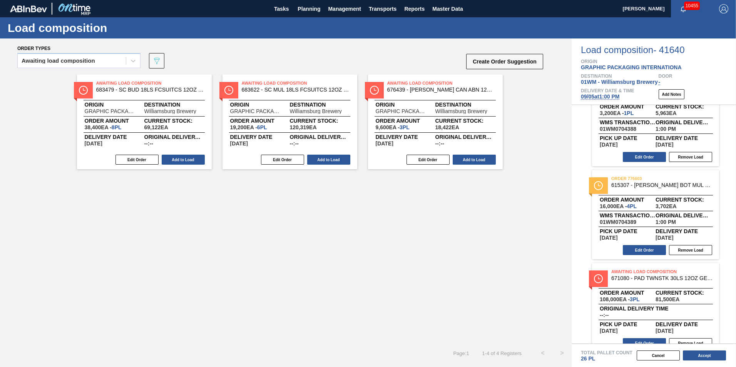
scroll to position [231, 0]
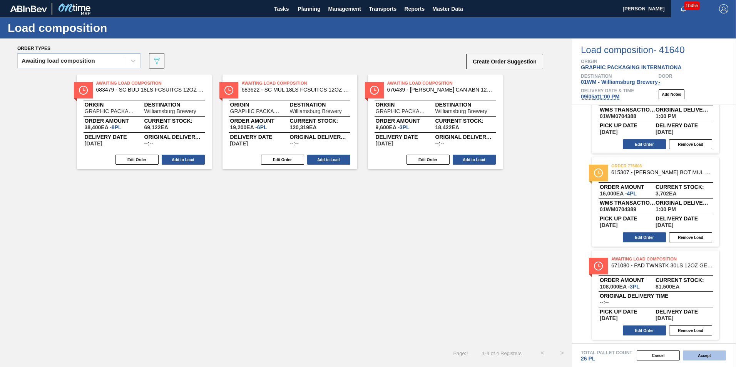
click at [702, 355] on button "Accept" at bounding box center [704, 356] width 43 height 10
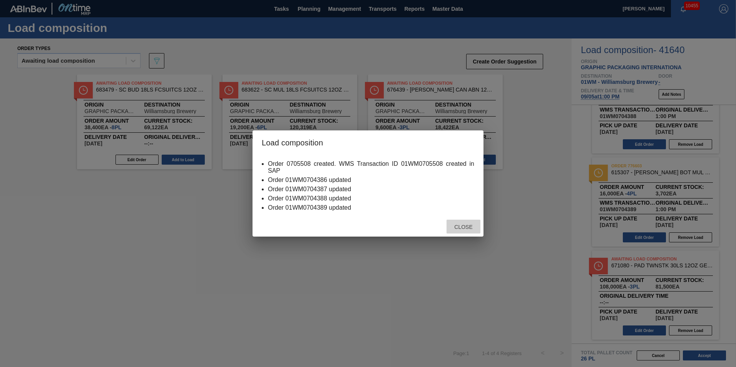
click at [463, 227] on span "Close" at bounding box center [463, 227] width 30 height 6
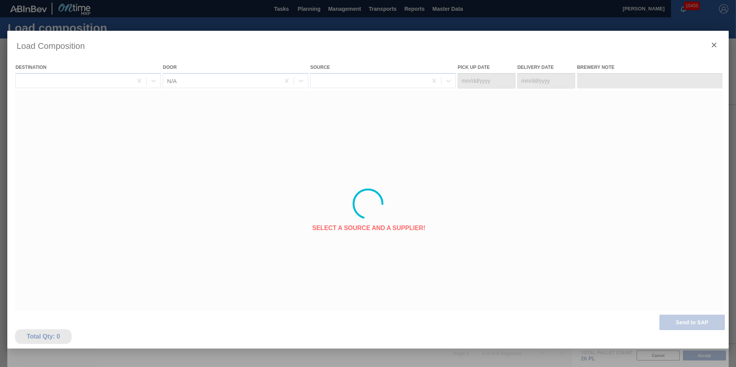
type Date "[DATE]"
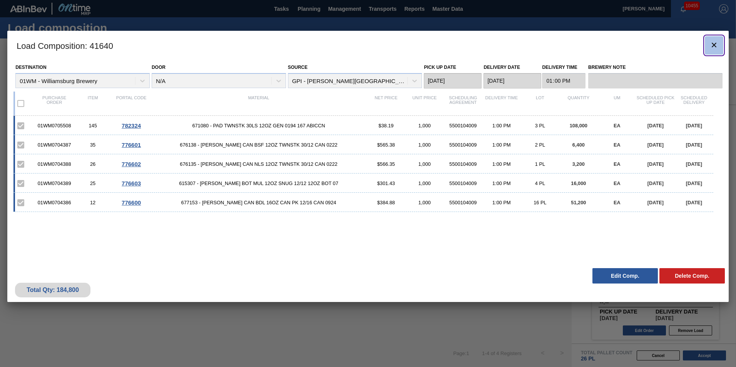
click at [710, 46] on icon "botão de ícone" at bounding box center [713, 44] width 9 height 9
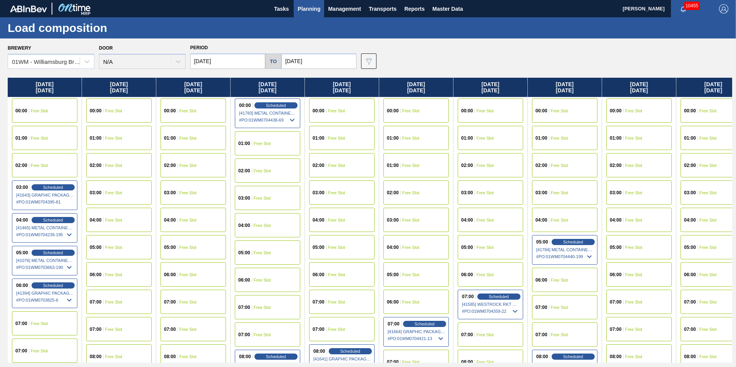
click at [394, 52] on div "Brewery 01WM - Williamsburg Brewery Door N/A Period 08/29/2025 to 09/14/2025 Da…" at bounding box center [370, 55] width 724 height 27
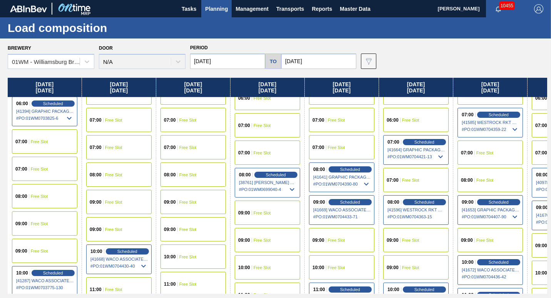
scroll to position [192, 0]
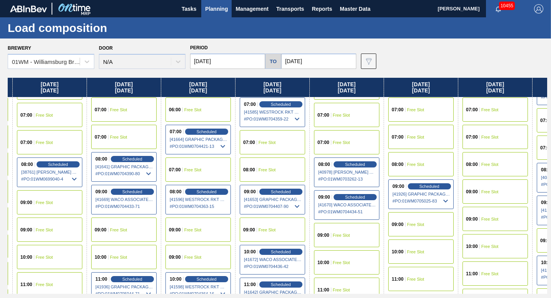
drag, startPoint x: 424, startPoint y: 82, endPoint x: 166, endPoint y: 103, distance: 258.7
click at [166, 103] on div "Friday 08/29/2025 00:00 Free Slot 01:00 Free Slot 02:00 Free Slot 03:00 Schedul…" at bounding box center [278, 186] width 540 height 216
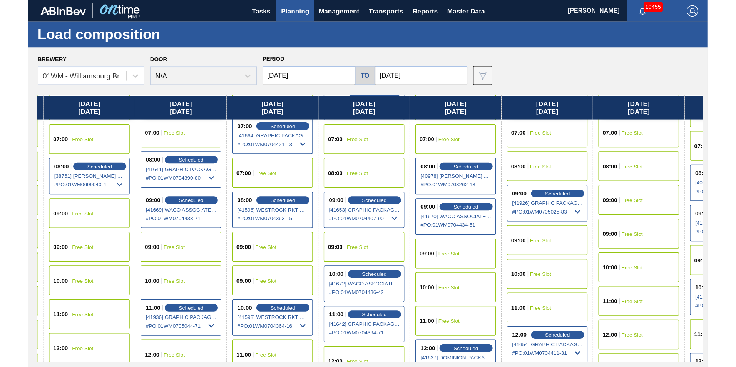
scroll to position [269, 218]
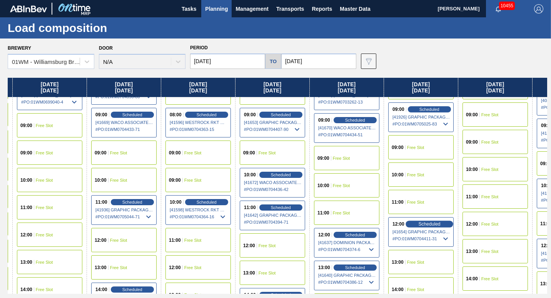
click at [422, 226] on span "Scheduled" at bounding box center [429, 223] width 22 height 5
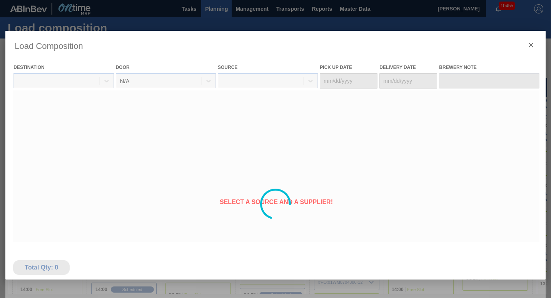
type Date "[DATE]"
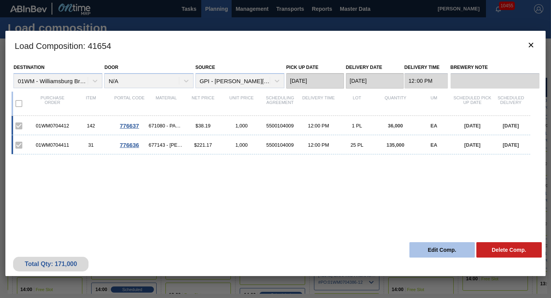
click at [448, 250] on button "Edit Comp." at bounding box center [441, 249] width 65 height 15
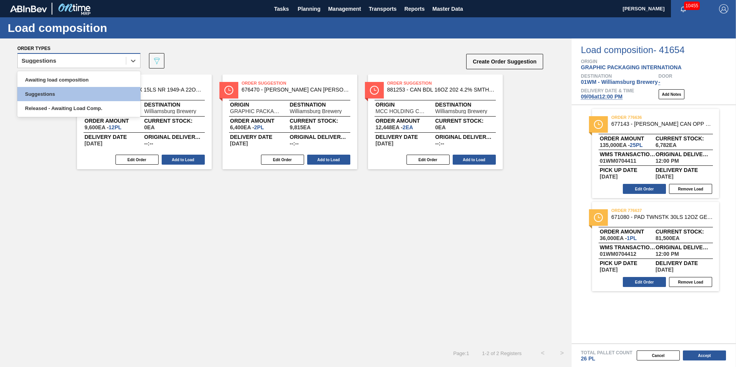
click at [43, 63] on div "Suggestions" at bounding box center [39, 60] width 35 height 5
click at [42, 75] on div "Awaiting load composition" at bounding box center [78, 80] width 123 height 14
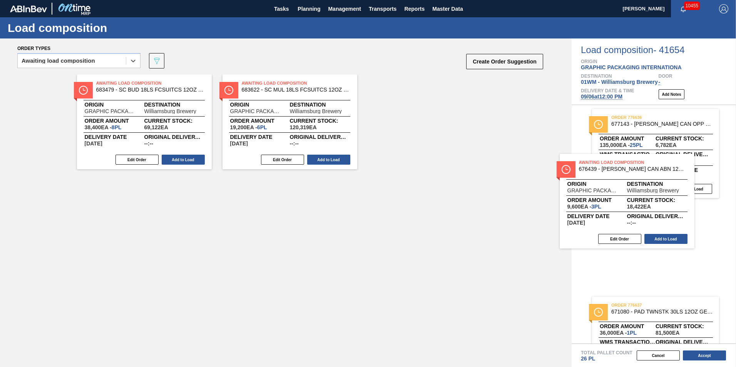
drag, startPoint x: 426, startPoint y: 141, endPoint x: 605, endPoint y: 237, distance: 202.6
click at [605, 237] on div "Order types option Awaiting load composition, selected. Select is focused ,type…" at bounding box center [368, 202] width 736 height 329
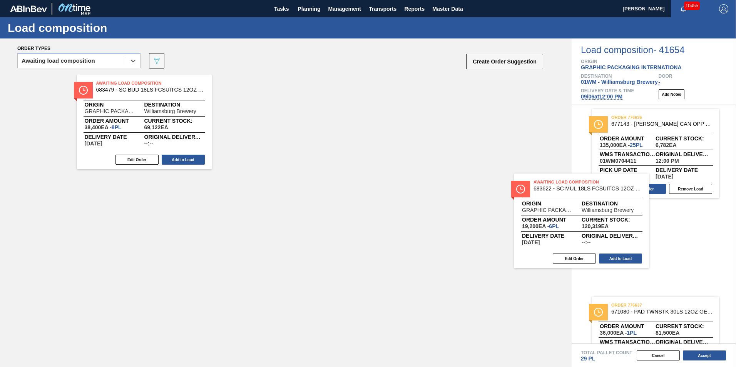
drag, startPoint x: 237, startPoint y: 108, endPoint x: 344, endPoint y: 134, distance: 109.4
click at [570, 209] on div "Order types option Awaiting load composition, selected. Select is focused ,type…" at bounding box center [285, 202] width 571 height 329
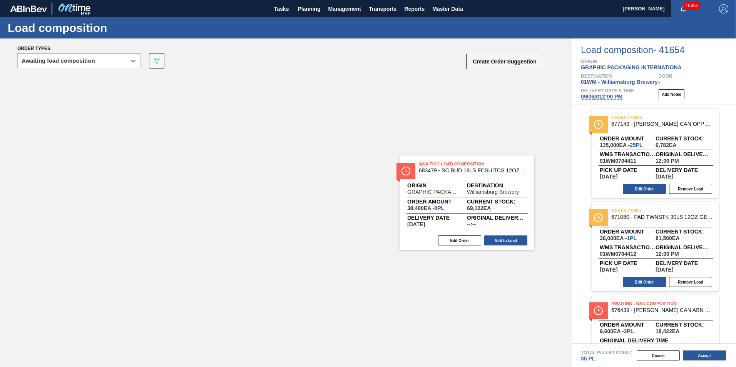
drag, startPoint x: 159, startPoint y: 120, endPoint x: 648, endPoint y: 205, distance: 495.7
click at [648, 205] on div "Order types option Awaiting load composition, selected. Select is focused ,type…" at bounding box center [368, 202] width 736 height 329
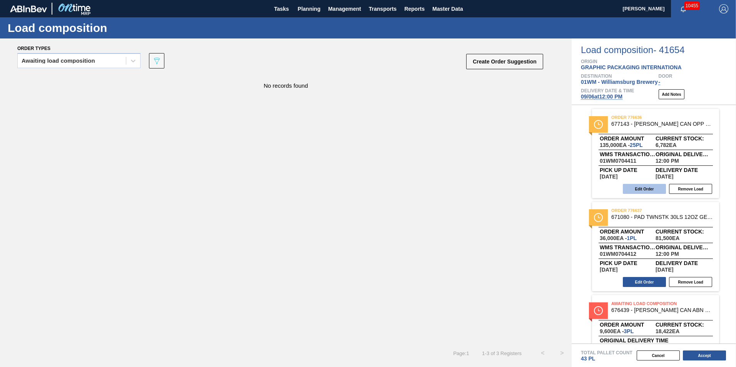
click at [644, 191] on button "Edit Order" at bounding box center [644, 189] width 43 height 10
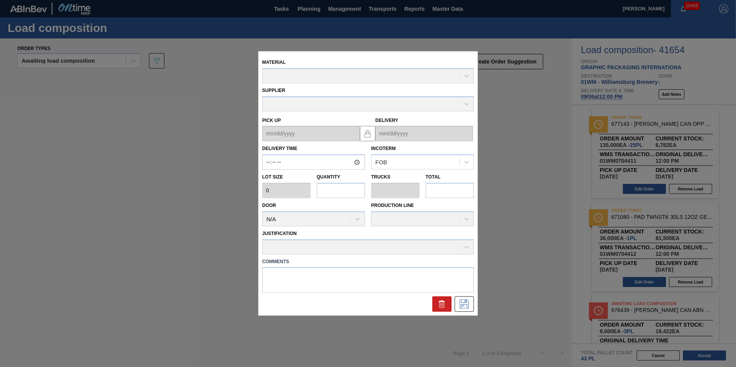
type input "12:00:00"
type input "5,400"
type input "25"
type input "0.962"
type input "135,000"
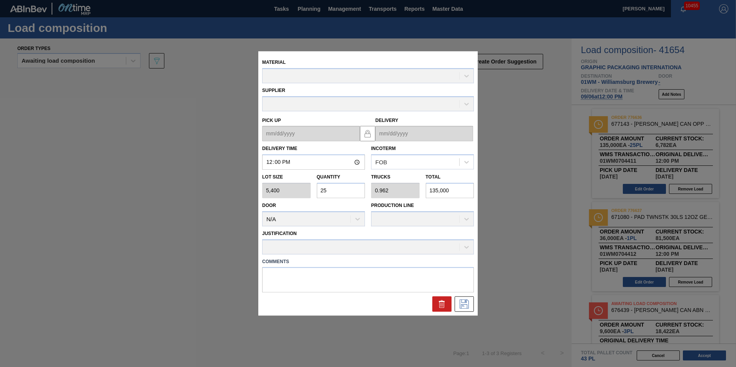
type up "[DATE]"
type input "[DATE]"
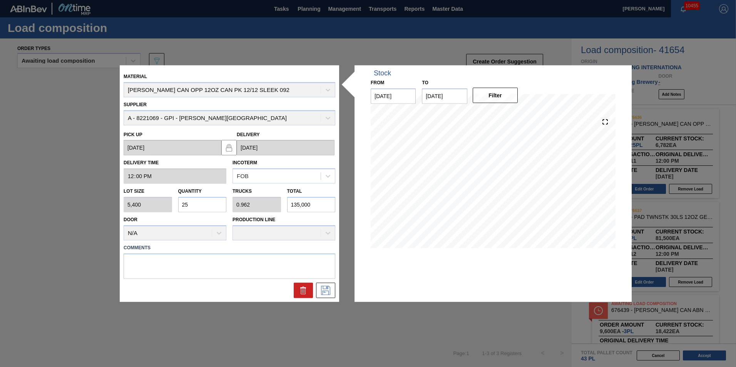
click at [201, 200] on input "25" at bounding box center [202, 204] width 48 height 15
drag, startPoint x: 200, startPoint y: 204, endPoint x: 89, endPoint y: 205, distance: 111.6
click at [95, 211] on div "Material CARR CAN OPP 12OZ CAN PK 12/12 SLEEK 092 Supplier A - 8221069 - GPI - …" at bounding box center [368, 183] width 736 height 367
type input "8"
type input "0.308"
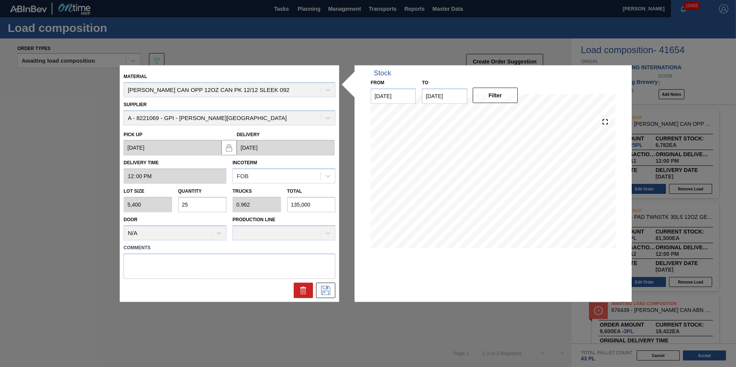
type input "43,200"
type input "8"
click at [330, 289] on icon at bounding box center [325, 290] width 9 height 9
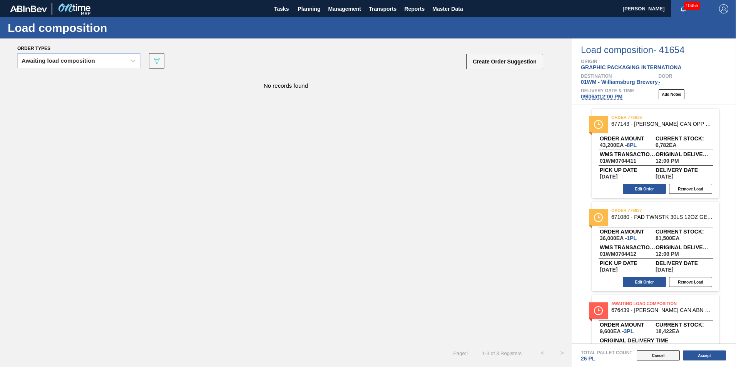
click at [652, 352] on button "Cancel" at bounding box center [657, 356] width 43 height 10
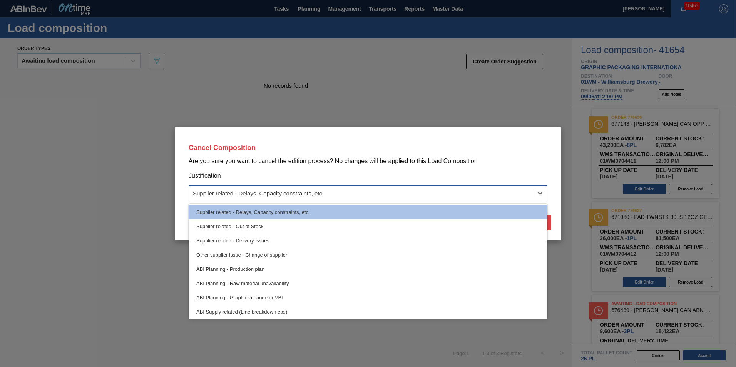
click at [507, 197] on div "Supplier related - Delays, Capacity constraints, etc." at bounding box center [361, 192] width 344 height 11
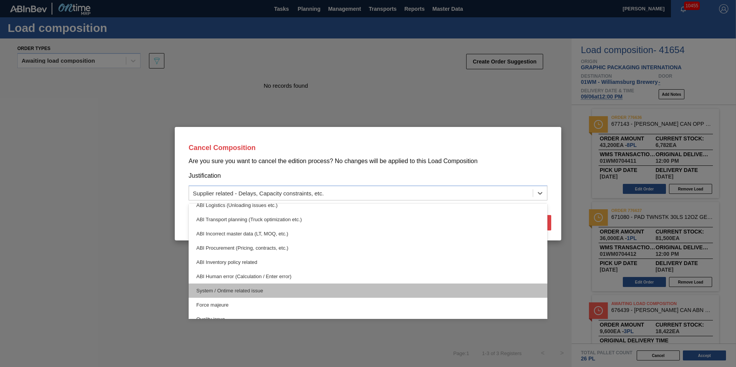
scroll to position [144, 0]
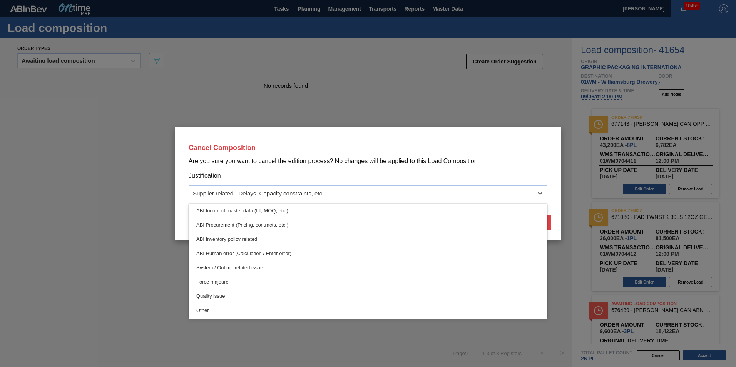
click at [392, 347] on div "Cancel Composition Are you sure you want to cancel the edition process? No chan…" at bounding box center [368, 183] width 736 height 367
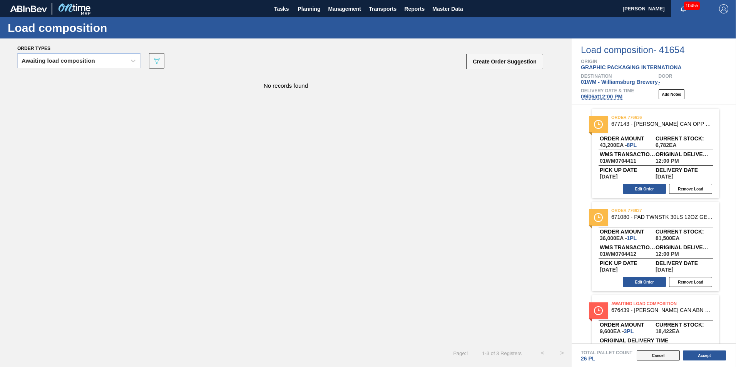
click at [651, 357] on button "Cancel" at bounding box center [657, 356] width 43 height 10
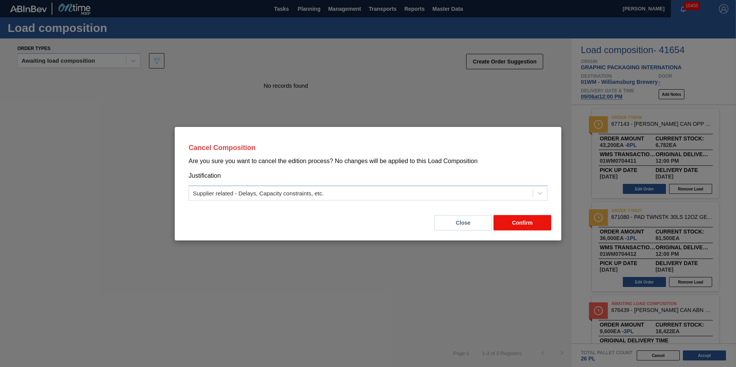
click at [533, 223] on button "Confirm" at bounding box center [522, 222] width 58 height 15
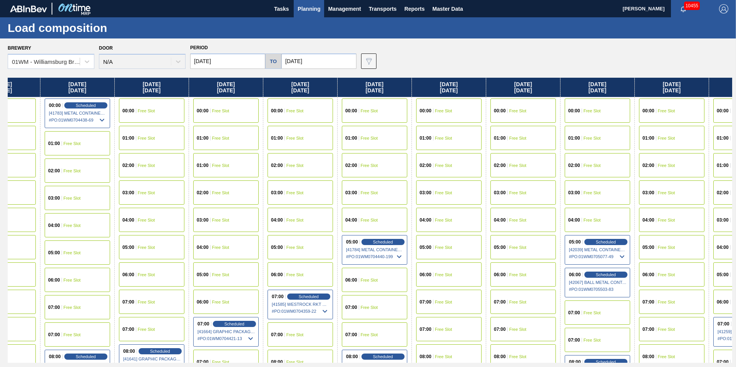
drag, startPoint x: 555, startPoint y: 94, endPoint x: 358, endPoint y: 95, distance: 196.3
click at [358, 95] on div "Friday 08/29/2025 00:00 Free Slot 01:00 Free Slot 02:00 Free Slot 03:00 Schedul…" at bounding box center [370, 220] width 724 height 285
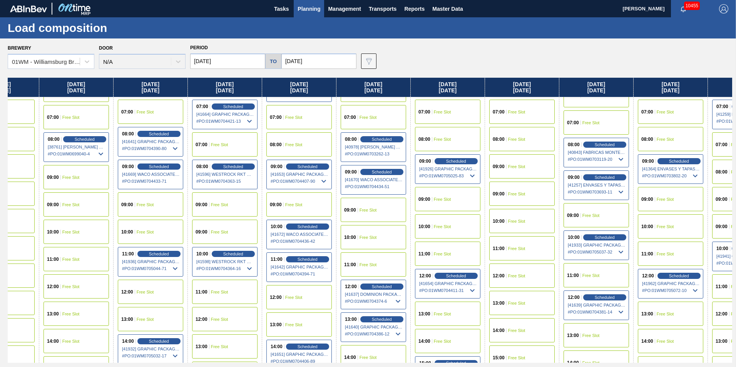
scroll to position [231, 191]
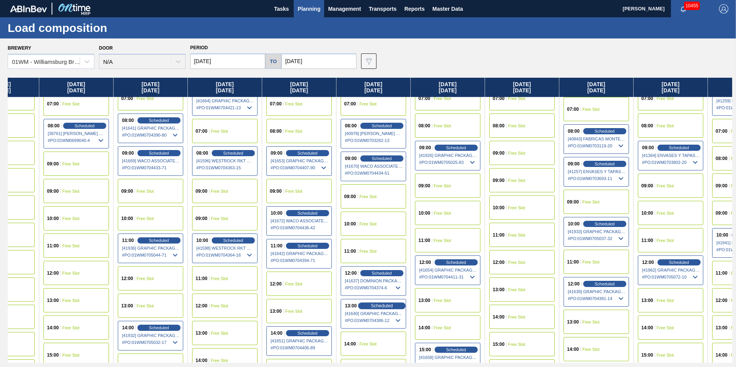
click at [382, 307] on span "Scheduled" at bounding box center [382, 305] width 22 height 5
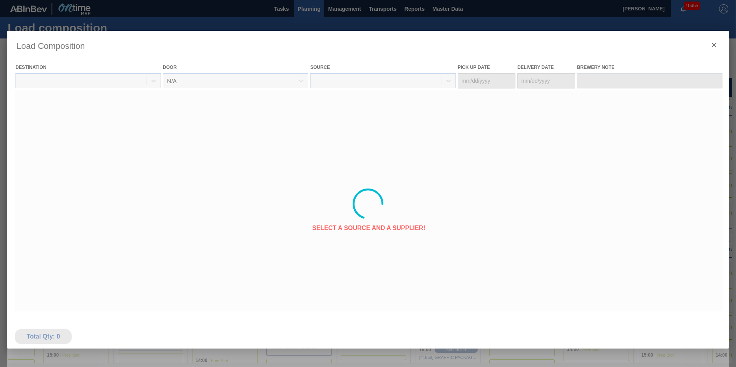
type Date "[DATE]"
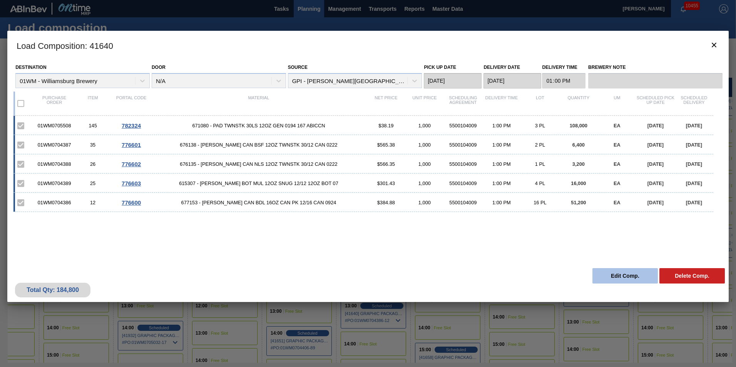
click at [637, 276] on button "Edit Comp." at bounding box center [624, 275] width 65 height 15
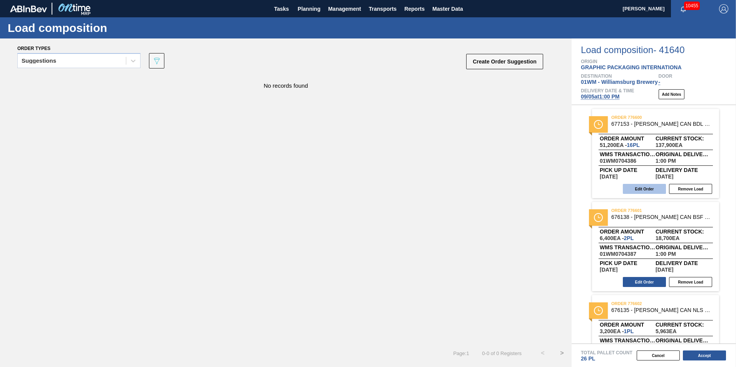
click at [644, 190] on button "Edit Order" at bounding box center [644, 189] width 43 height 10
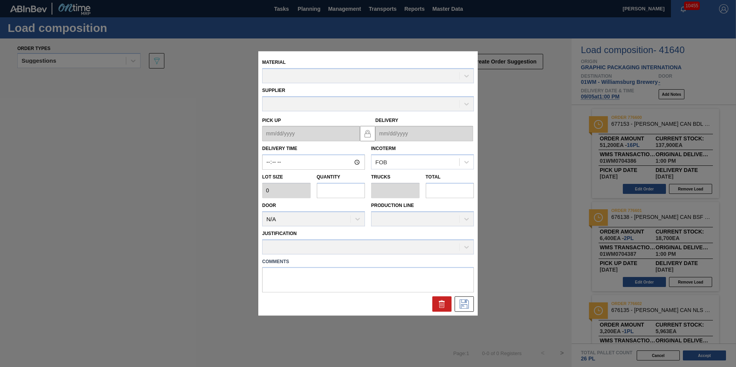
type input "13:00:00"
type input "3,200"
type input "16"
type input "0.615"
type input "51,200"
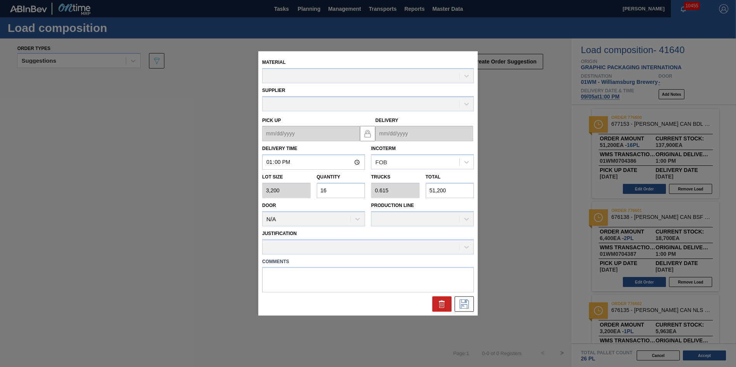
type up "[DATE]"
type input "[DATE]"
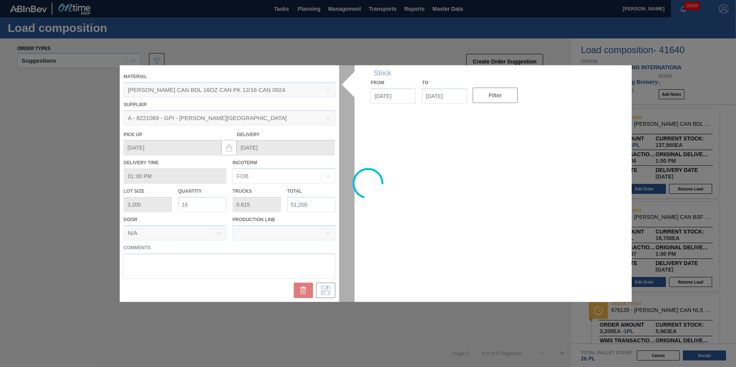
click at [215, 204] on div at bounding box center [368, 183] width 496 height 237
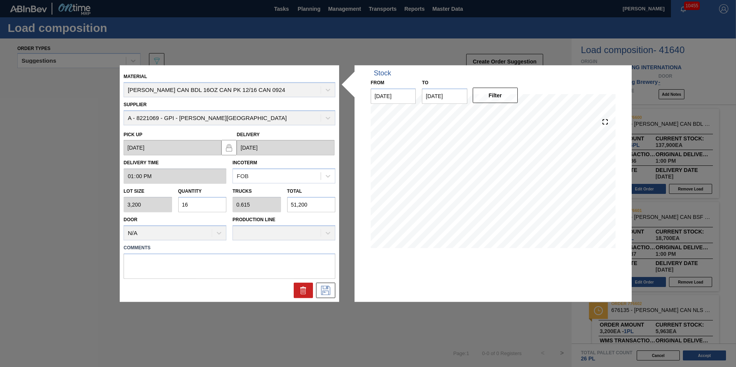
drag, startPoint x: 203, startPoint y: 202, endPoint x: 94, endPoint y: 201, distance: 109.7
click at [95, 201] on div "Material CARR CAN BDL 16OZ CAN PK 12/16 CAN 0924 Supplier A - 8221069 - GPI - W…" at bounding box center [368, 183] width 736 height 367
type input "8"
type input "0.308"
type input "25,600"
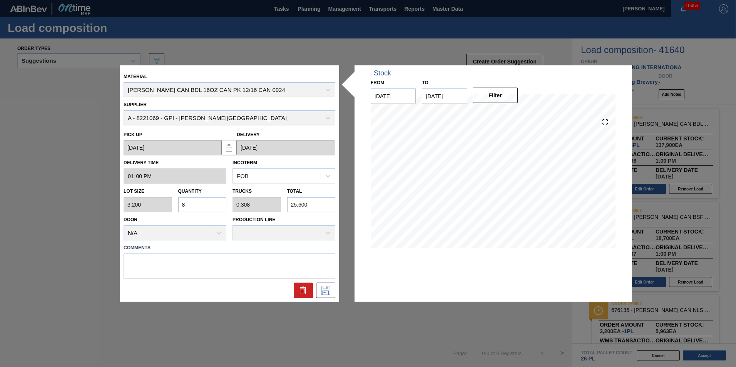
type input "8"
click at [324, 291] on icon at bounding box center [325, 290] width 12 height 9
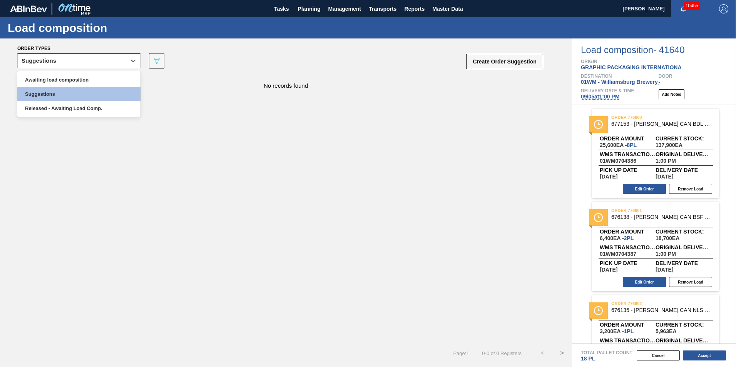
click at [113, 64] on div "Suggestions" at bounding box center [72, 60] width 108 height 11
click at [90, 78] on div "Awaiting load composition" at bounding box center [78, 80] width 123 height 14
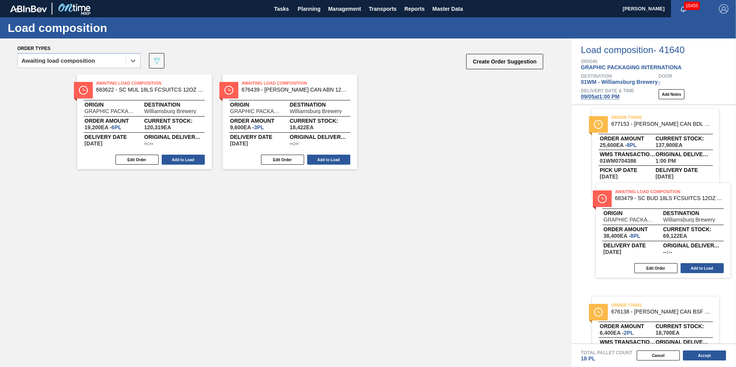
drag, startPoint x: 201, startPoint y: 130, endPoint x: 673, endPoint y: 222, distance: 481.1
click at [678, 223] on div "Order types option Awaiting load composition, selected. Select is focused ,type…" at bounding box center [368, 202] width 736 height 329
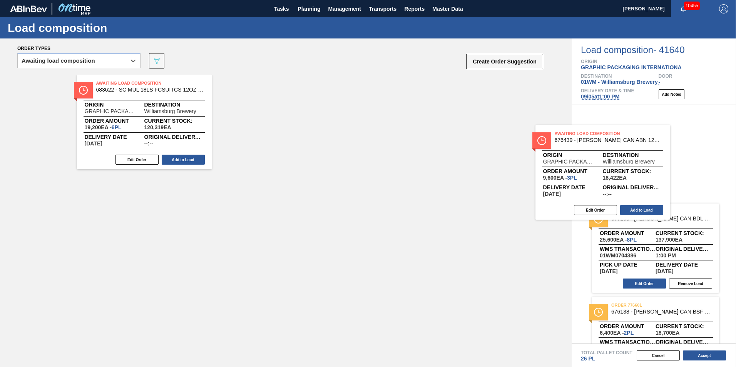
drag, startPoint x: 288, startPoint y: 132, endPoint x: 618, endPoint y: 188, distance: 335.2
click at [618, 188] on div "Order types option Awaiting load composition, selected. Select is focused ,type…" at bounding box center [368, 202] width 736 height 329
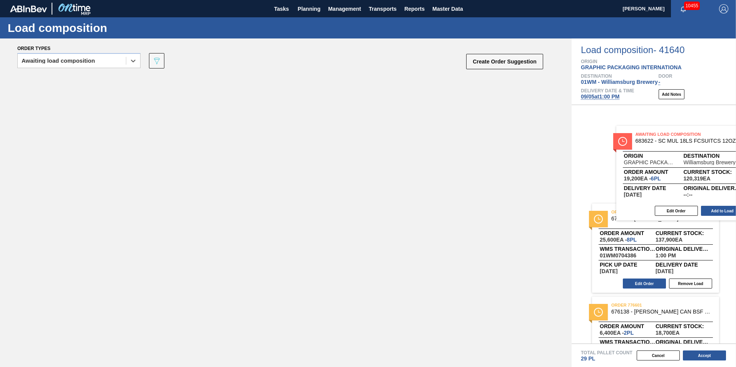
drag, startPoint x: 122, startPoint y: 117, endPoint x: 663, endPoint y: 169, distance: 542.7
click at [663, 169] on div "Order types option Awaiting load composition, selected. Select is focused ,type…" at bounding box center [368, 202] width 736 height 329
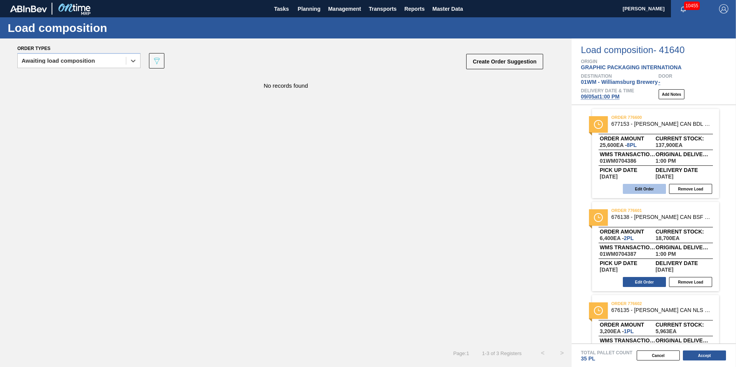
click at [640, 186] on button "Edit Order" at bounding box center [644, 189] width 43 height 10
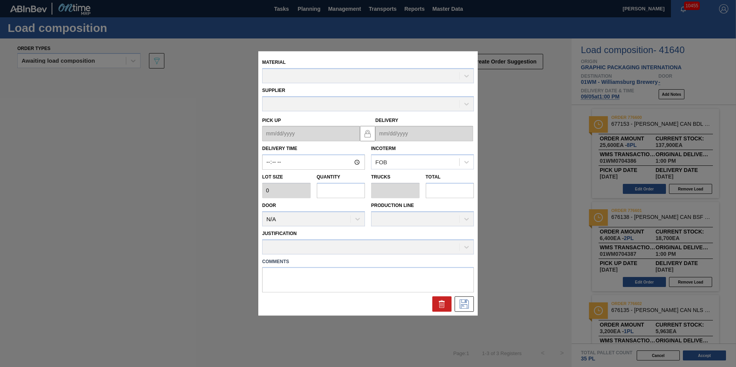
type input "13:00:00"
type input "3,200"
type input "8"
type input "0.308"
type input "25,600"
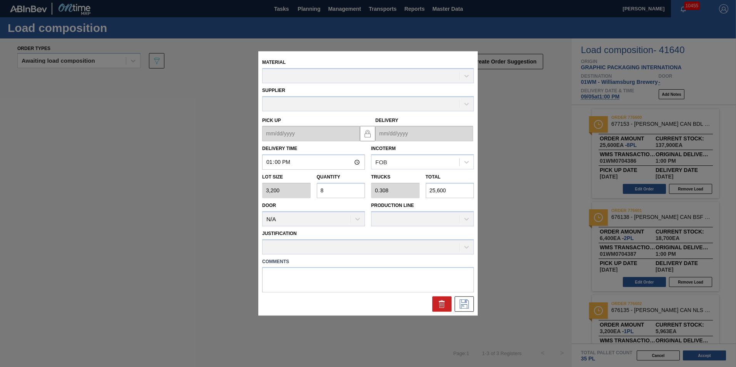
type up "[DATE]"
type input "[DATE]"
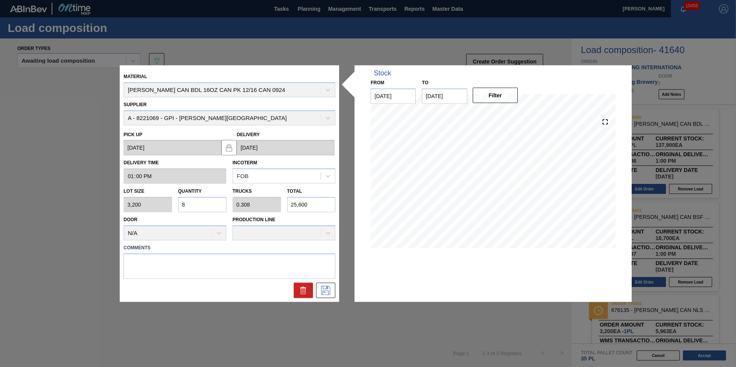
click at [172, 204] on div "Lot size 3,200 Quantity 8 Trucks 0.308 Total 25,600" at bounding box center [229, 198] width 218 height 28
type input "1"
type input "0.038"
type input "3,200"
type input "1"
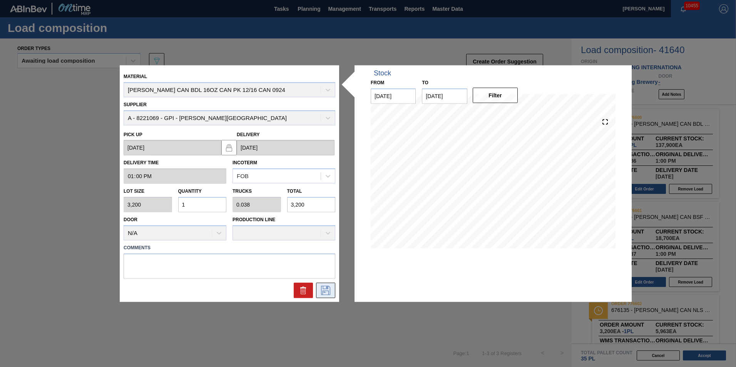
click at [325, 290] on icon at bounding box center [325, 290] width 12 height 9
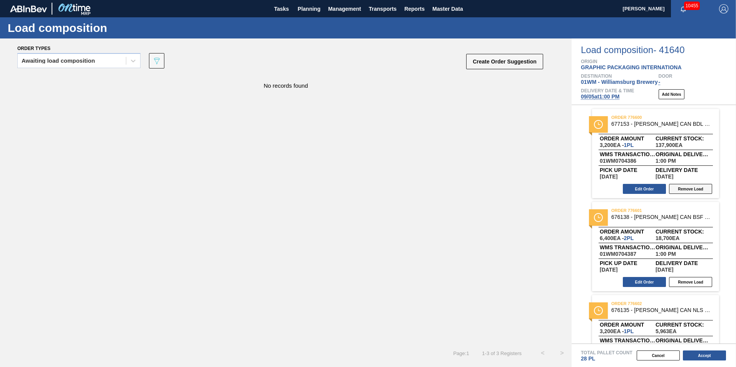
click at [689, 187] on button "Remove Load" at bounding box center [690, 189] width 43 height 10
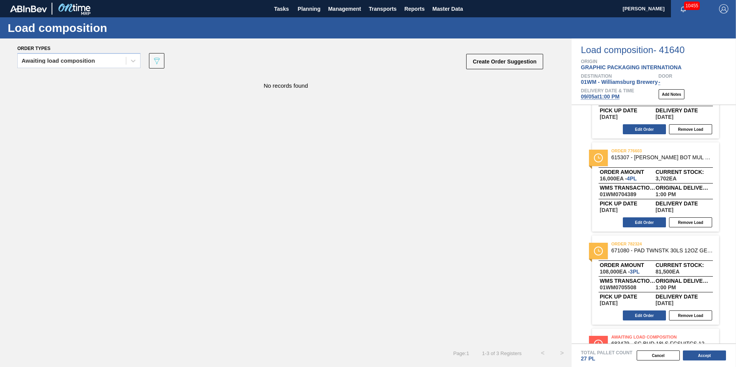
scroll to position [148, 0]
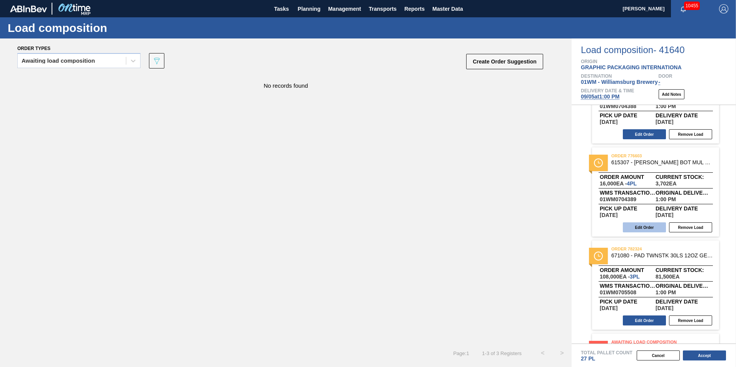
click at [636, 227] on button "Edit Order" at bounding box center [644, 227] width 43 height 10
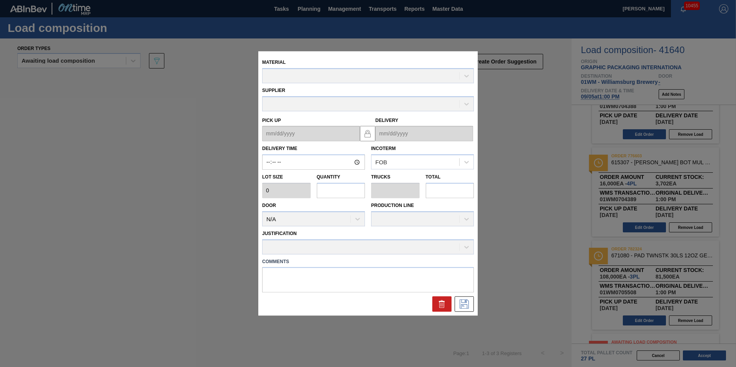
type input "13:00:00"
type input "4,000"
type input "4"
type input "0.154"
type input "16,000"
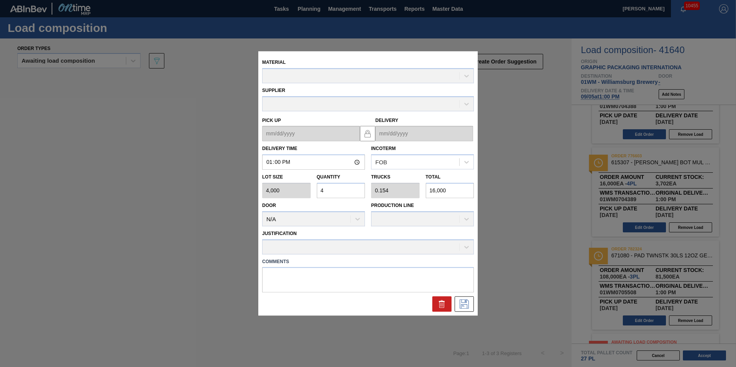
type up "[DATE]"
type input "[DATE]"
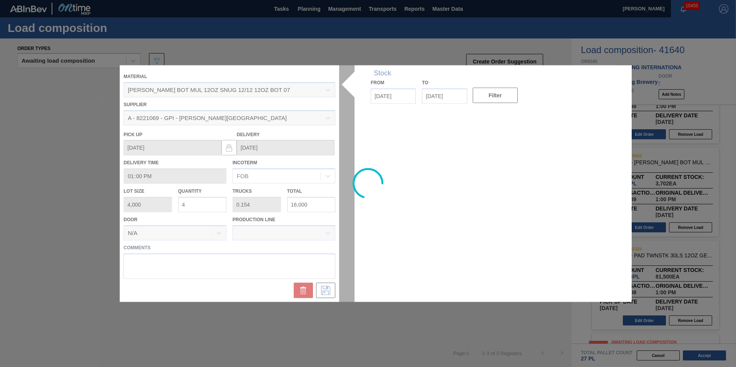
click at [184, 202] on div at bounding box center [368, 183] width 496 height 237
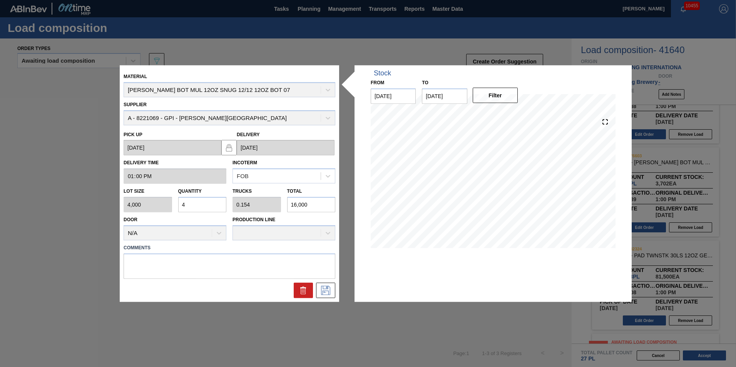
click at [194, 204] on input "4" at bounding box center [202, 204] width 48 height 15
type input "0"
type input "3"
type input "0.115"
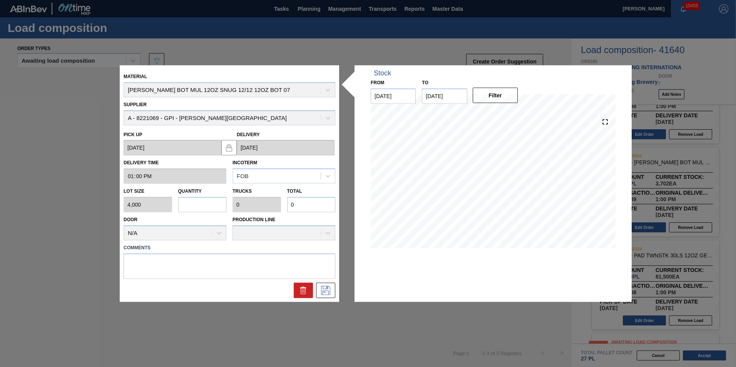
type input "12,000"
type input "3"
click at [331, 287] on icon at bounding box center [325, 290] width 12 height 9
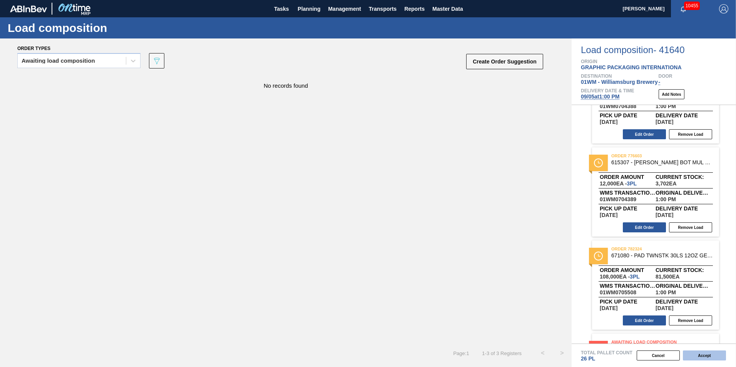
click at [693, 352] on button "Accept" at bounding box center [704, 356] width 43 height 10
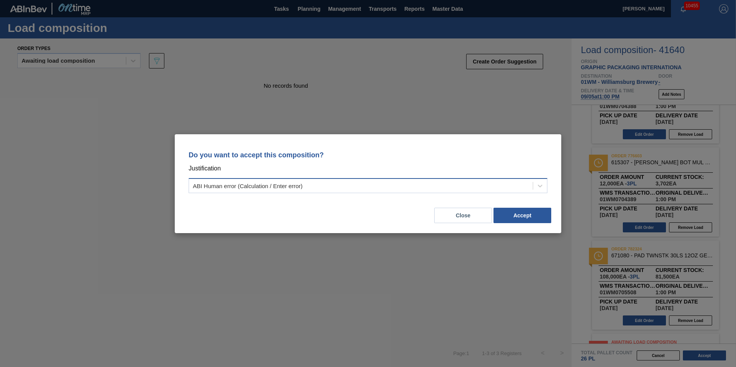
click at [467, 189] on div "ABI Human error (Calculation / Enter error)" at bounding box center [361, 185] width 344 height 11
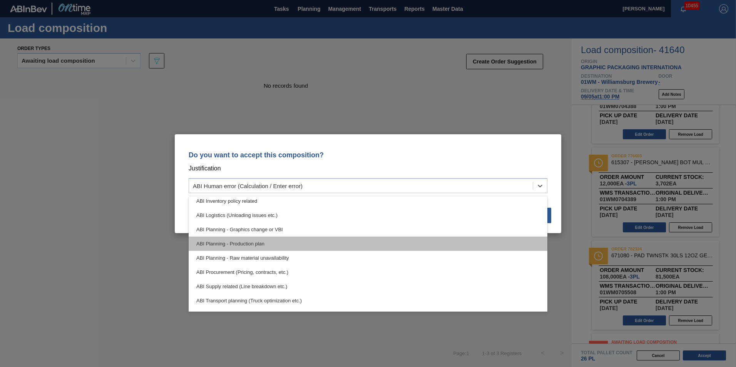
scroll to position [38, 0]
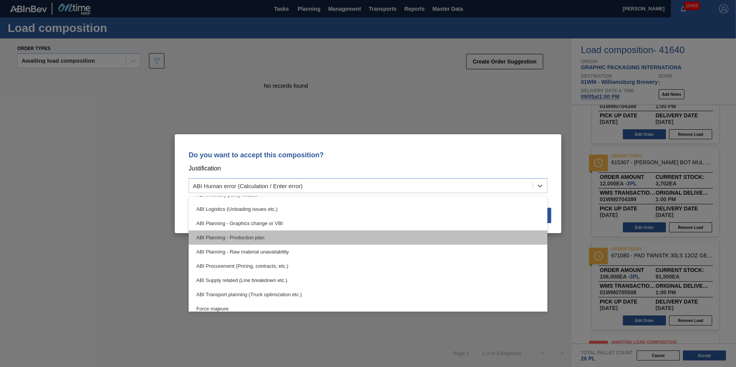
click at [322, 239] on div "ABI Planning - Production plan" at bounding box center [368, 238] width 359 height 14
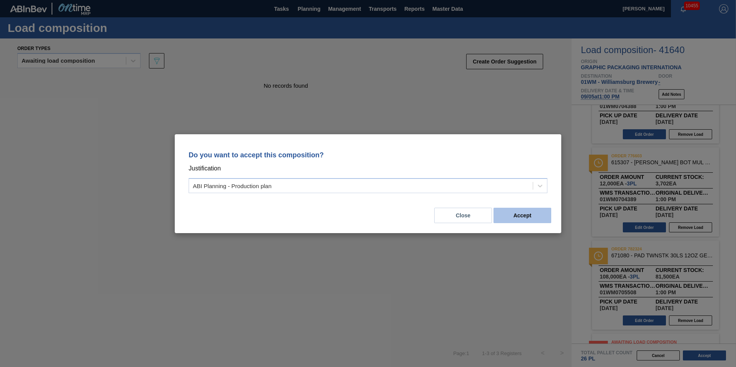
click at [522, 214] on button "Accept" at bounding box center [522, 215] width 58 height 15
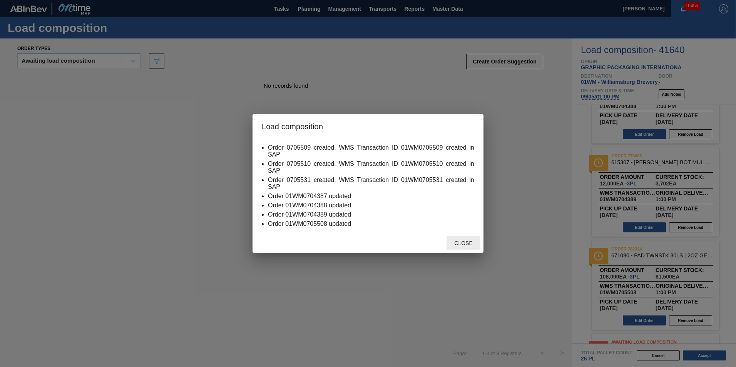
click at [466, 242] on span "Close" at bounding box center [463, 243] width 30 height 6
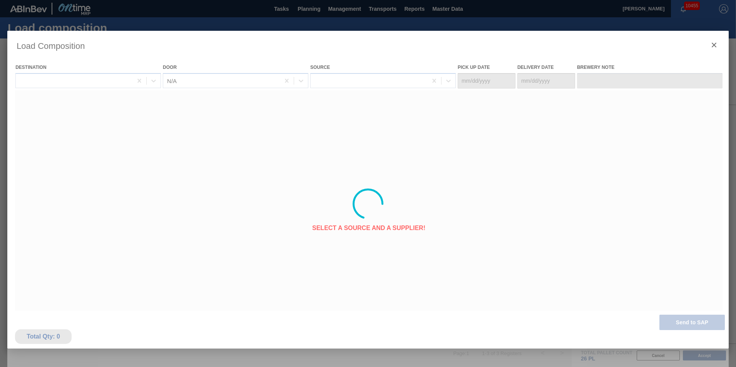
type Date "[DATE]"
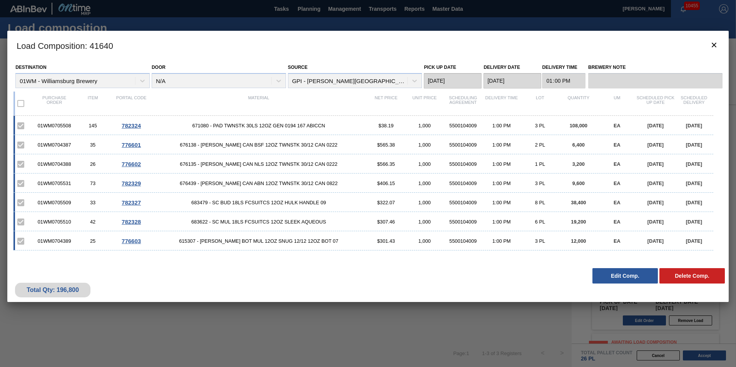
click at [536, 270] on div "Total Qty: 196,800 Delete Comp. Edit Comp." at bounding box center [367, 283] width 721 height 38
click at [714, 46] on icon "botão de ícone" at bounding box center [713, 44] width 9 height 9
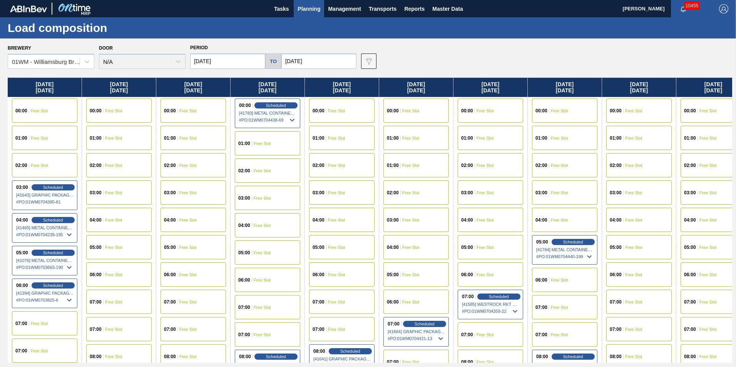
click at [539, 58] on div "Brewery 01WM - Williamsburg Brewery Door N/A Period 08/29/2025 to 09/14/2025 Da…" at bounding box center [370, 55] width 724 height 27
click at [444, 51] on div "Brewery 01WM - Williamsburg Brewery Door N/A Period 08/29/2025 to 09/14/2025 Da…" at bounding box center [370, 55] width 724 height 27
click at [412, 53] on div "Brewery 01WM - Williamsburg Brewery Door N/A Period 08/29/2025 to 09/14/2025 Da…" at bounding box center [370, 55] width 724 height 27
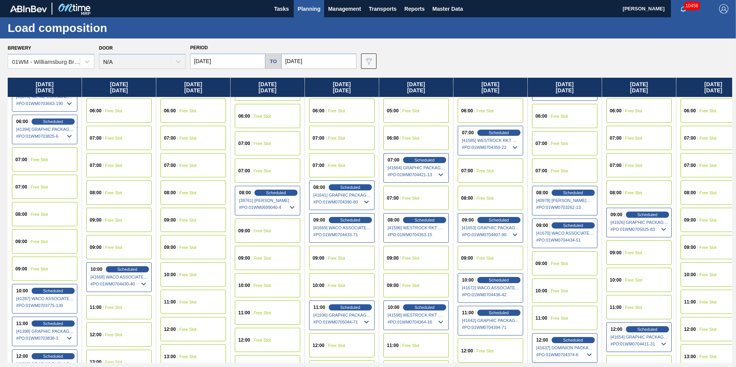
scroll to position [231, 0]
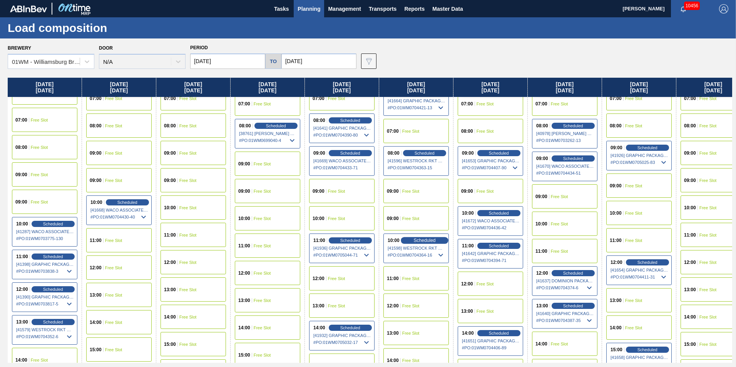
click at [424, 241] on span "Scheduled" at bounding box center [424, 240] width 22 height 5
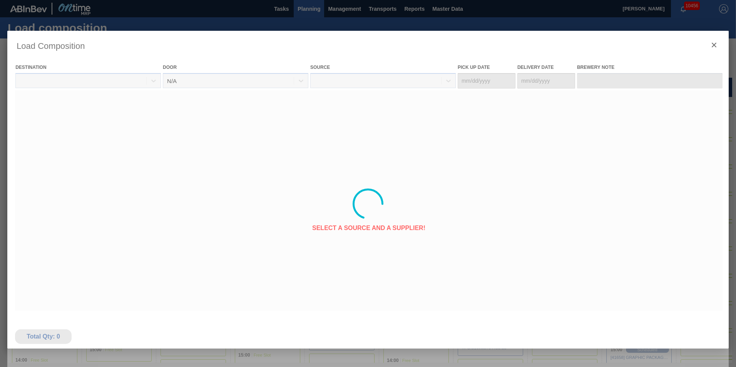
type Date "[DATE]"
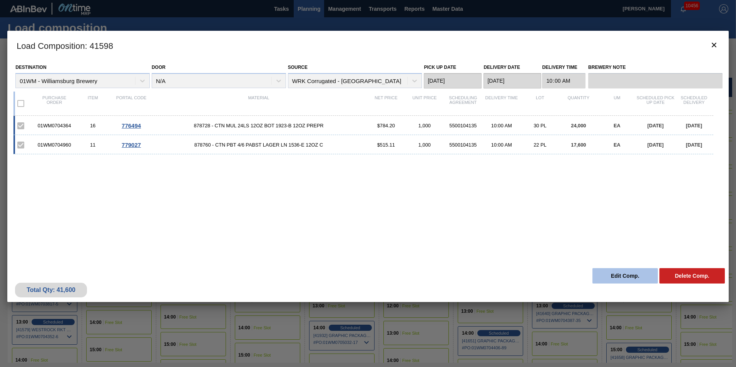
click at [628, 275] on button "Edit Comp." at bounding box center [624, 275] width 65 height 15
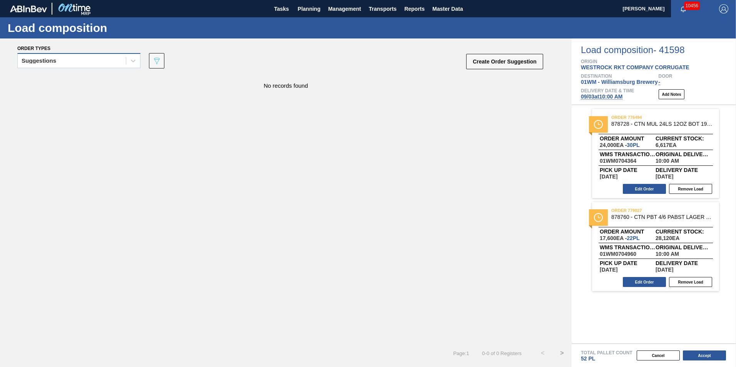
click at [100, 67] on div "Suggestions" at bounding box center [78, 60] width 123 height 15
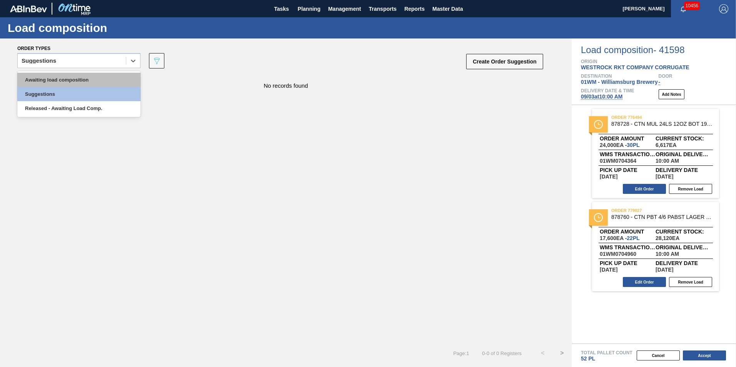
click at [92, 84] on div "Awaiting load composition" at bounding box center [78, 80] width 123 height 14
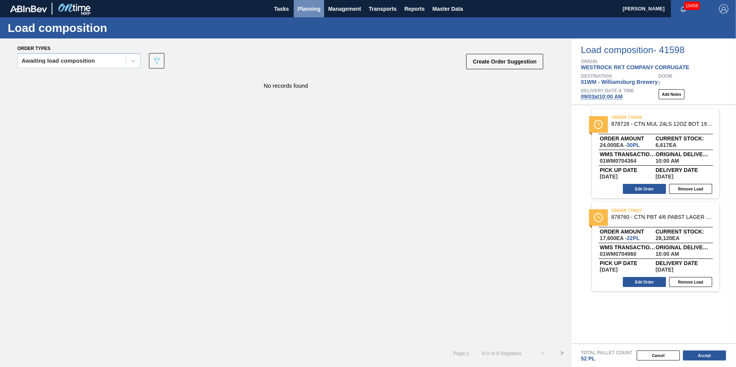
click at [319, 10] on span "Planning" at bounding box center [308, 8] width 23 height 9
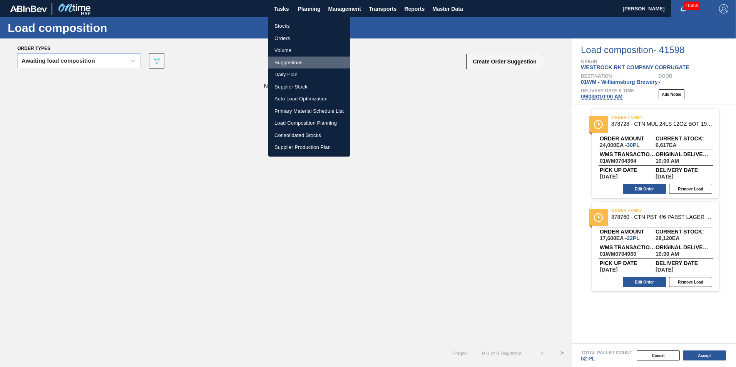
click at [304, 64] on li "Suggestions" at bounding box center [309, 63] width 82 height 12
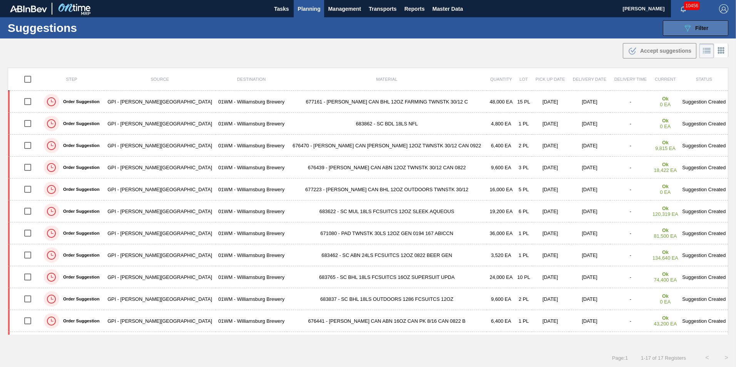
click at [697, 30] on span "Filter" at bounding box center [701, 28] width 13 height 6
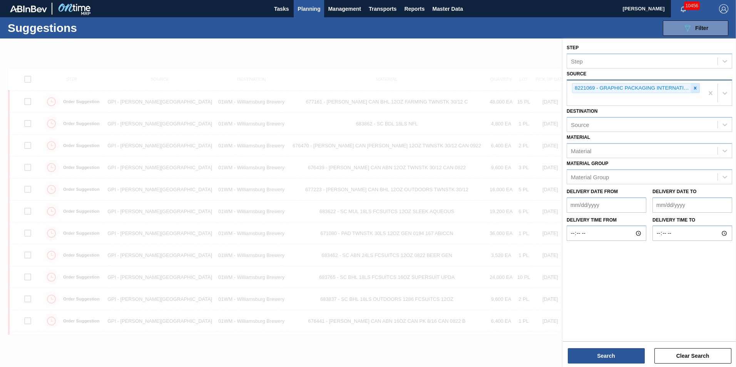
drag, startPoint x: 700, startPoint y: 90, endPoint x: 694, endPoint y: 88, distance: 6.0
click at [698, 90] on div "8221069 - GRAPHIC PACKAGING INTERNATIONA" at bounding box center [635, 92] width 137 height 25
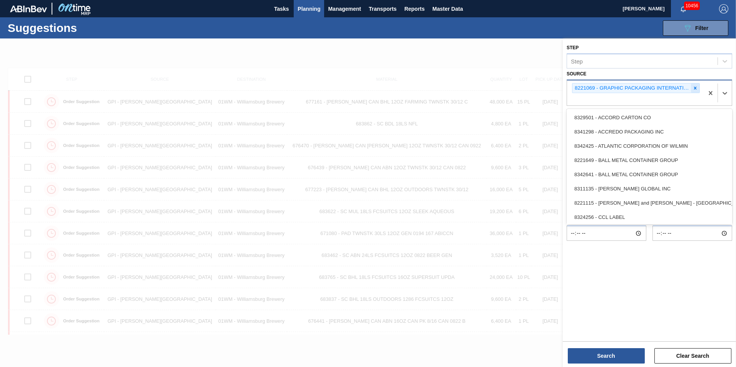
click at [693, 88] on icon at bounding box center [694, 87] width 5 height 5
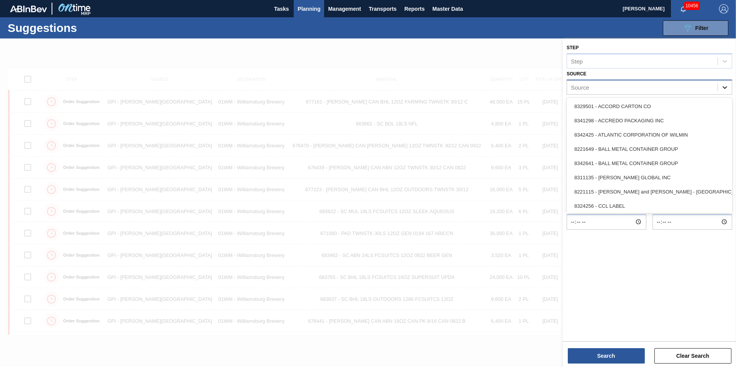
click at [723, 87] on icon at bounding box center [724, 87] width 5 height 3
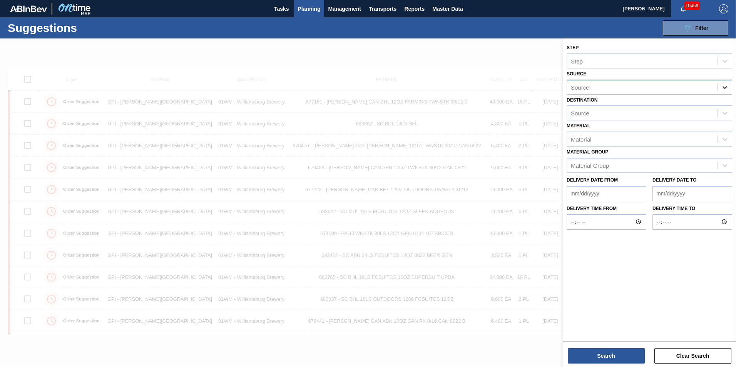
click at [728, 88] on div at bounding box center [725, 87] width 14 height 14
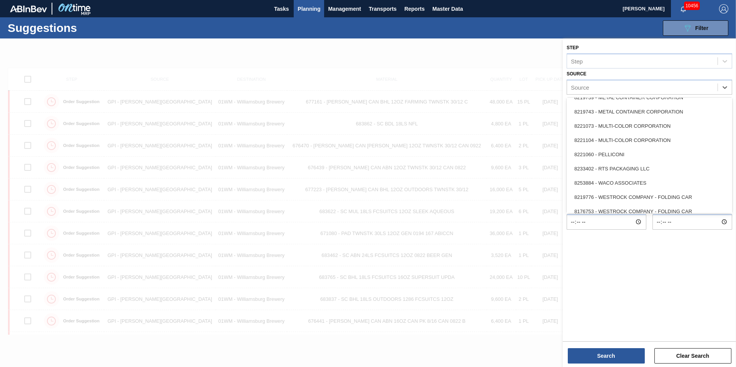
scroll to position [343, 0]
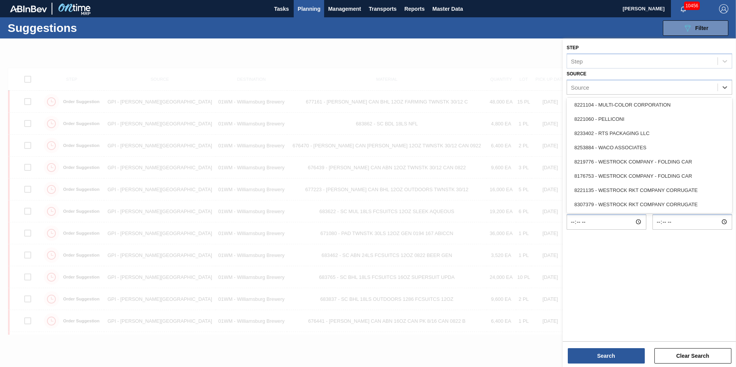
click at [670, 193] on div "8221135 - WESTROCK RKT COMPANY CORRUGATE" at bounding box center [648, 190] width 165 height 14
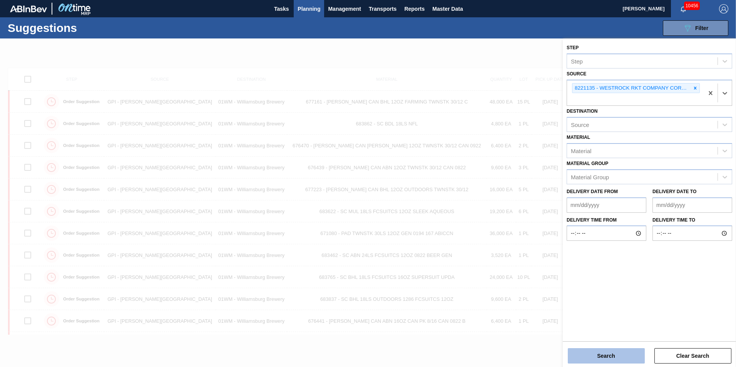
click at [619, 355] on button "Search" at bounding box center [606, 355] width 77 height 15
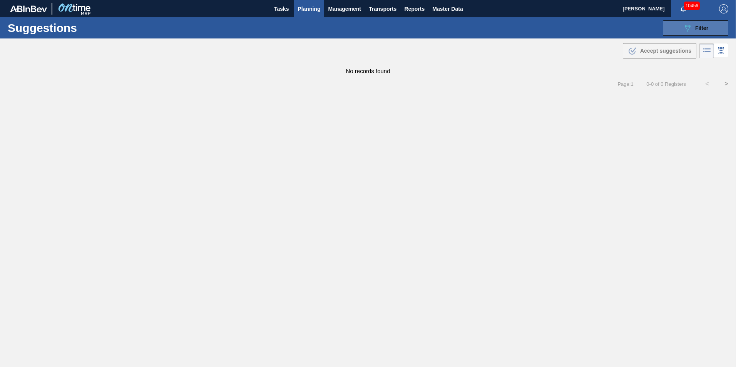
click at [698, 26] on span "Filter" at bounding box center [701, 28] width 13 height 6
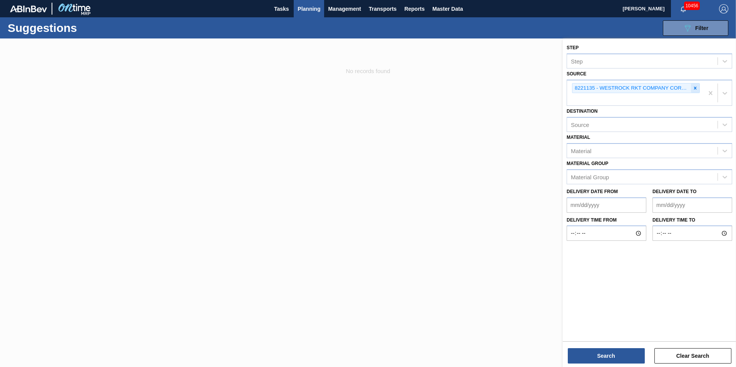
click at [697, 91] on div at bounding box center [695, 89] width 8 height 10
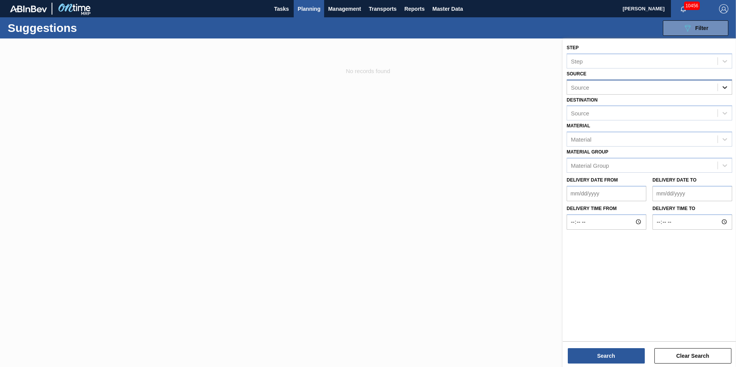
click at [723, 89] on icon at bounding box center [725, 88] width 8 height 8
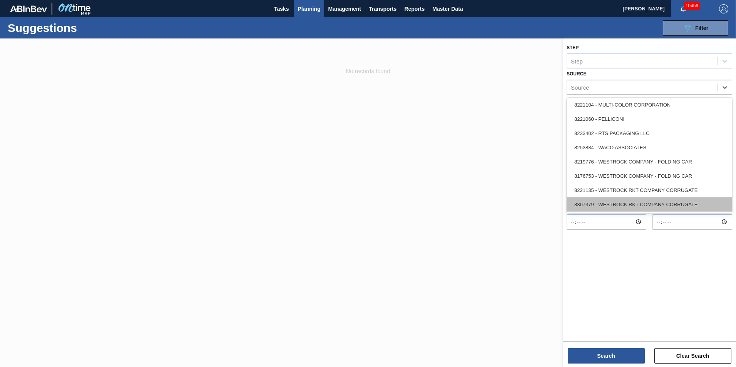
click at [683, 203] on div "8307379 - WESTROCK RKT COMPANY CORRUGATE" at bounding box center [648, 204] width 165 height 14
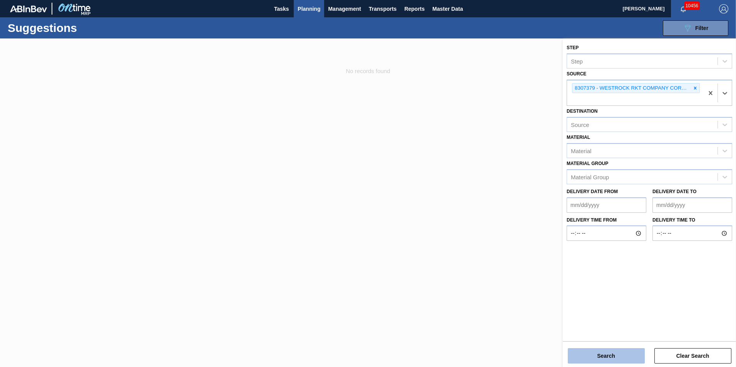
click at [614, 349] on button "Search" at bounding box center [606, 355] width 77 height 15
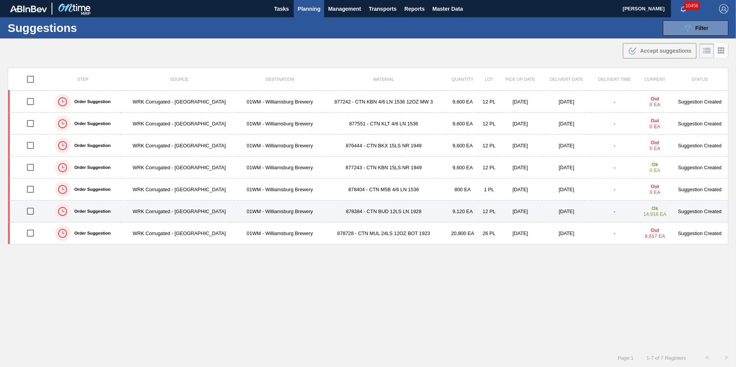
click at [30, 212] on input "checkbox" at bounding box center [30, 211] width 16 height 16
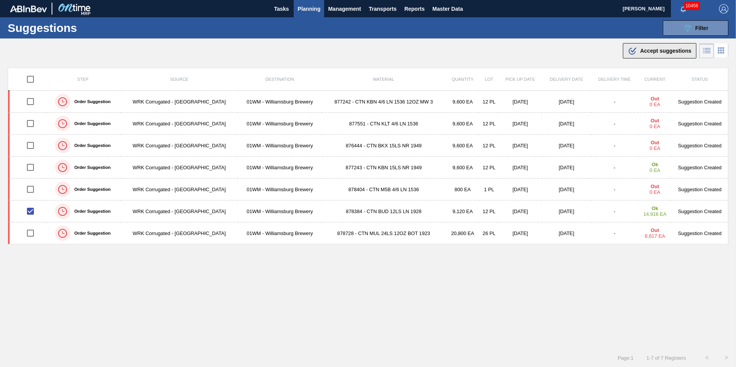
click at [651, 51] on span "Accept suggestions" at bounding box center [665, 51] width 51 height 6
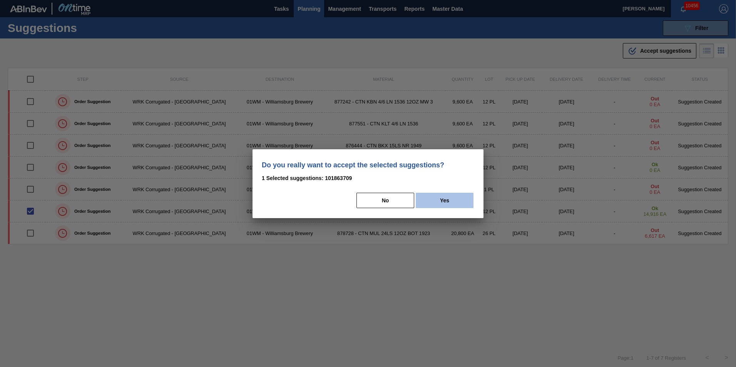
click at [426, 201] on button "Yes" at bounding box center [445, 200] width 58 height 15
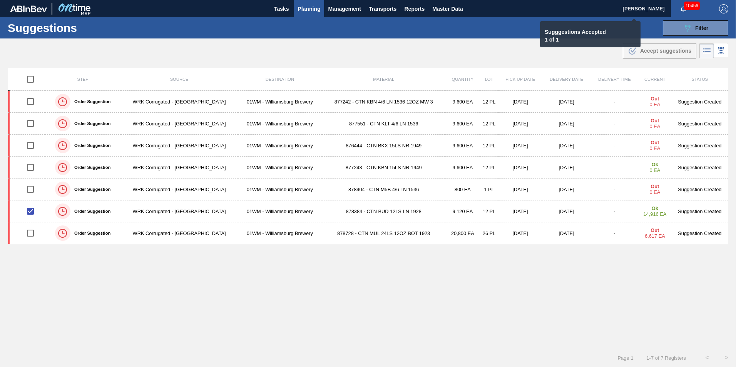
checkbox input "false"
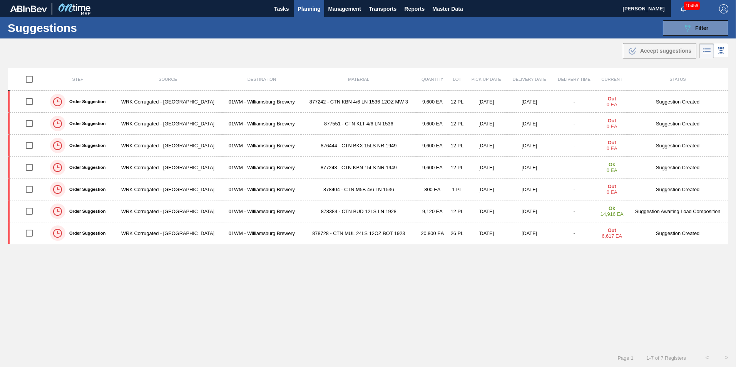
click at [307, 8] on span "Planning" at bounding box center [308, 8] width 23 height 9
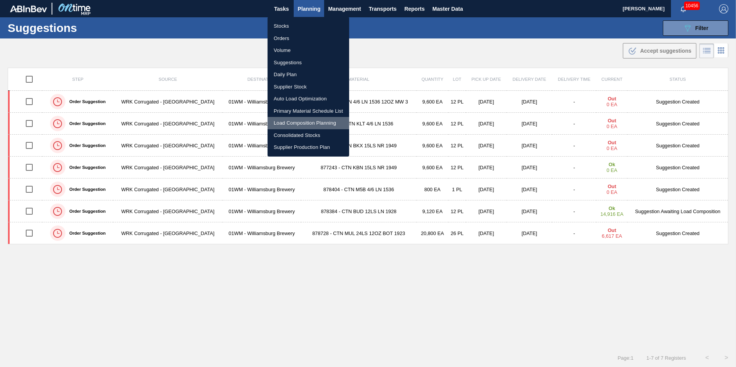
click at [301, 124] on li "Load Composition Planning" at bounding box center [308, 123] width 82 height 12
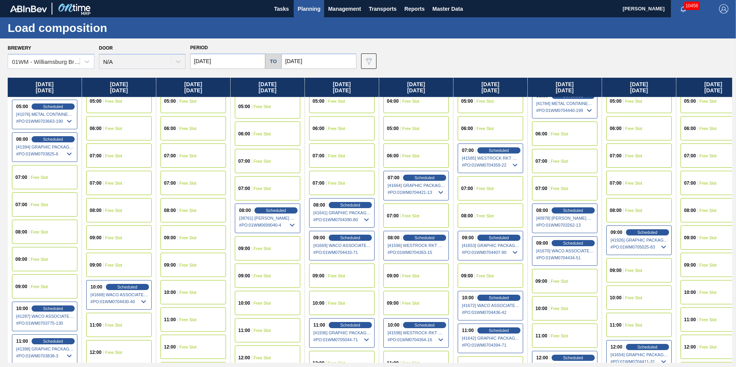
scroll to position [154, 0]
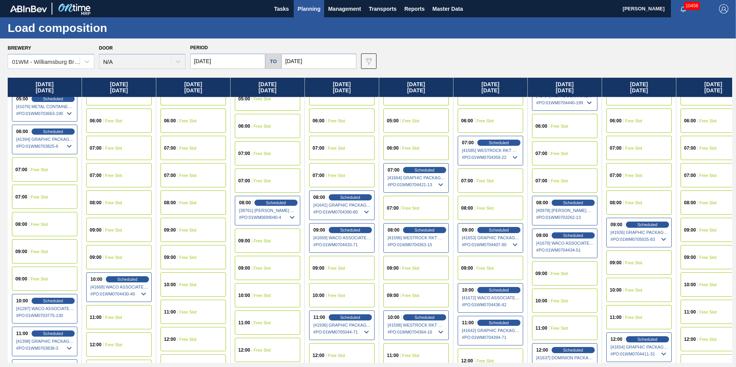
click at [425, 321] on div "10:00 Scheduled [41598] WESTROCK RKT COMPANY CORRUGATE - 0008307379 # PO : 01WM…" at bounding box center [415, 326] width 65 height 30
click at [425, 319] on span "Scheduled" at bounding box center [424, 317] width 22 height 5
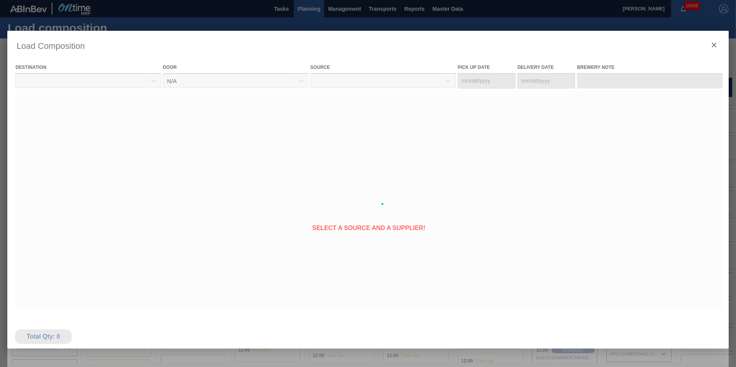
type Date "[DATE]"
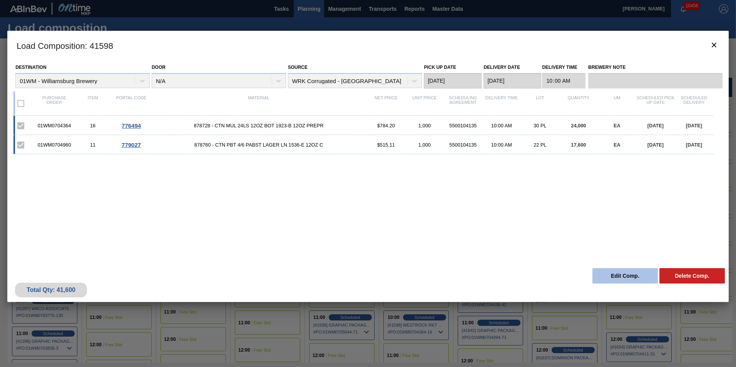
click at [609, 274] on button "Edit Comp." at bounding box center [624, 275] width 65 height 15
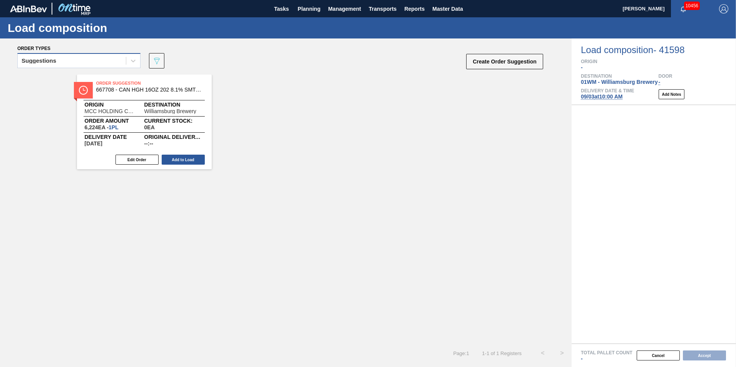
click at [84, 65] on div "Suggestions" at bounding box center [72, 60] width 108 height 11
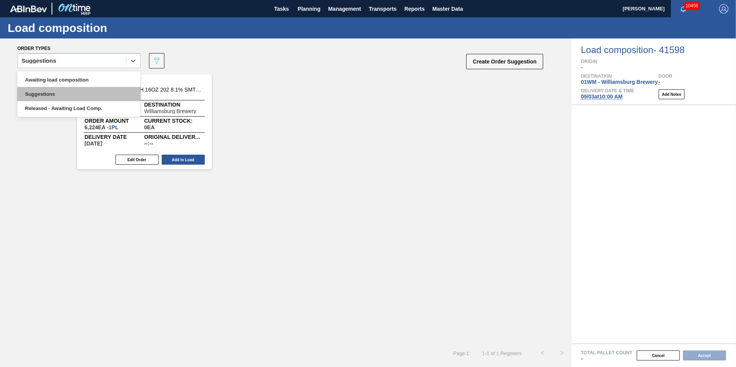
click at [80, 88] on div "Suggestions" at bounding box center [78, 94] width 123 height 14
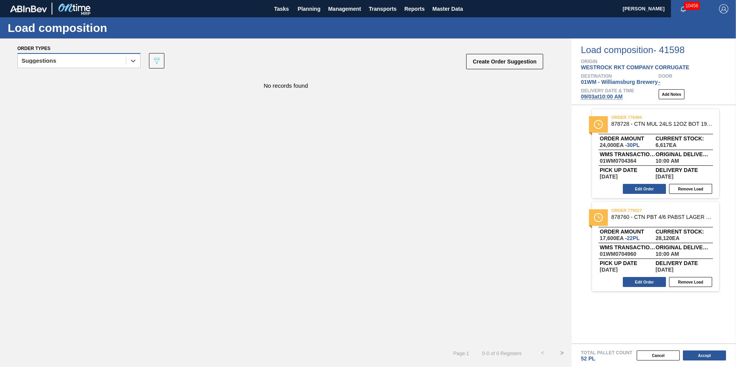
click at [86, 59] on div "Suggestions" at bounding box center [72, 60] width 108 height 11
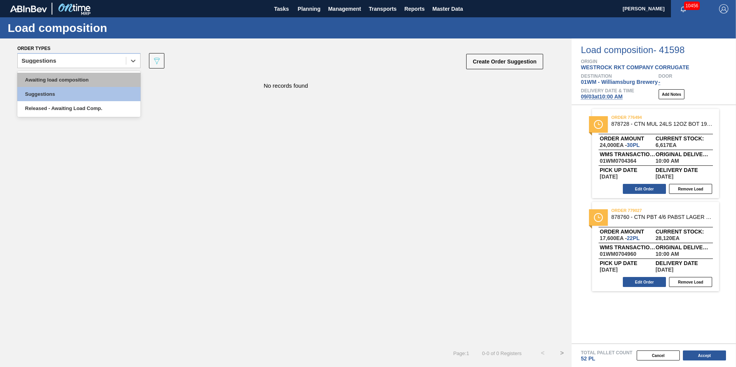
click at [77, 77] on div "Awaiting load composition" at bounding box center [78, 80] width 123 height 14
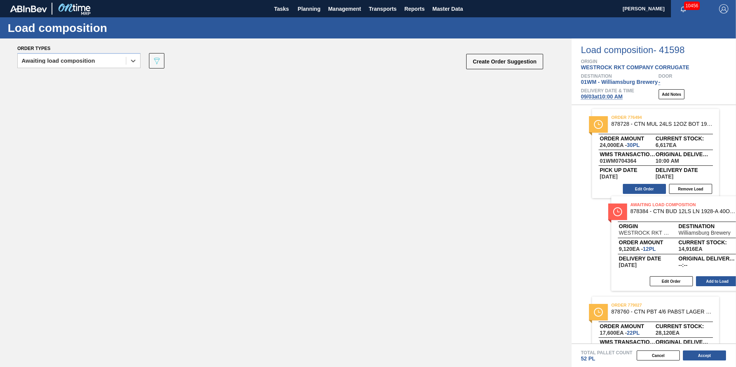
drag, startPoint x: 165, startPoint y: 117, endPoint x: 702, endPoint y: 241, distance: 551.4
click at [702, 241] on div "Order types option Awaiting load composition, selected. Select is focused ,type…" at bounding box center [368, 202] width 736 height 329
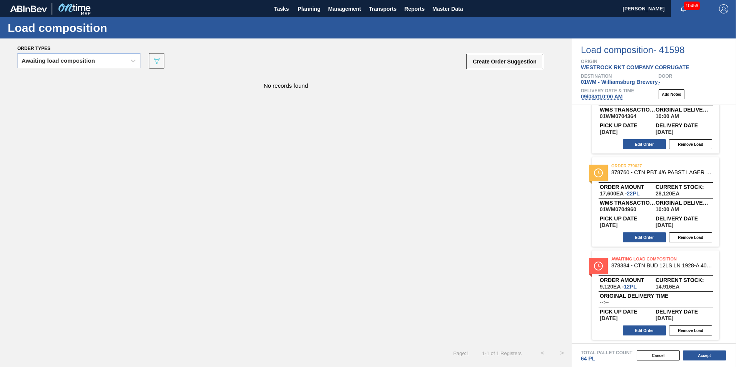
scroll to position [6, 0]
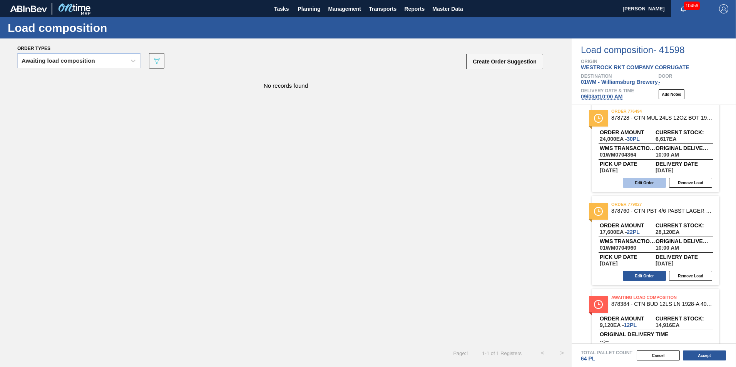
click at [649, 184] on button "Edit Order" at bounding box center [644, 183] width 43 height 10
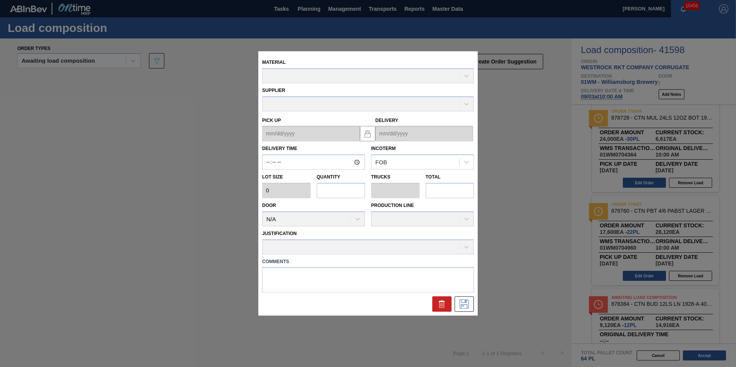
type input "10:00:00"
type input "800"
type input "30"
type input "0.577"
type input "24,000"
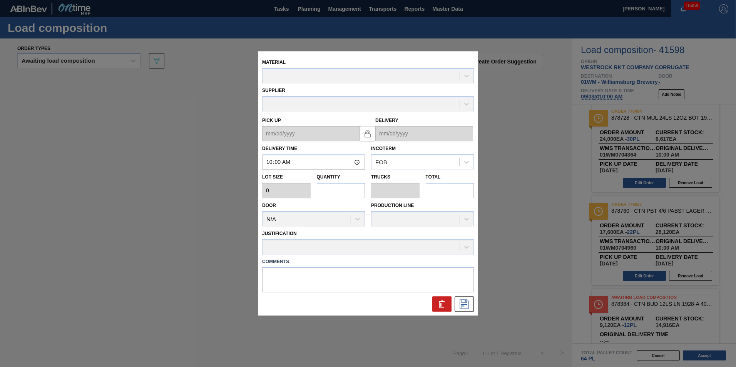
type textarea "T"
type up "[DATE]"
type input "[DATE]"
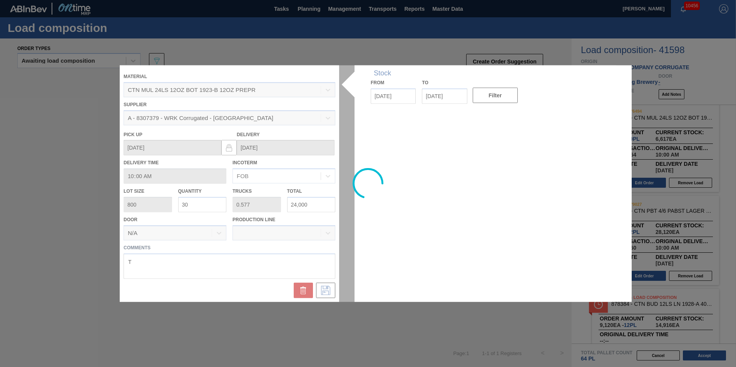
click at [206, 209] on input "30" at bounding box center [202, 204] width 48 height 15
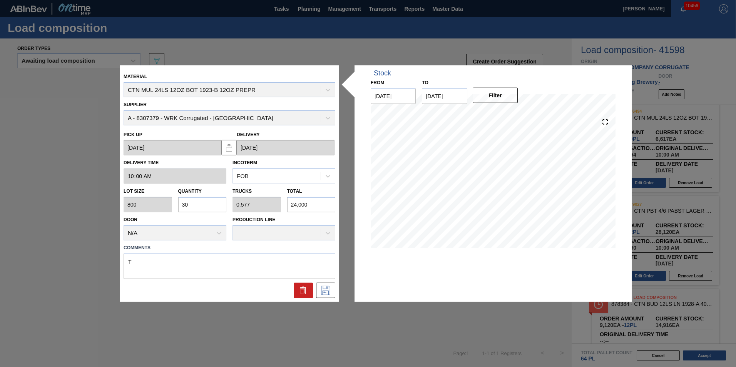
click at [143, 204] on div "Lot size 800 Quantity 30 Trucks 0.577 Total 24,000" at bounding box center [229, 198] width 218 height 28
type input "2"
type input "0.038"
type input "1,600"
type input "24"
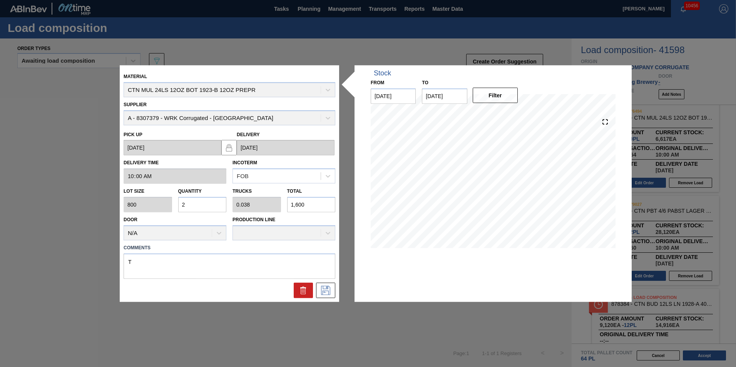
type input "0.462"
type input "19,200"
type input "24"
click at [328, 293] on icon at bounding box center [325, 290] width 9 height 9
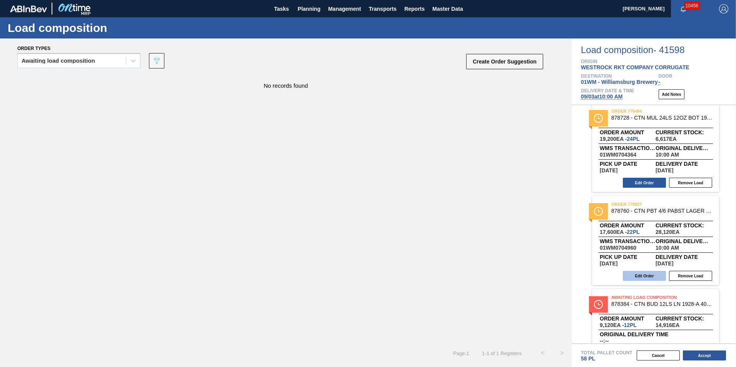
click at [633, 275] on button "Edit Order" at bounding box center [644, 276] width 43 height 10
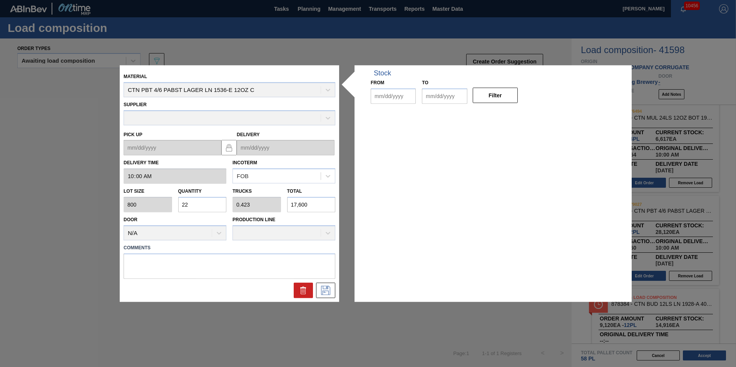
type input "10:00:00"
type input "800"
type input "22"
type input "0.423"
type input "17,600"
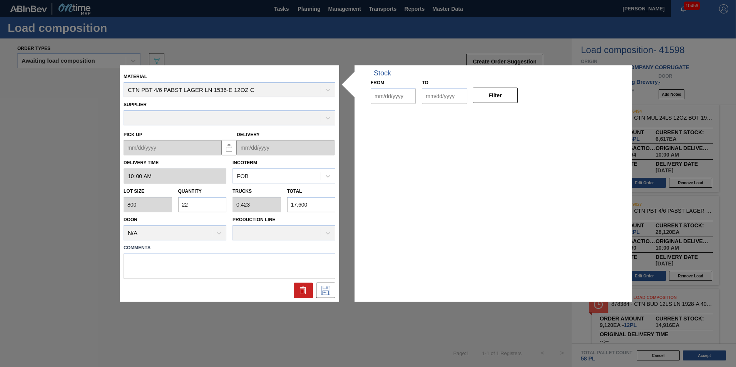
type up "[DATE]"
type input "[DATE]"
type input "08/28/2025"
type input "09/21/2025"
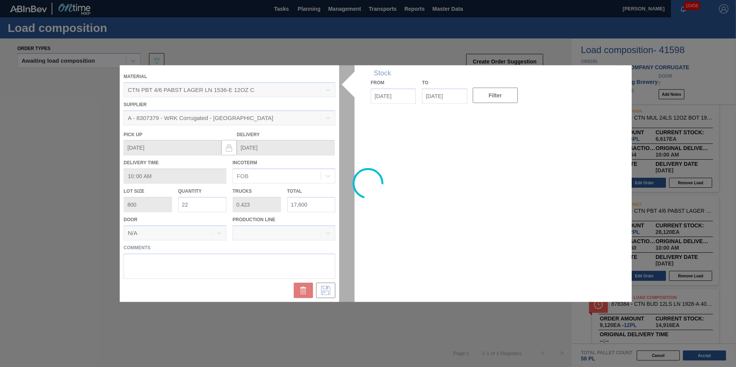
click at [224, 207] on div at bounding box center [368, 183] width 496 height 237
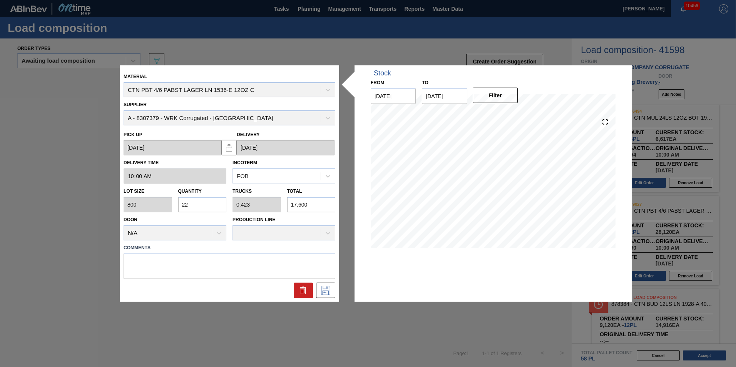
click at [145, 207] on div "Lot size 800 Quantity 22 Trucks 0.423 Total 17,600" at bounding box center [229, 198] width 218 height 28
type input "1"
type input "0.019"
type input "800"
type input "16"
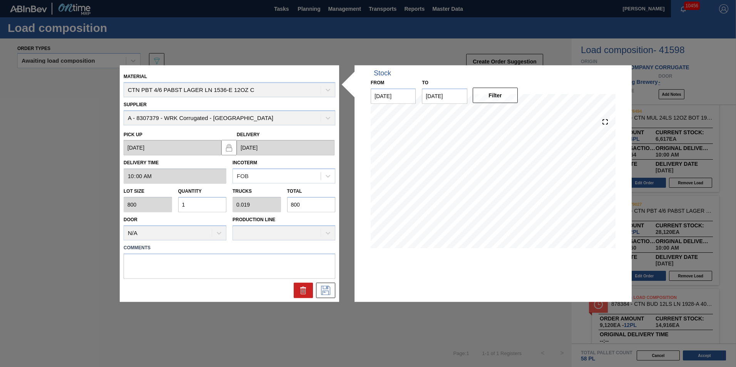
type input "0.308"
type input "12,800"
type input "16"
click at [324, 286] on icon at bounding box center [325, 290] width 12 height 9
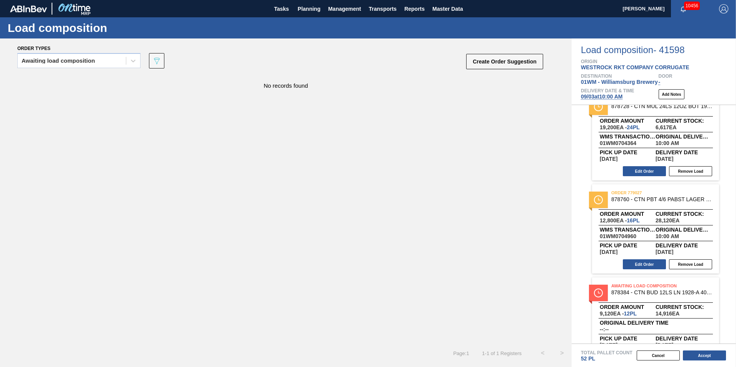
scroll to position [45, 0]
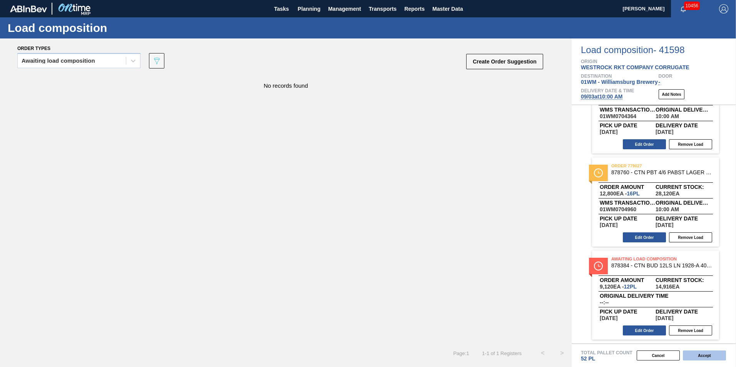
click at [698, 357] on button "Accept" at bounding box center [704, 356] width 43 height 10
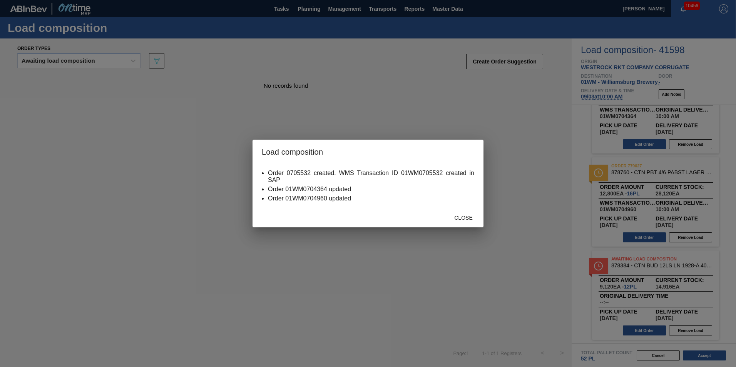
click at [468, 212] on div "Close" at bounding box center [463, 217] width 34 height 14
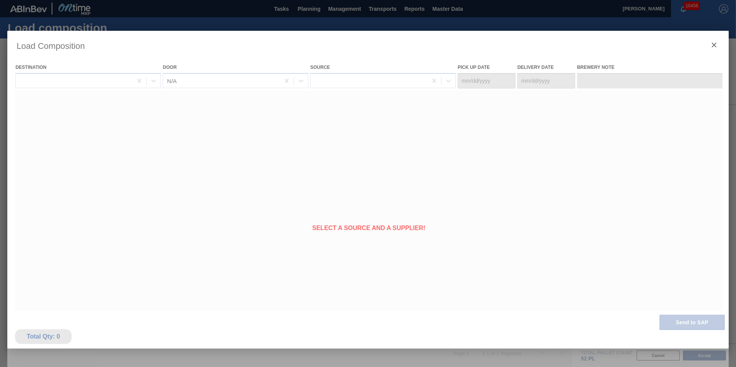
type Date "[DATE]"
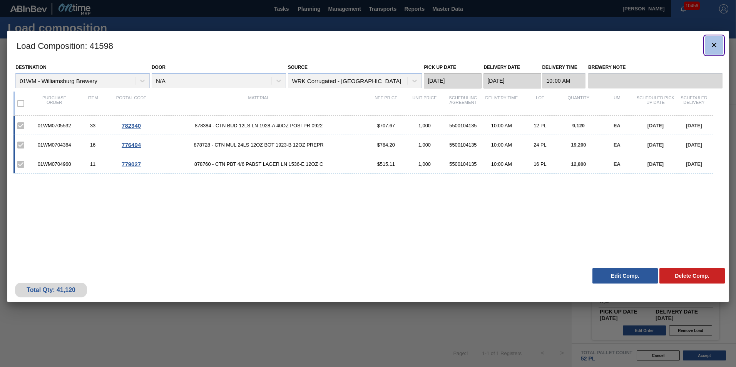
click at [713, 46] on icon "botão de ícone" at bounding box center [713, 44] width 9 height 9
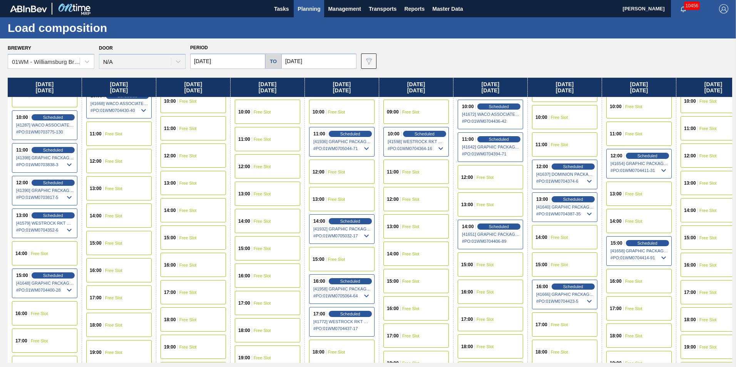
scroll to position [224, 0]
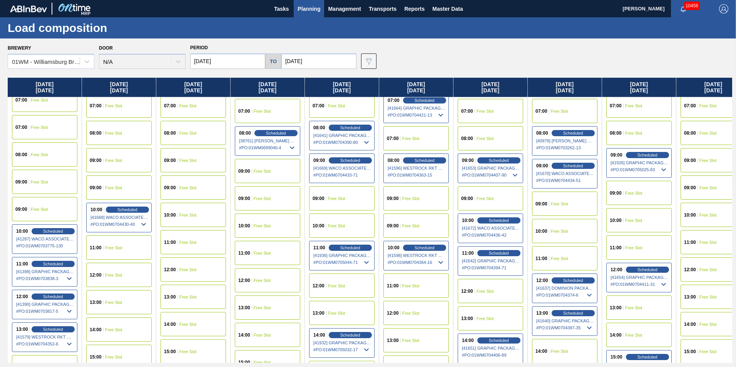
click at [302, 10] on span "Planning" at bounding box center [308, 8] width 23 height 9
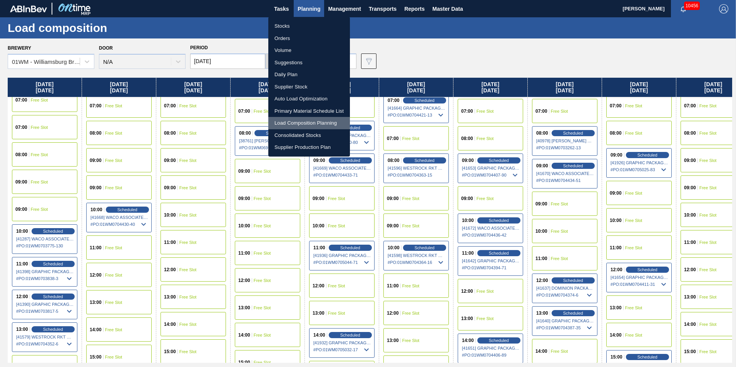
click at [316, 124] on li "Load Composition Planning" at bounding box center [309, 123] width 82 height 12
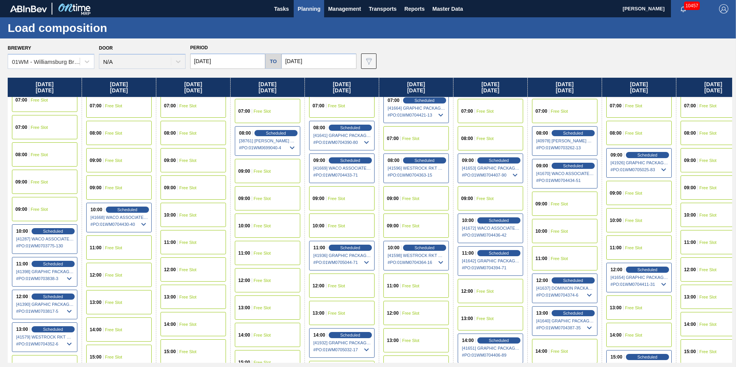
click at [650, 33] on div "Load composition" at bounding box center [368, 27] width 736 height 21
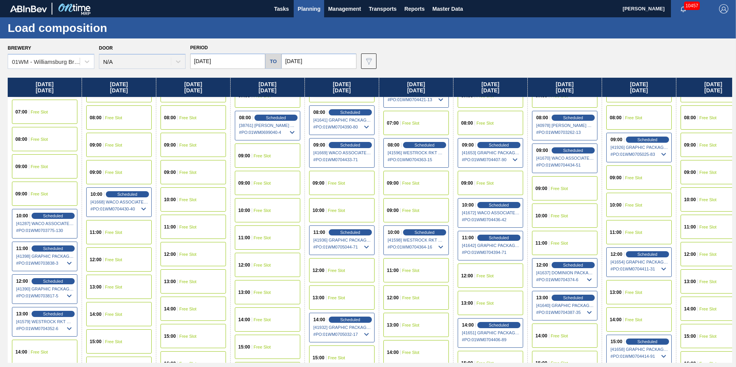
scroll to position [262, 0]
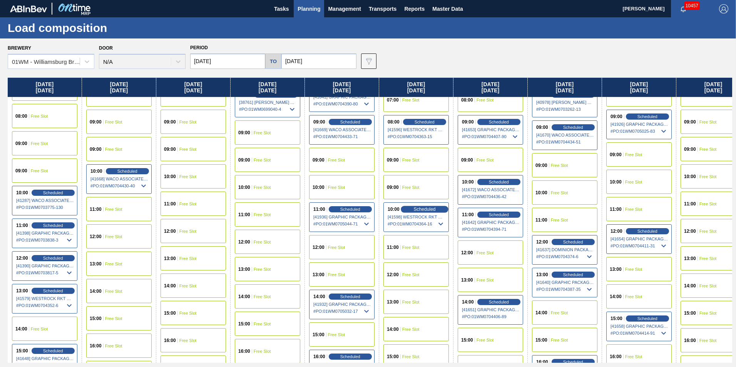
click at [415, 210] on span "Scheduled" at bounding box center [424, 209] width 22 height 5
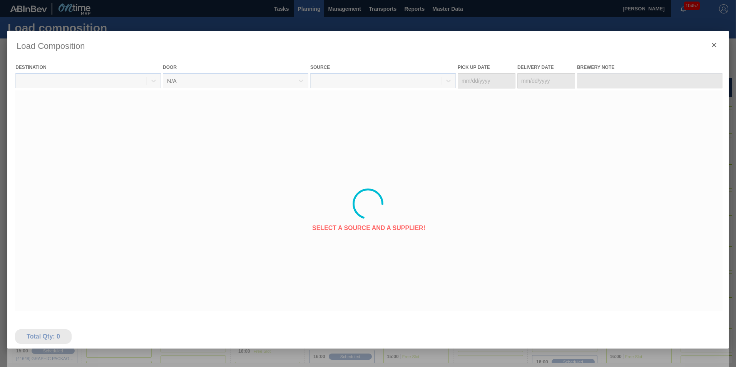
type Date "[DATE]"
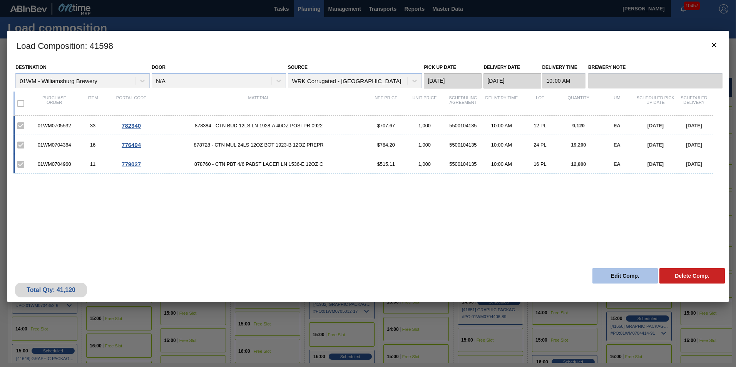
click at [620, 276] on button "Edit Comp." at bounding box center [624, 275] width 65 height 15
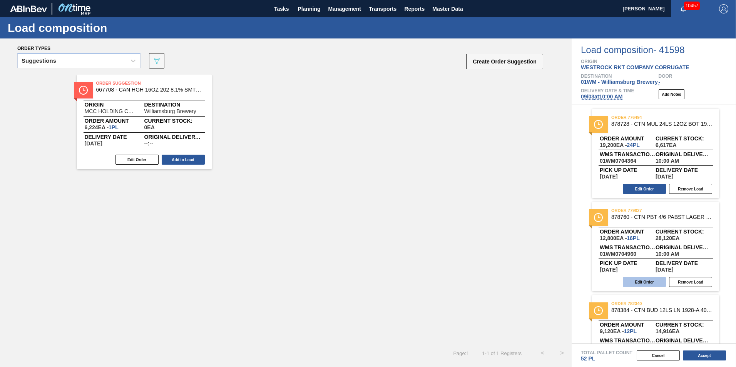
click at [633, 281] on button "Edit Order" at bounding box center [644, 282] width 43 height 10
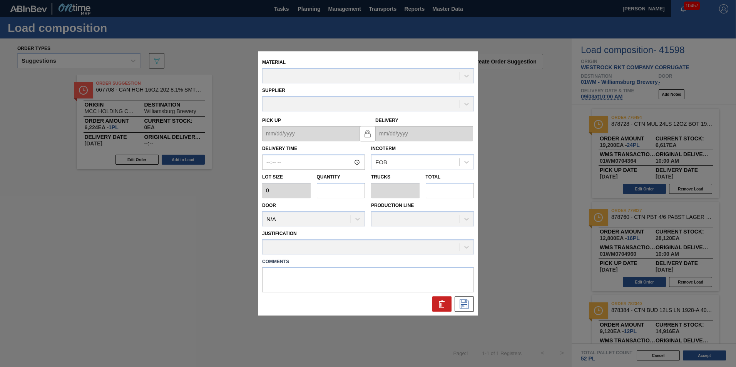
type input "10:00:00"
type input "800"
type input "16"
type input "0.308"
type input "12,800"
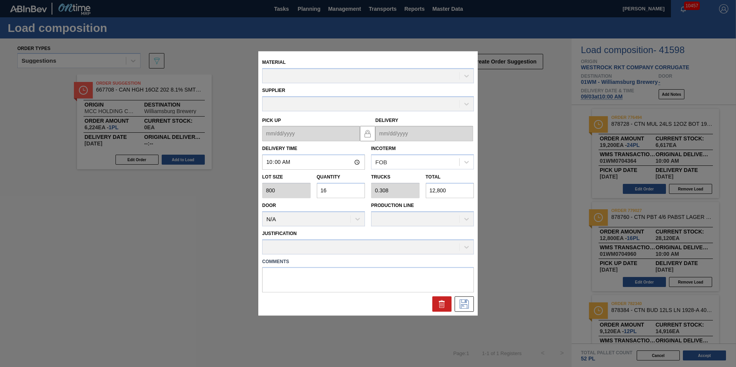
type up "[DATE]"
type input "[DATE]"
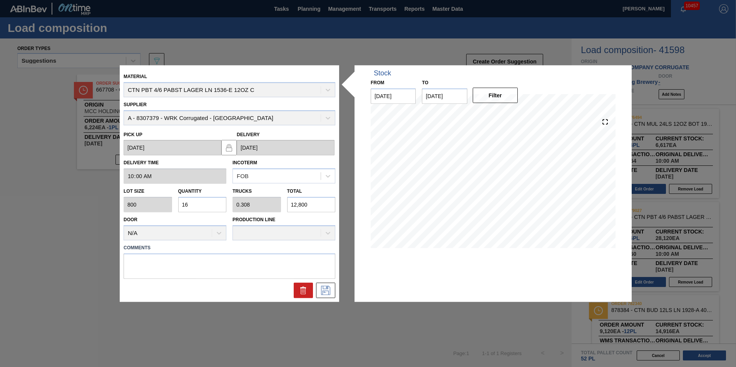
click at [146, 199] on div "Lot size 800 Quantity 16 Trucks 0.308 Total 12,800" at bounding box center [229, 198] width 218 height 28
type input "2"
type input "0.038"
type input "1,600"
type input "22"
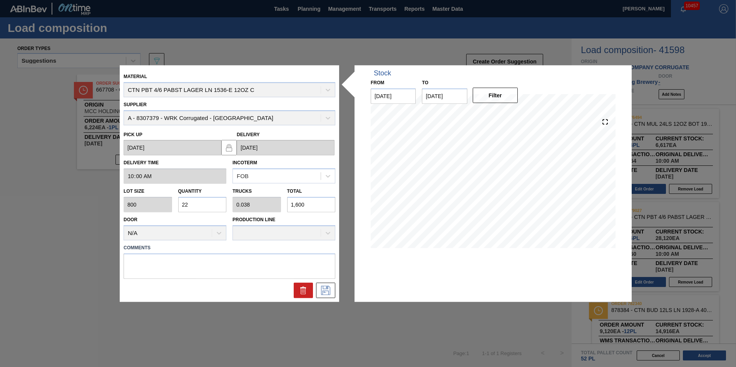
type input "0.423"
type input "17,600"
type input "22"
click at [327, 288] on icon at bounding box center [325, 289] width 4 height 6
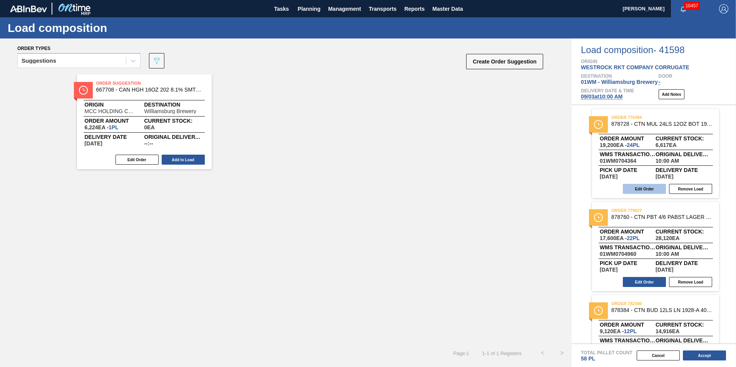
click at [640, 188] on button "Edit Order" at bounding box center [644, 189] width 43 height 10
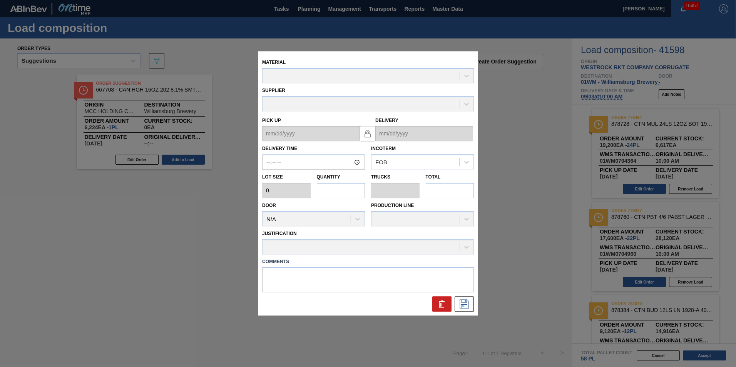
type input "10:00:00"
type input "800"
type input "24"
type input "0.462"
type input "19,200"
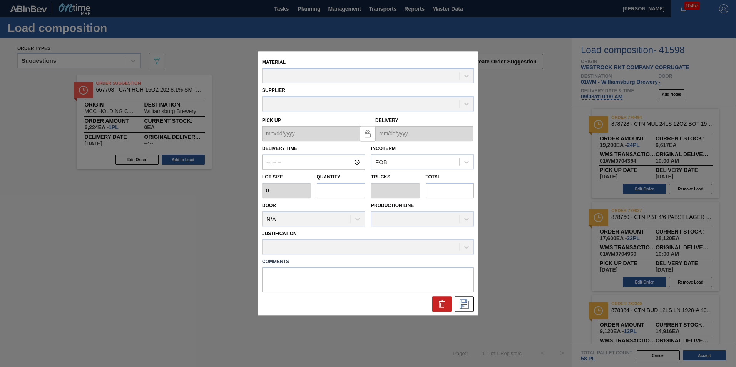
type textarea "T"
type up "[DATE]"
type input "[DATE]"
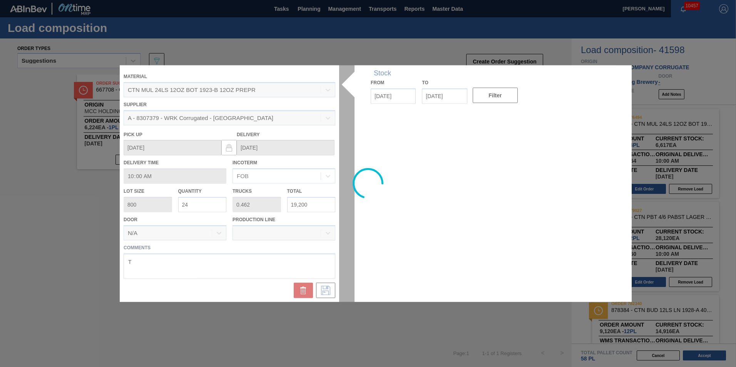
click at [207, 205] on div at bounding box center [368, 183] width 496 height 237
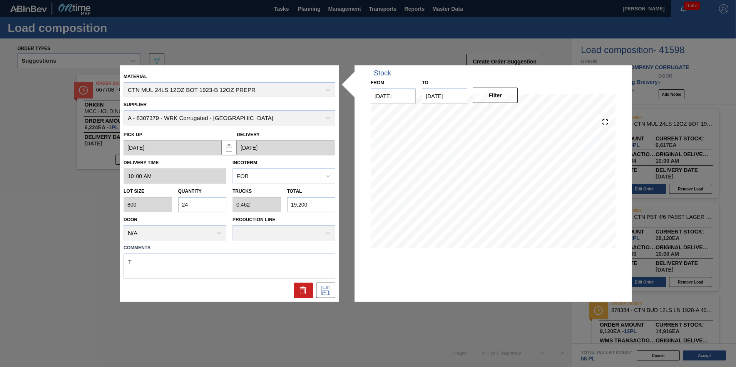
click at [138, 201] on div "Lot size 800 Quantity 24 Trucks 0.462 Total 19,200" at bounding box center [229, 198] width 218 height 28
type input "1"
type input "0.019"
type input "800"
type input "14"
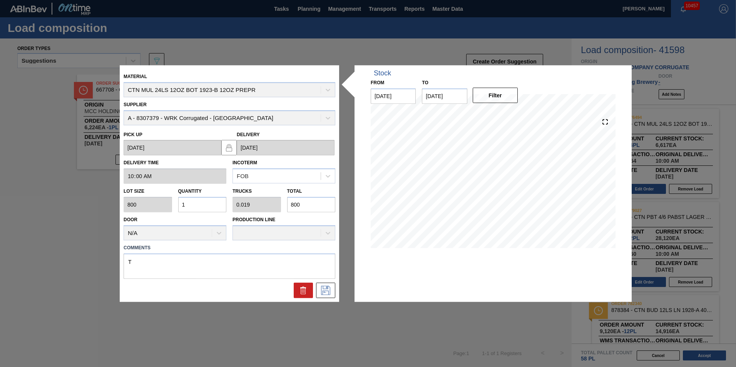
type input "0.269"
type input "11,200"
type input "14"
click at [333, 291] on button at bounding box center [325, 289] width 19 height 15
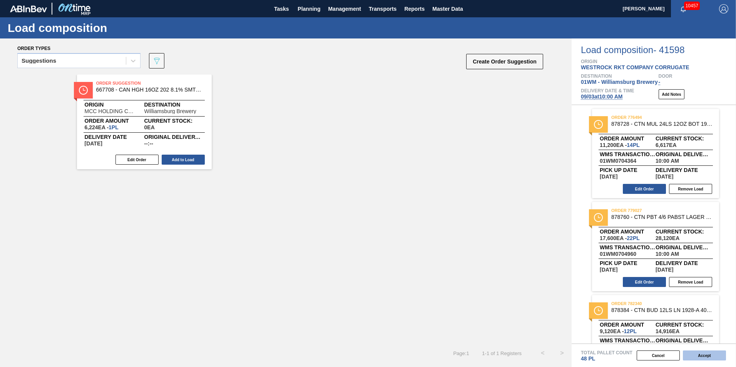
click at [700, 354] on button "Accept" at bounding box center [704, 356] width 43 height 10
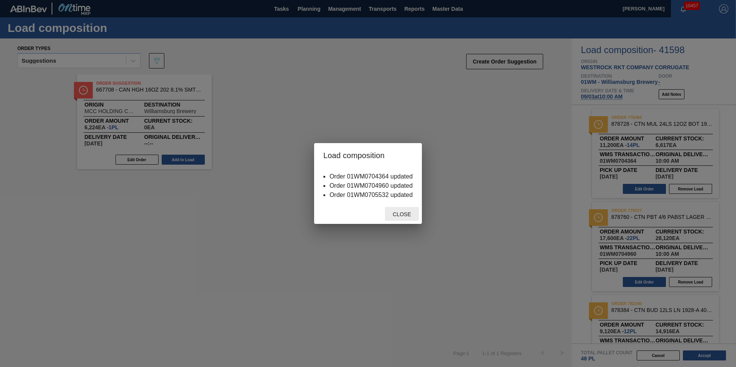
click at [403, 212] on span "Close" at bounding box center [401, 214] width 30 height 6
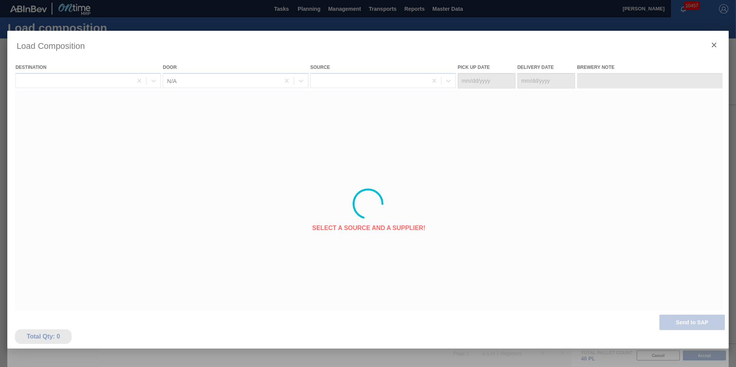
type Date "[DATE]"
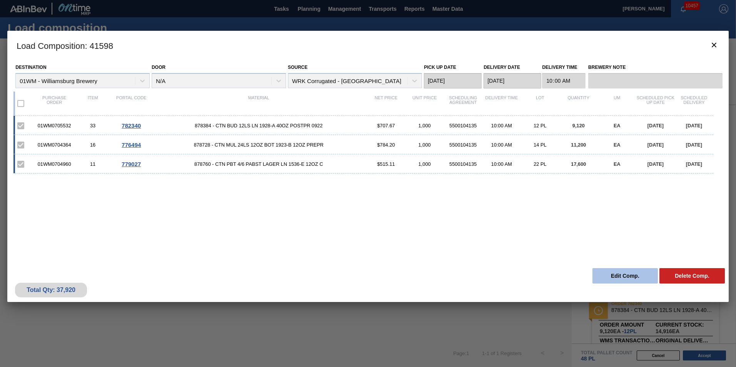
click at [613, 273] on button "Edit Comp." at bounding box center [624, 275] width 65 height 15
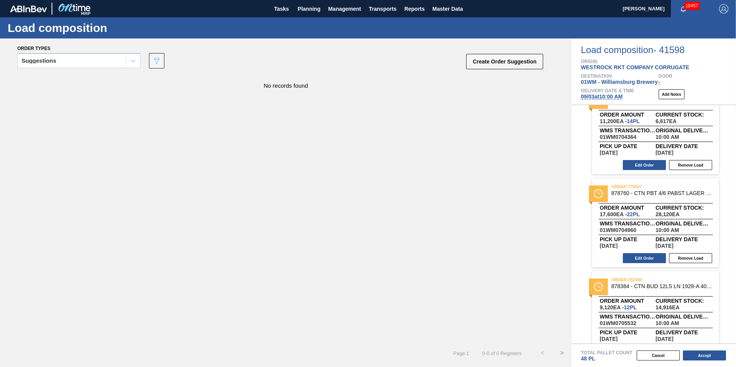
scroll to position [45, 0]
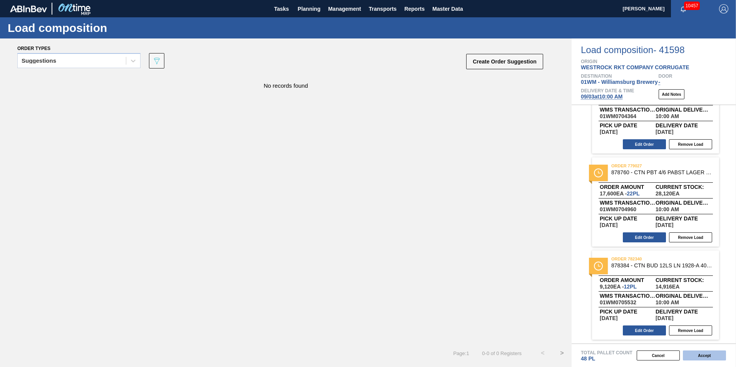
click at [694, 351] on button "Accept" at bounding box center [704, 356] width 43 height 10
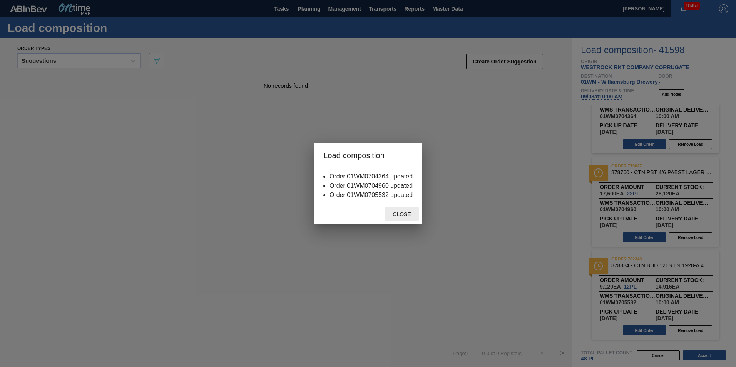
click at [411, 214] on span "Close" at bounding box center [401, 214] width 30 height 6
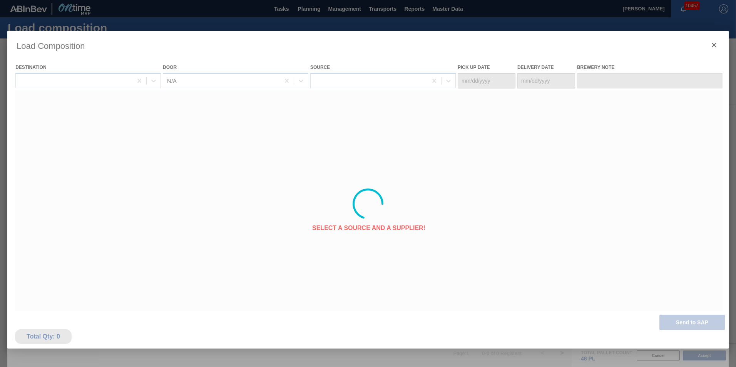
type Date "[DATE]"
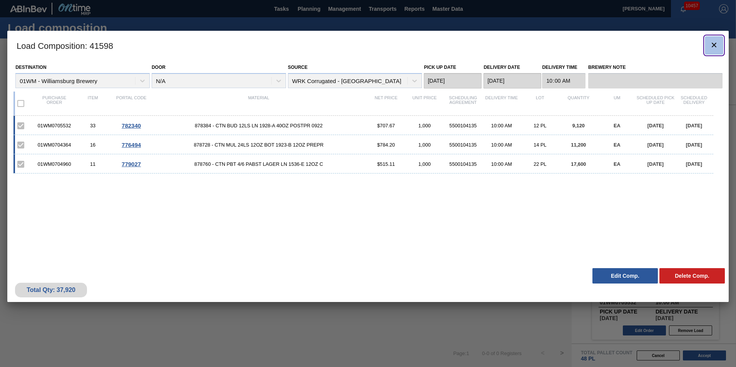
click at [714, 46] on icon "botão de ícone" at bounding box center [713, 44] width 9 height 9
